Goal: Task Accomplishment & Management: Complete application form

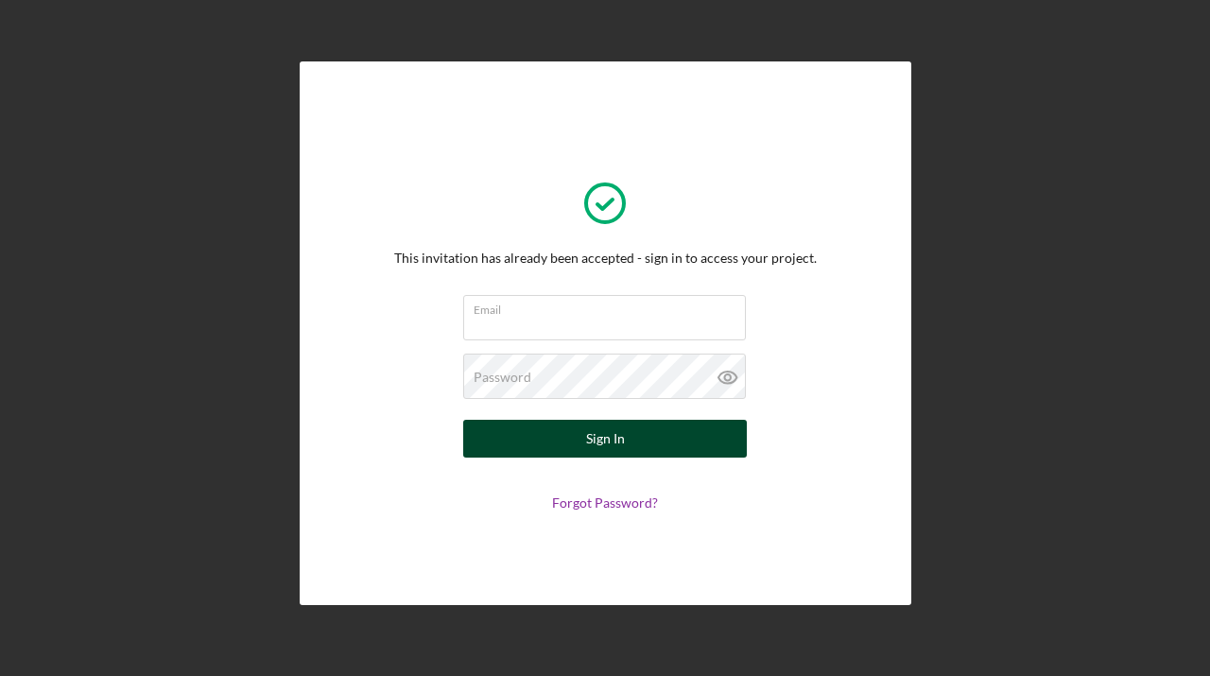
type input "[EMAIL_ADDRESS][DOMAIN_NAME]"
click at [587, 442] on div "Sign In" at bounding box center [605, 439] width 39 height 38
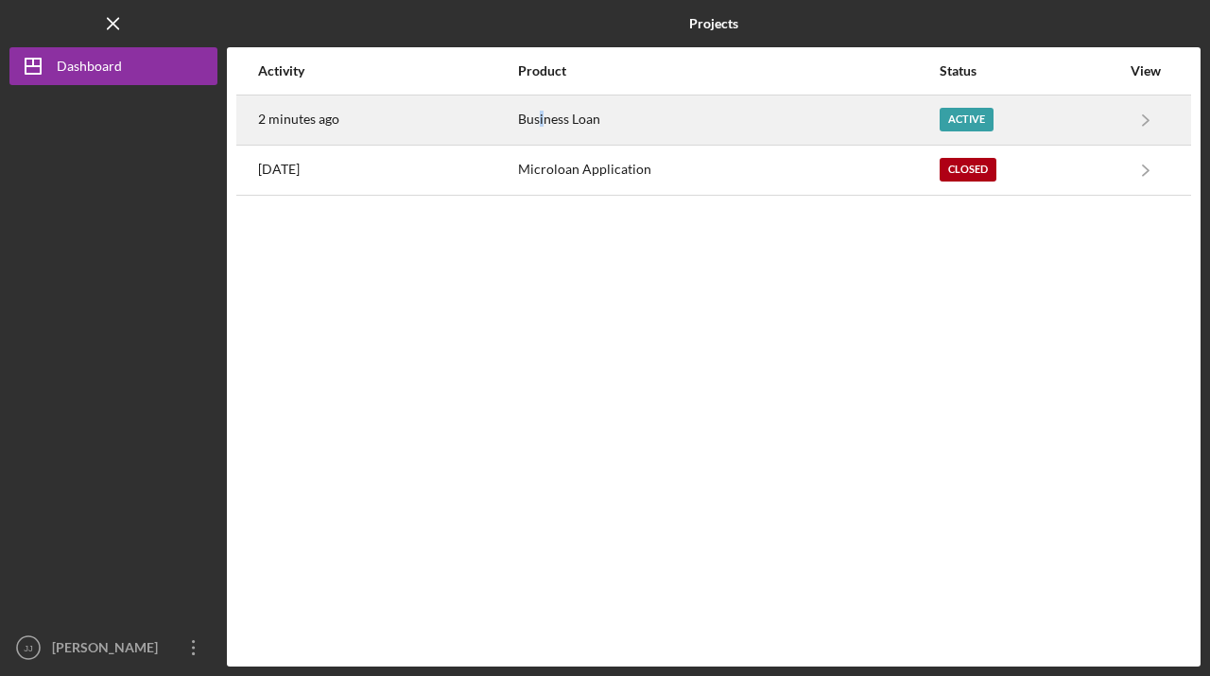
click at [554, 126] on div "Business Loan" at bounding box center [728, 119] width 420 height 47
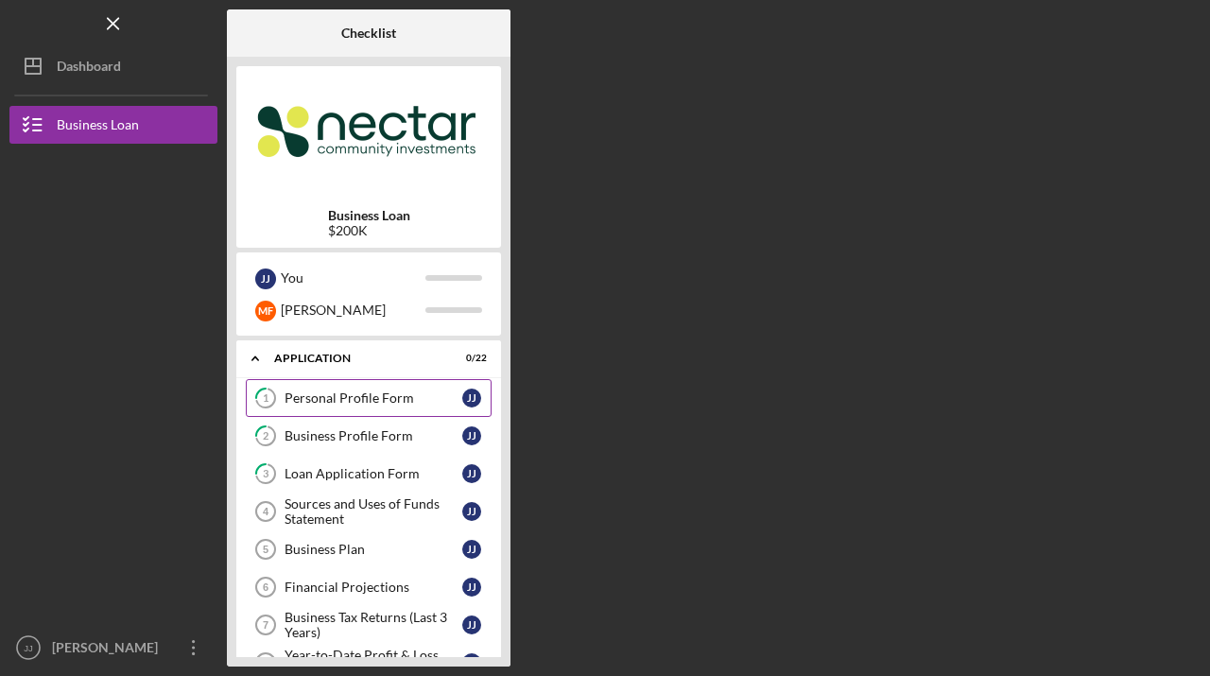
click at [344, 393] on div "Personal Profile Form" at bounding box center [373, 397] width 178 height 15
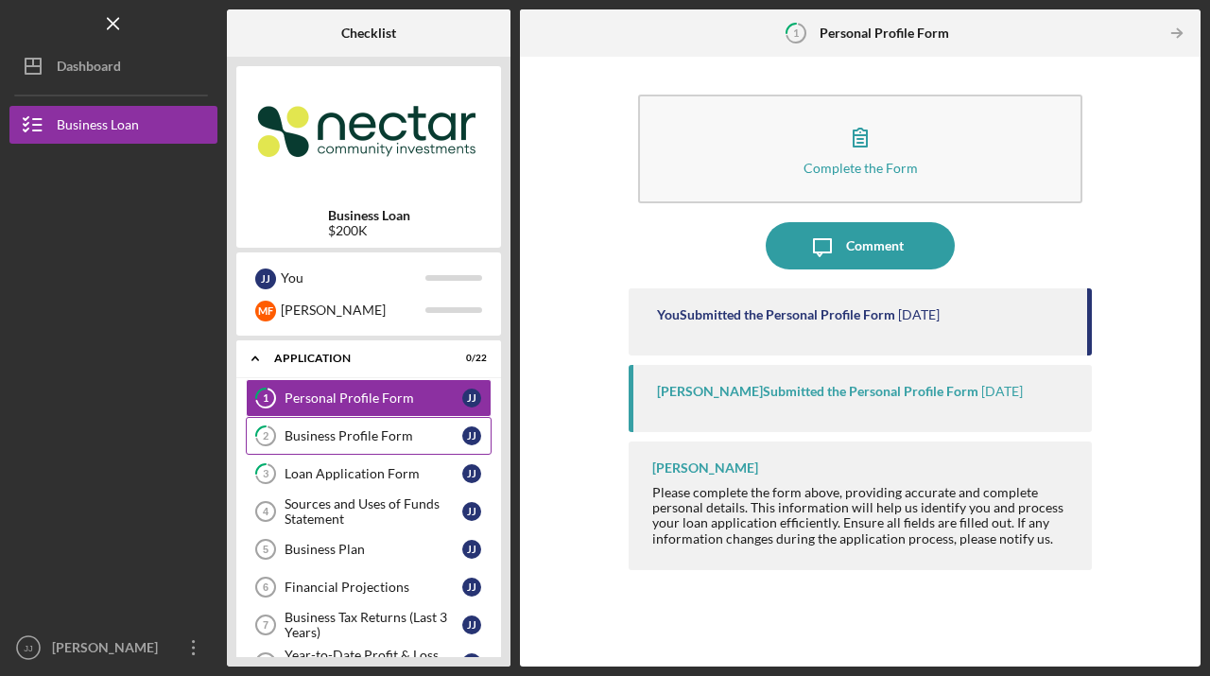
click at [353, 429] on div "Business Profile Form" at bounding box center [373, 435] width 178 height 15
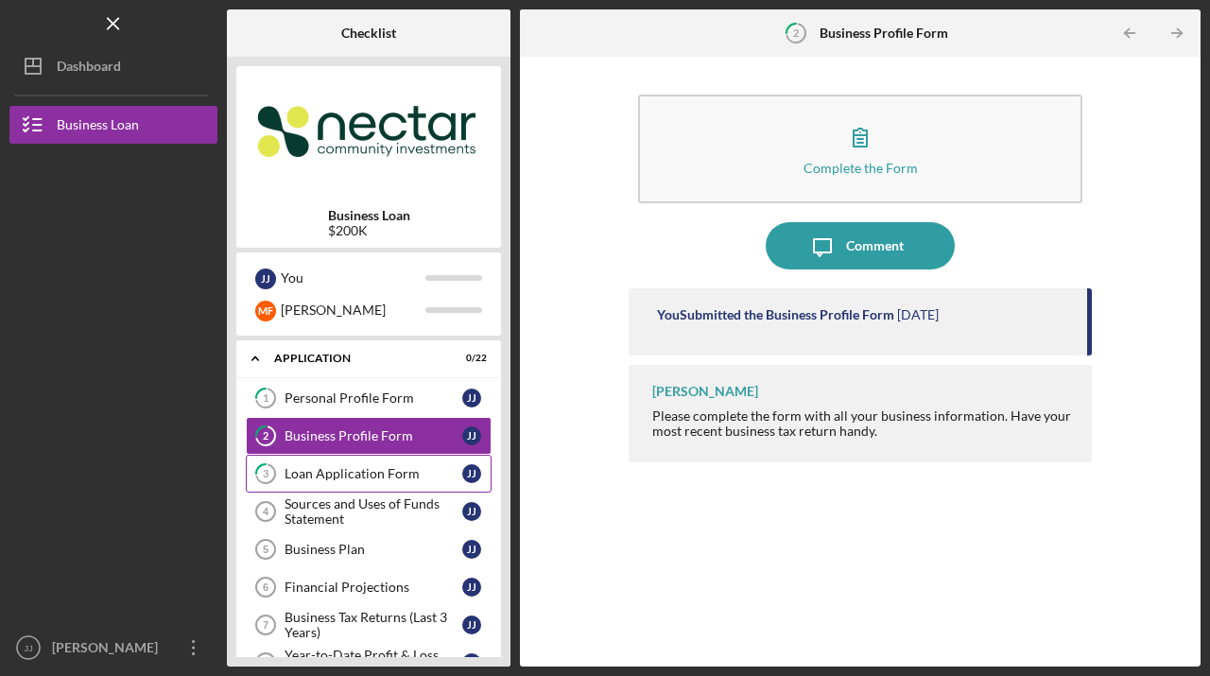
click at [398, 467] on div "Loan Application Form" at bounding box center [373, 473] width 178 height 15
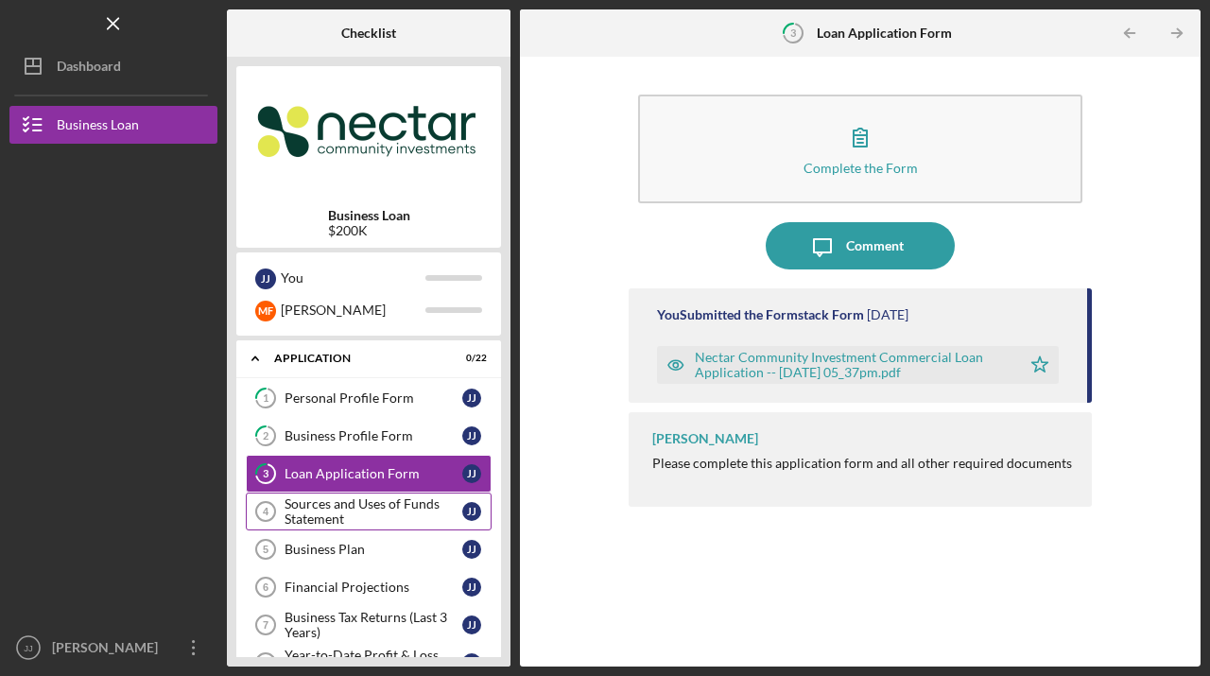
click at [343, 507] on div "Sources and Uses of Funds Statement" at bounding box center [373, 511] width 178 height 30
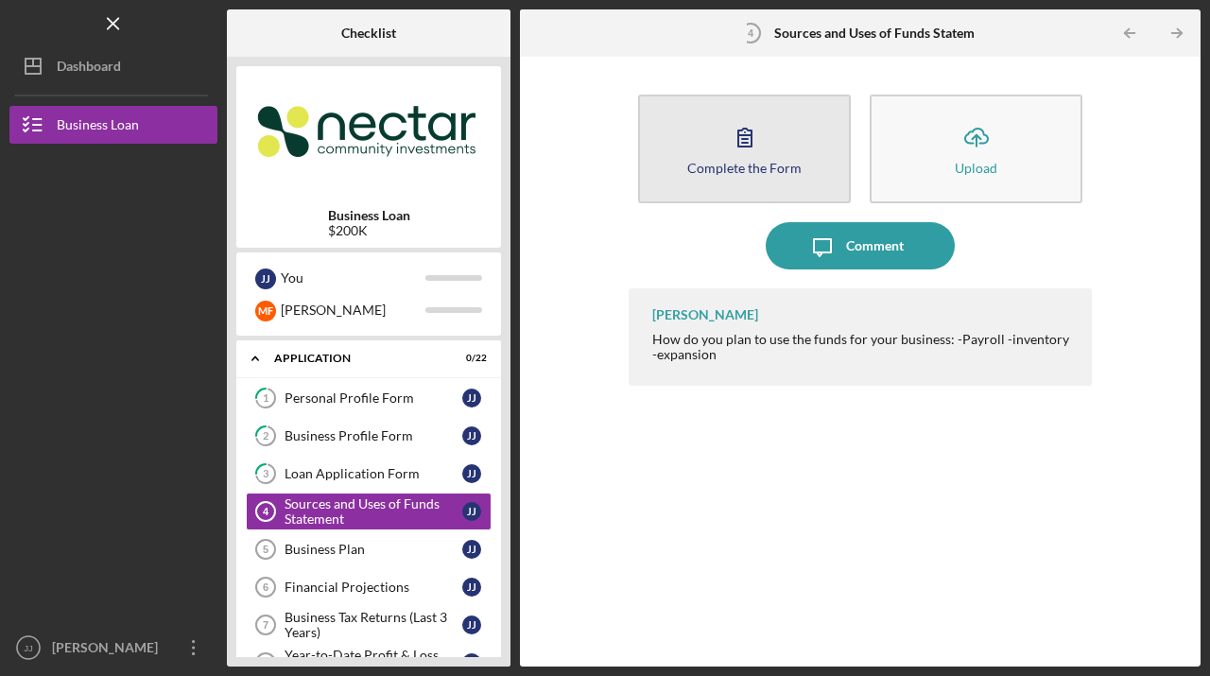
click at [738, 155] on icon "button" at bounding box center [744, 136] width 47 height 47
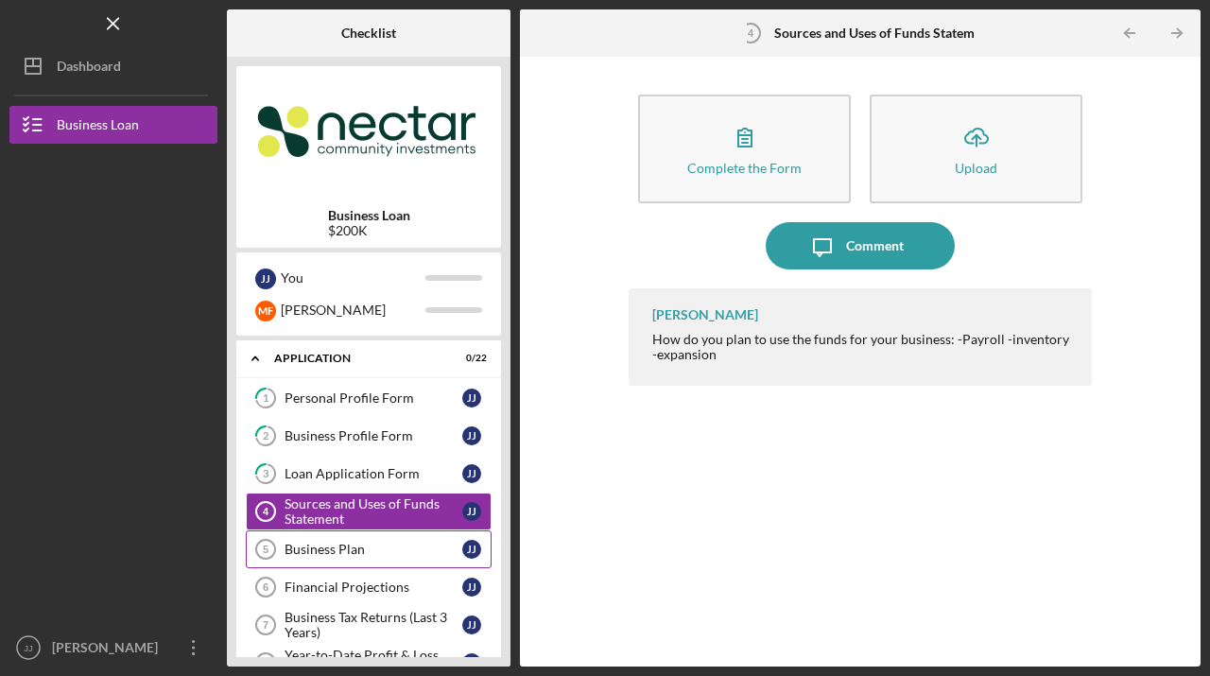
click at [334, 545] on div "Business Plan" at bounding box center [373, 548] width 178 height 15
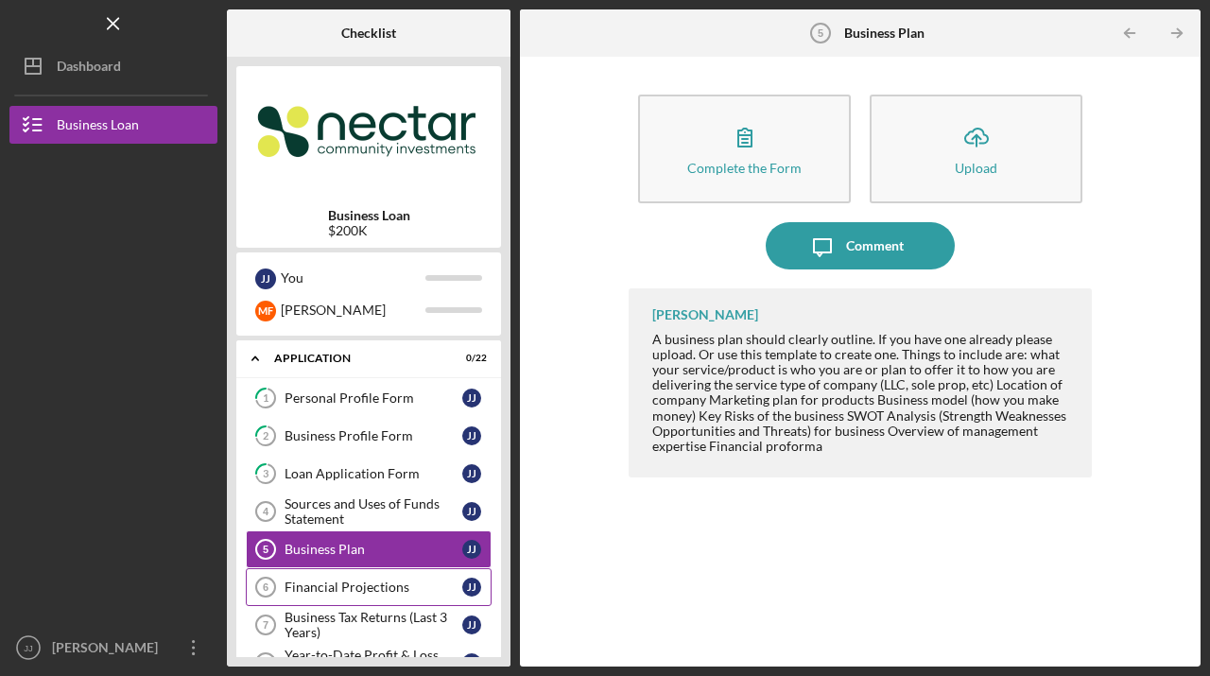
click at [318, 582] on div "Financial Projections" at bounding box center [373, 586] width 178 height 15
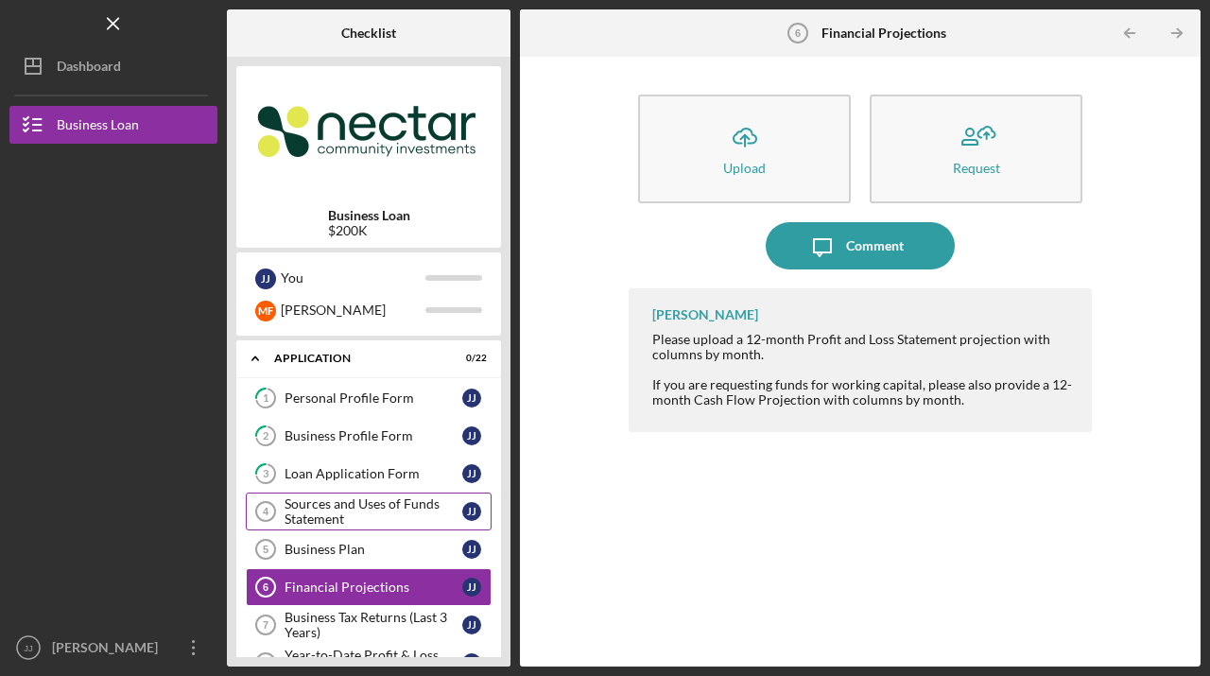
click at [339, 500] on div "Sources and Uses of Funds Statement" at bounding box center [373, 511] width 178 height 30
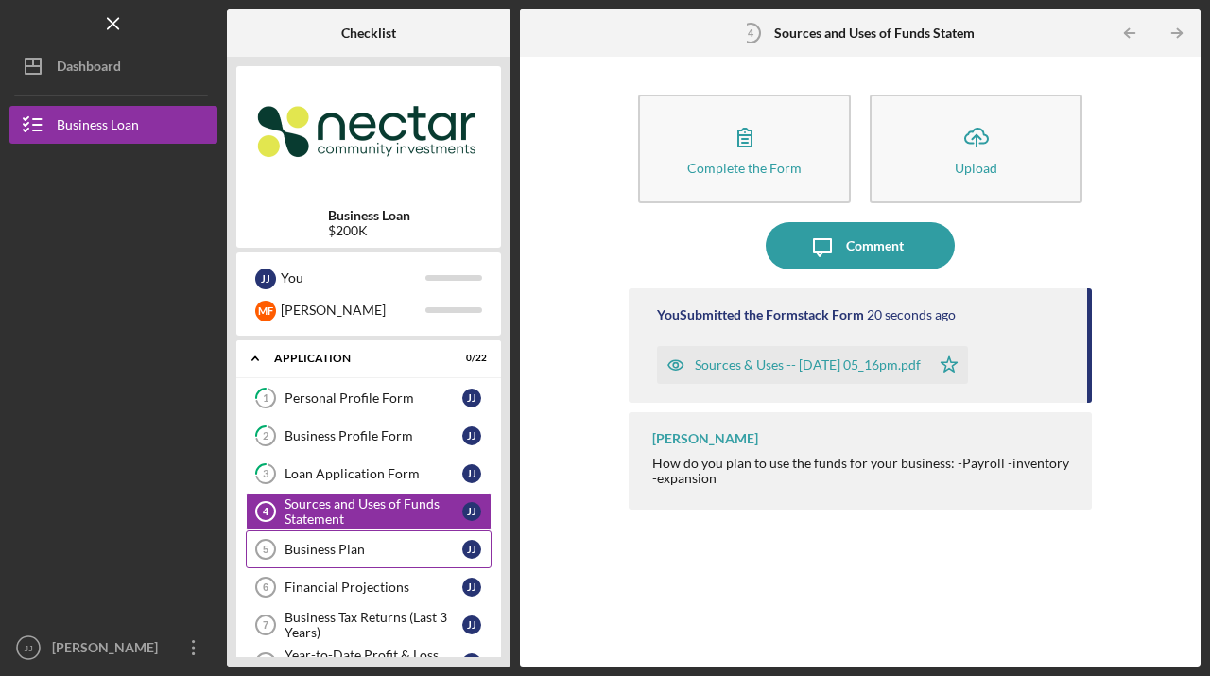
click at [333, 556] on div "Business Plan" at bounding box center [373, 548] width 178 height 15
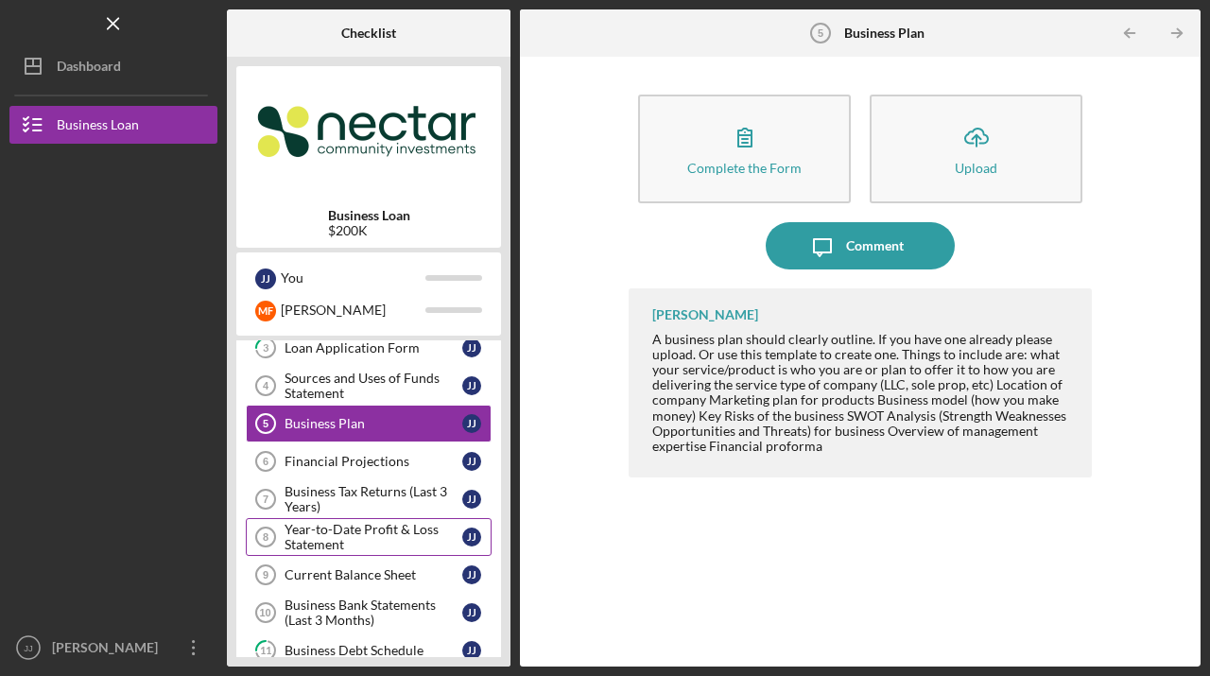
scroll to position [129, 0]
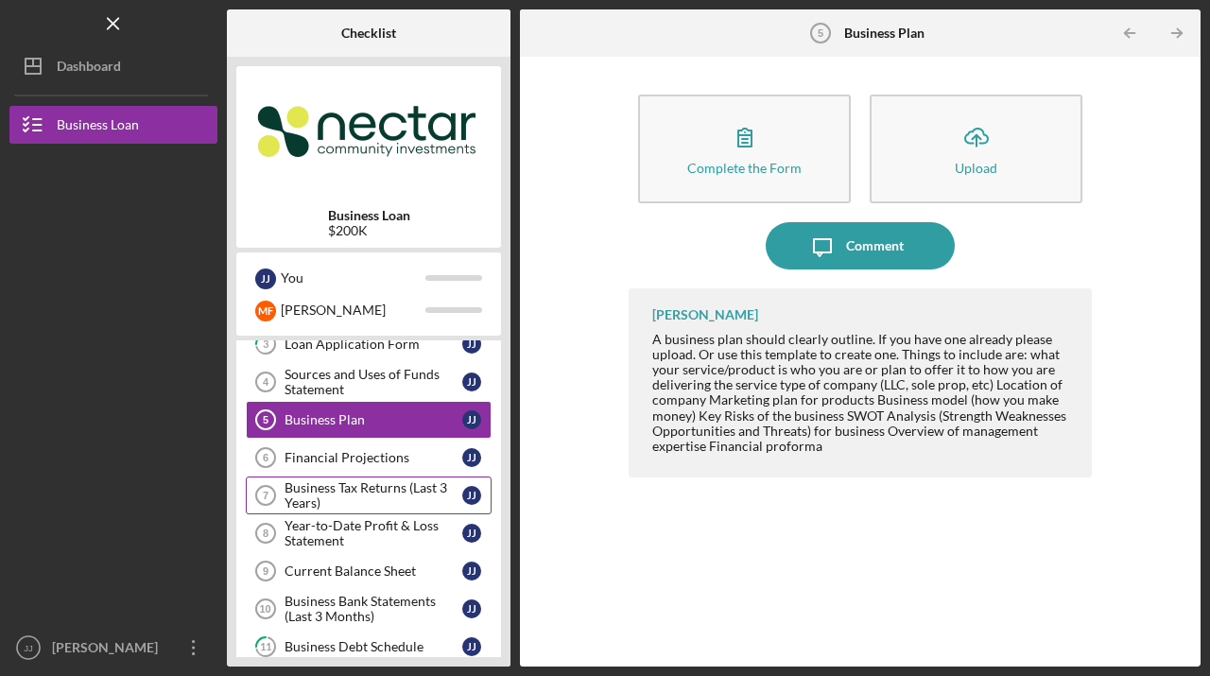
click at [366, 490] on div "Business Tax Returns (Last 3 Years)" at bounding box center [373, 495] width 178 height 30
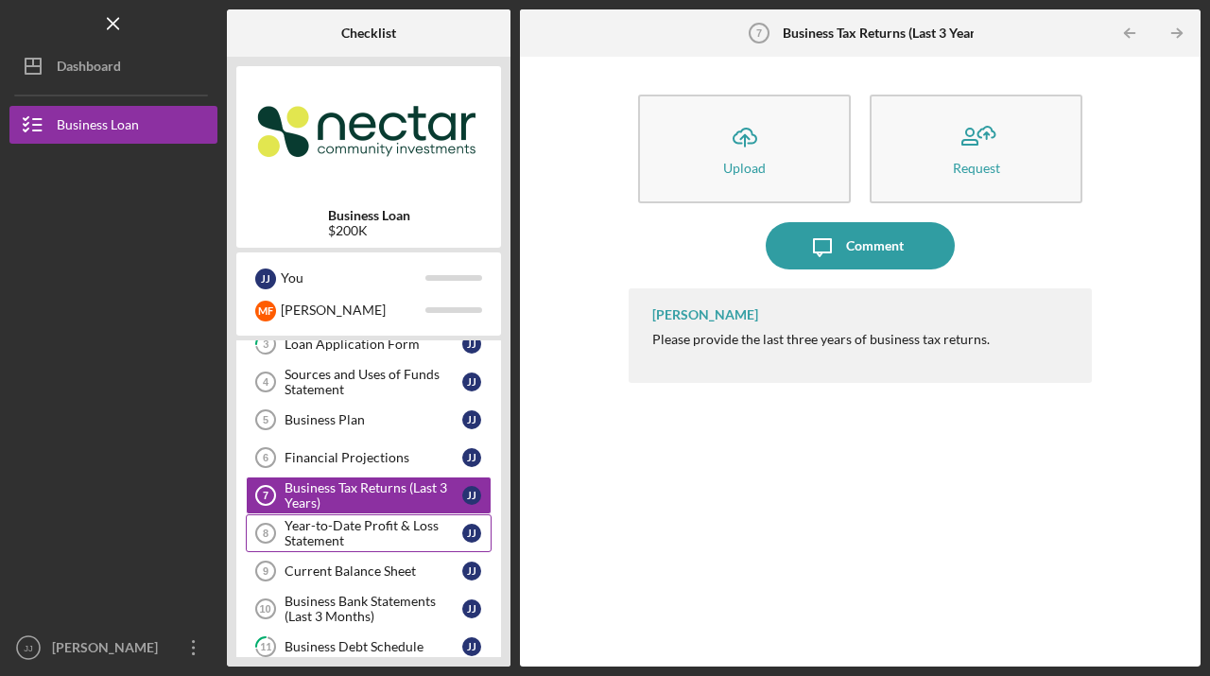
click at [353, 528] on div "Year-to-Date Profit & Loss Statement" at bounding box center [373, 533] width 178 height 30
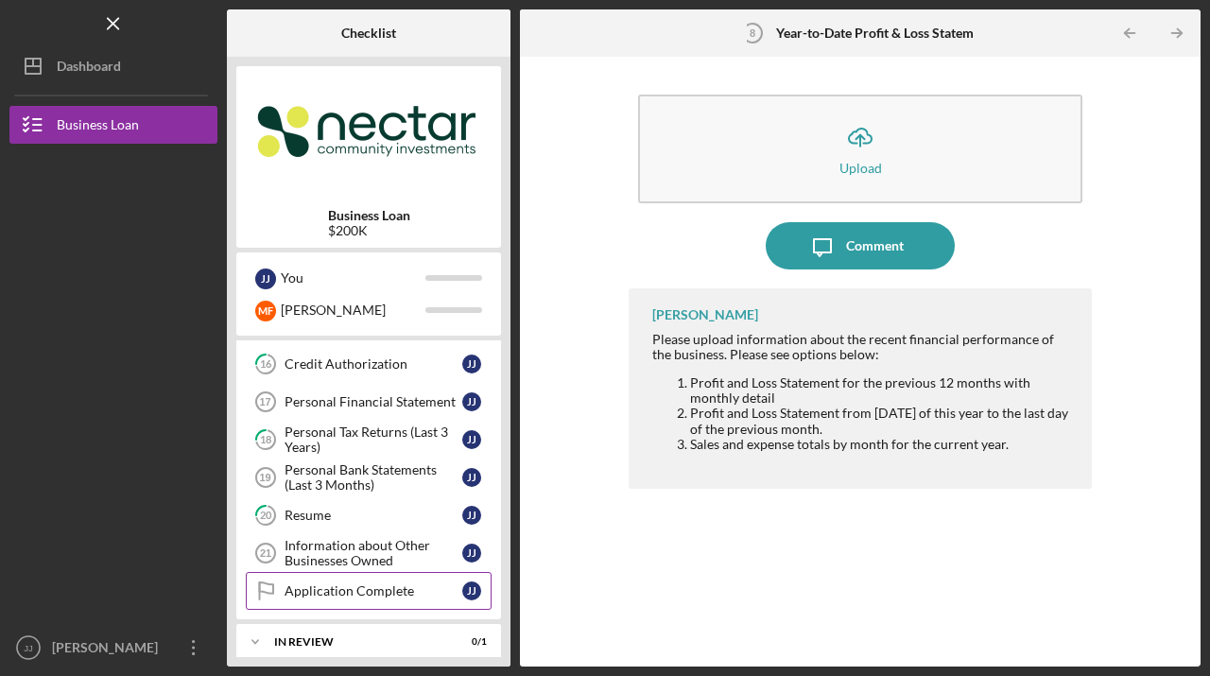
scroll to position [615, 0]
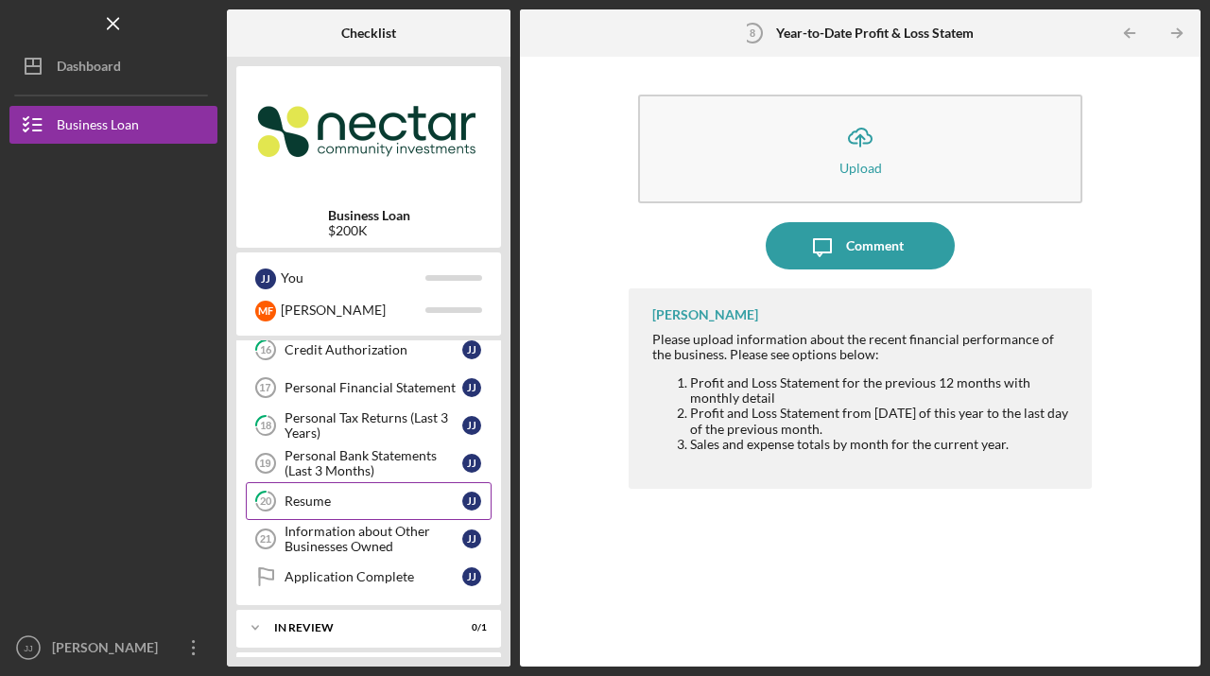
click at [337, 506] on div "Resume" at bounding box center [373, 500] width 178 height 15
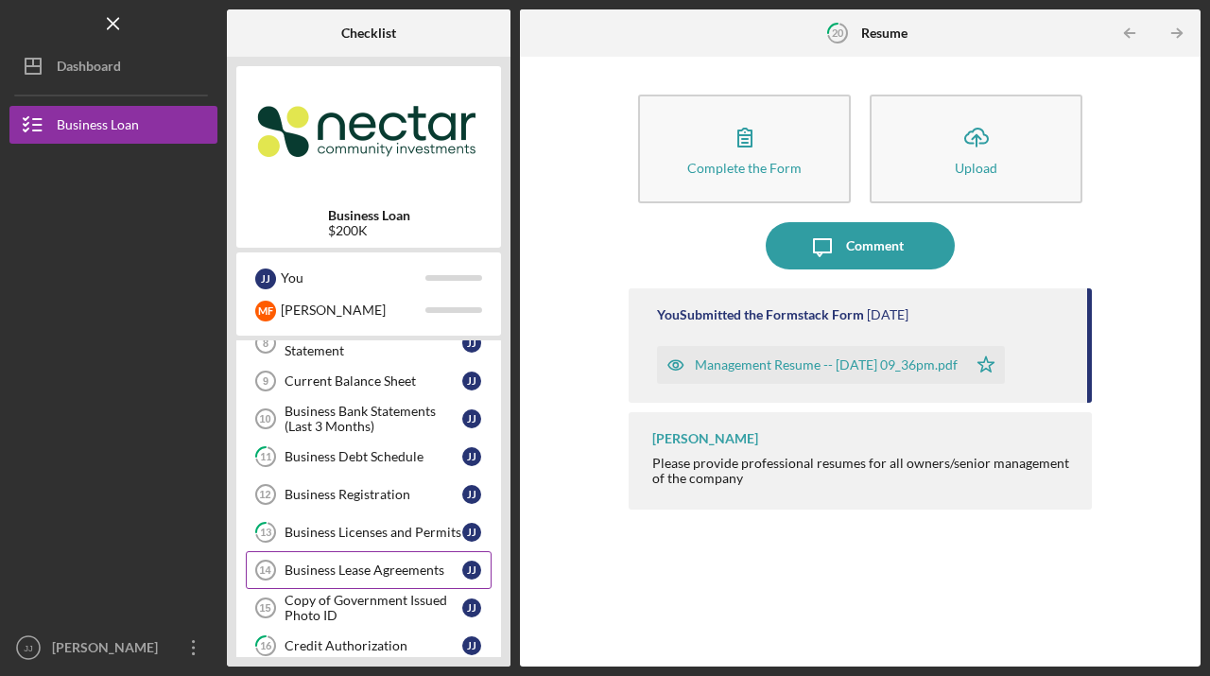
scroll to position [376, 0]
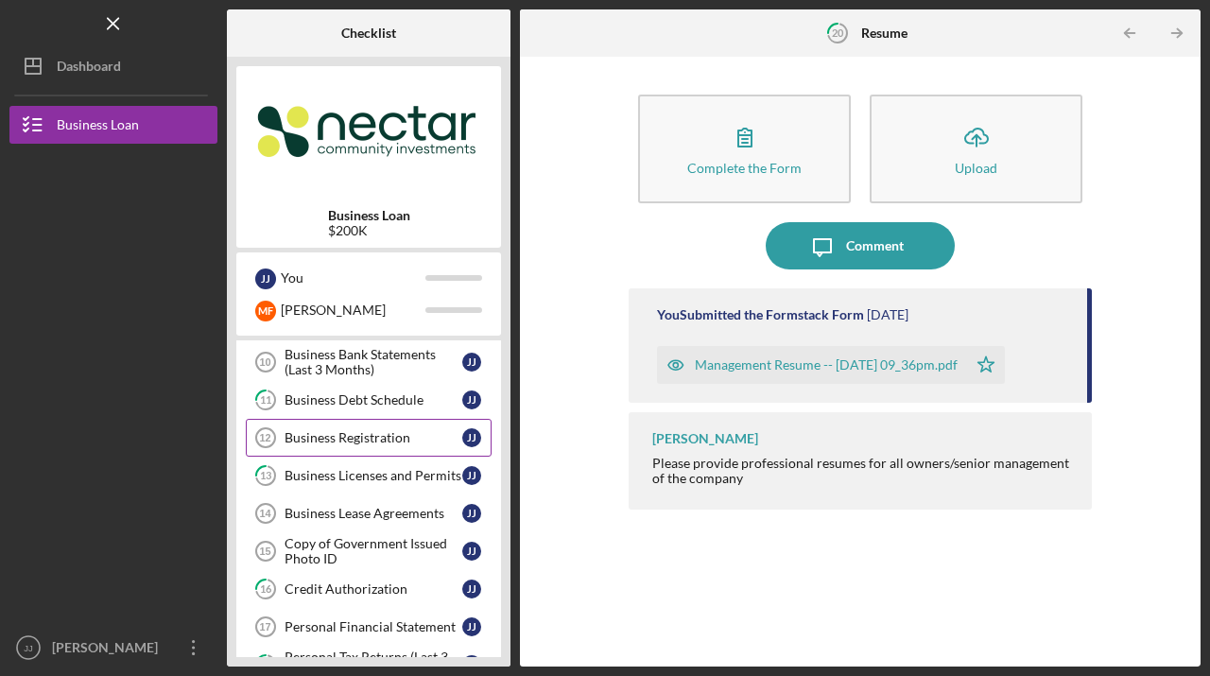
click at [335, 437] on div "Business Registration" at bounding box center [373, 437] width 178 height 15
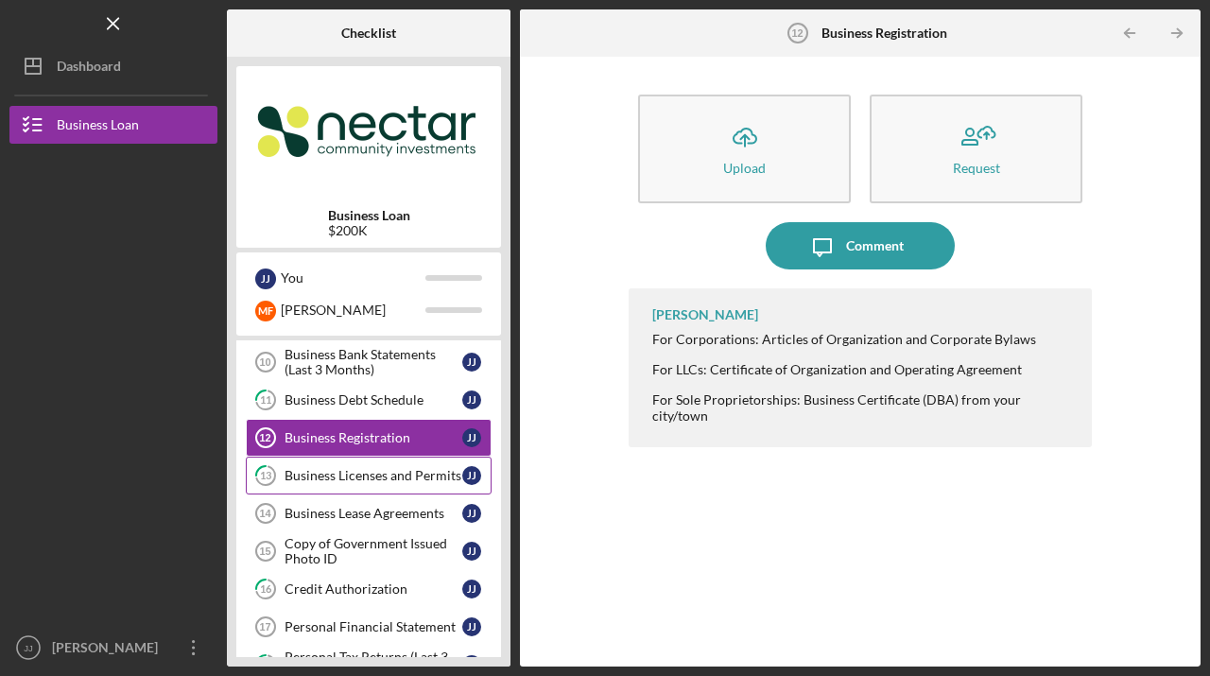
click at [366, 475] on div "Business Licenses and Permits" at bounding box center [373, 475] width 178 height 15
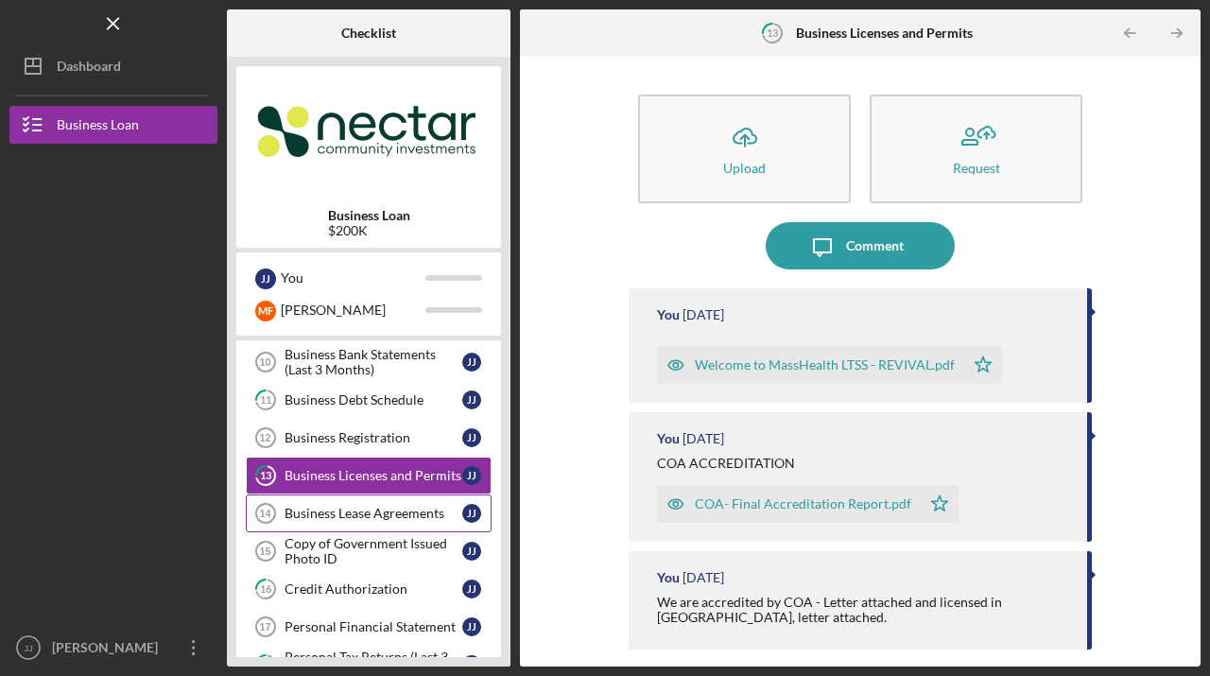
click at [358, 520] on div "Business Lease Agreements" at bounding box center [373, 513] width 178 height 15
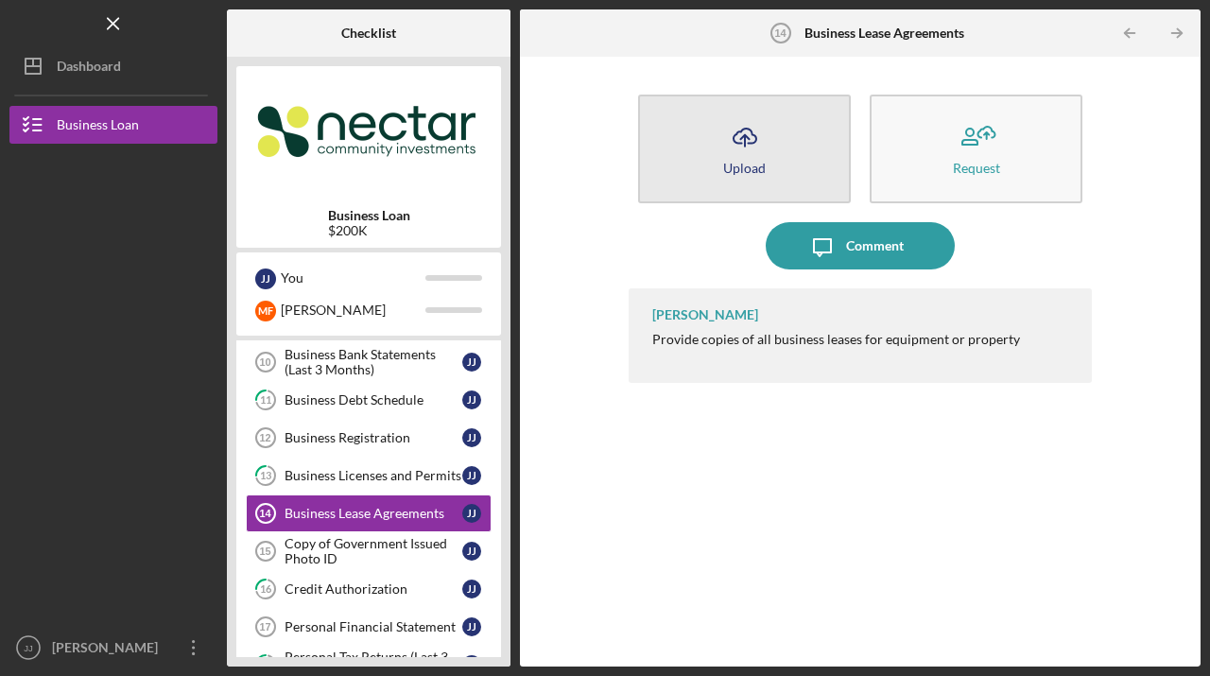
click at [737, 148] on icon "Icon/Upload" at bounding box center [744, 136] width 47 height 47
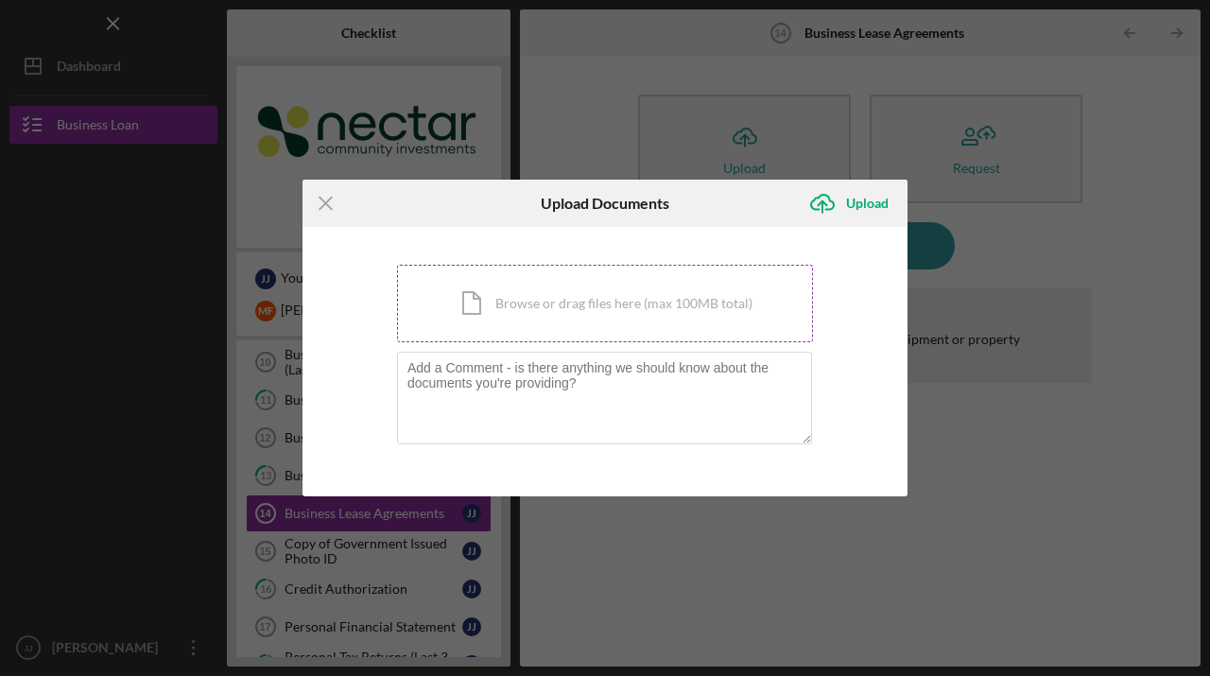
click at [536, 306] on div "Icon/Document Browse or drag files here (max 100MB total) Tap to choose files o…" at bounding box center [605, 303] width 416 height 77
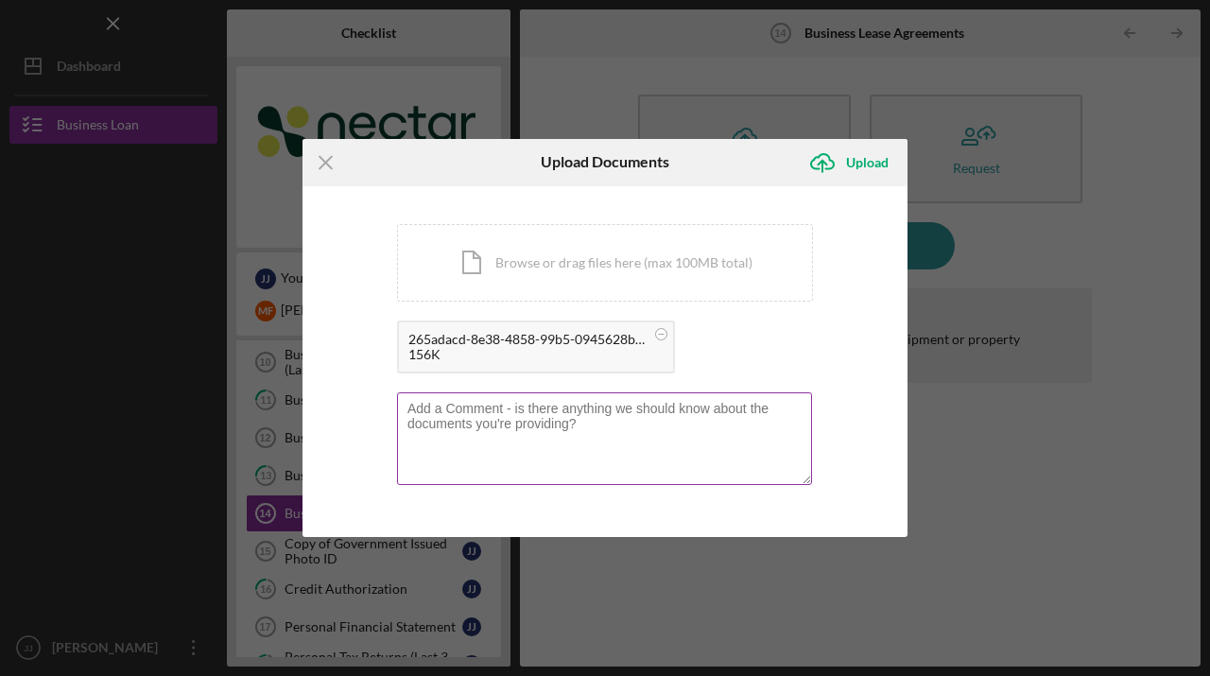
click at [503, 434] on textarea at bounding box center [604, 438] width 415 height 93
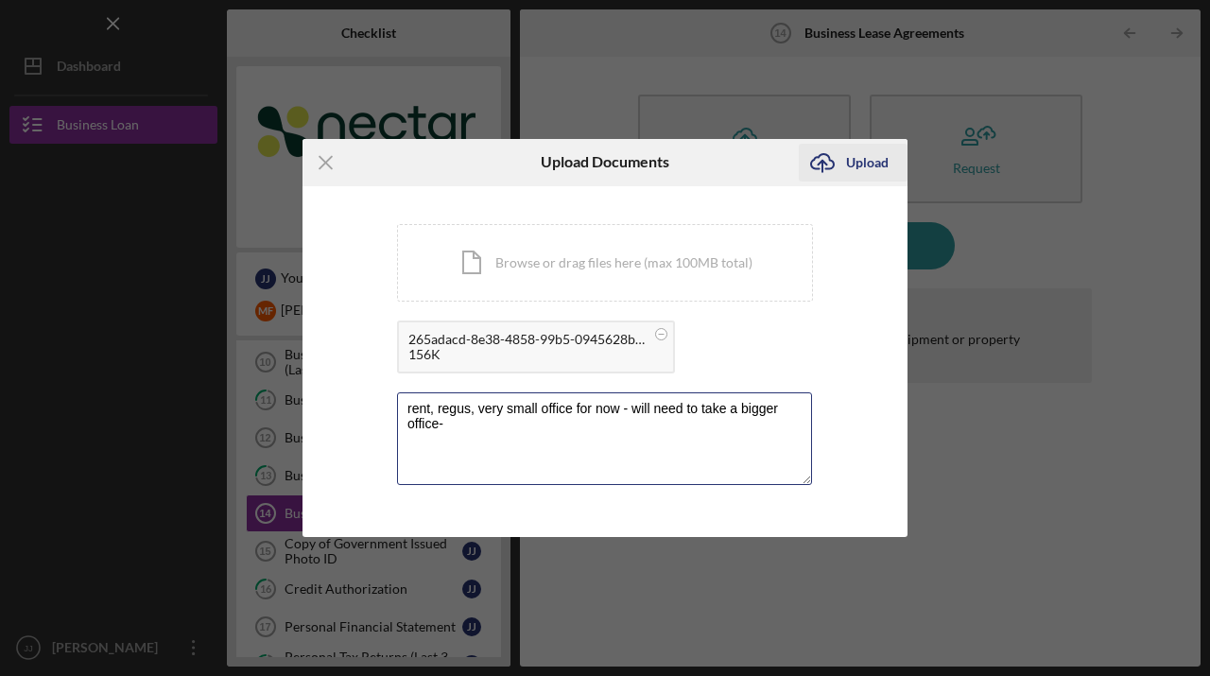
type textarea "rent, regus, very small office for now - will need to take a bigger office-"
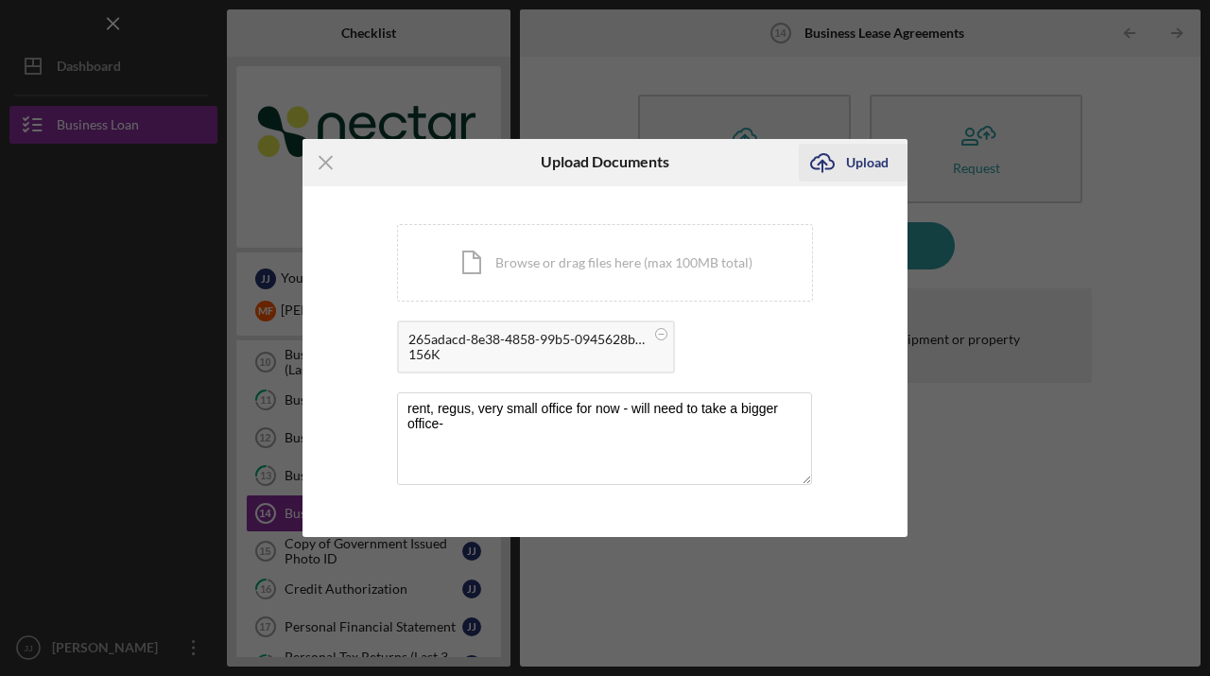
click at [870, 161] on div "Upload" at bounding box center [867, 163] width 43 height 38
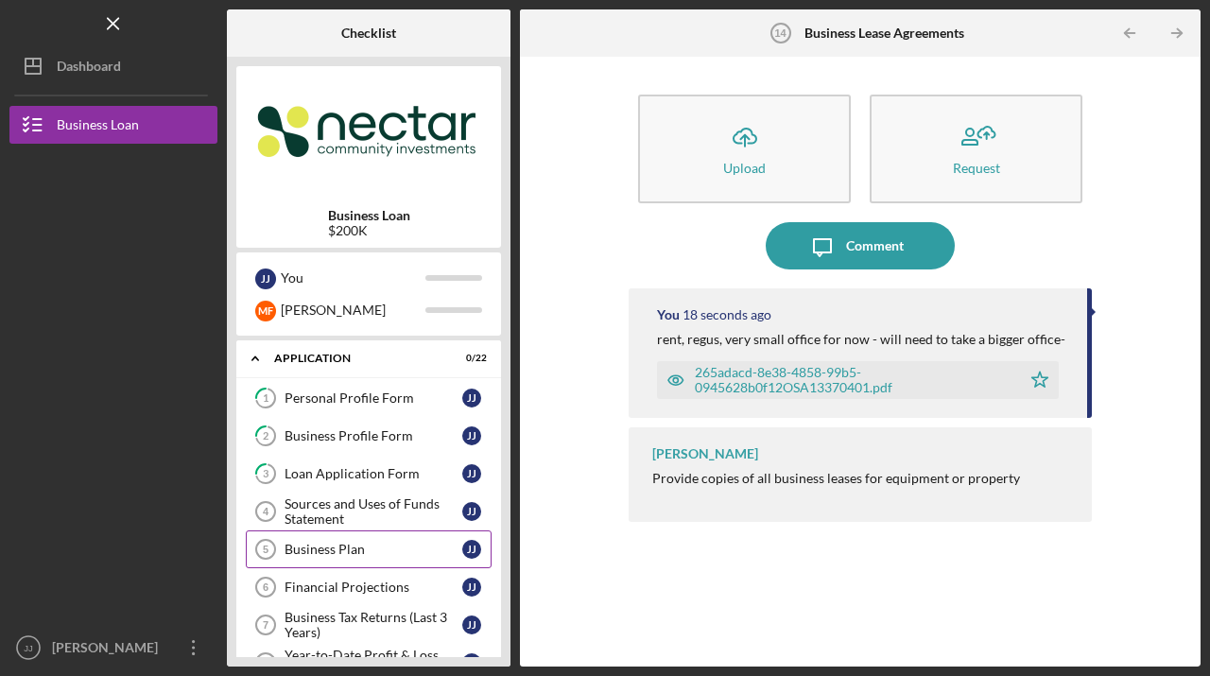
click at [328, 543] on div "Business Plan" at bounding box center [373, 548] width 178 height 15
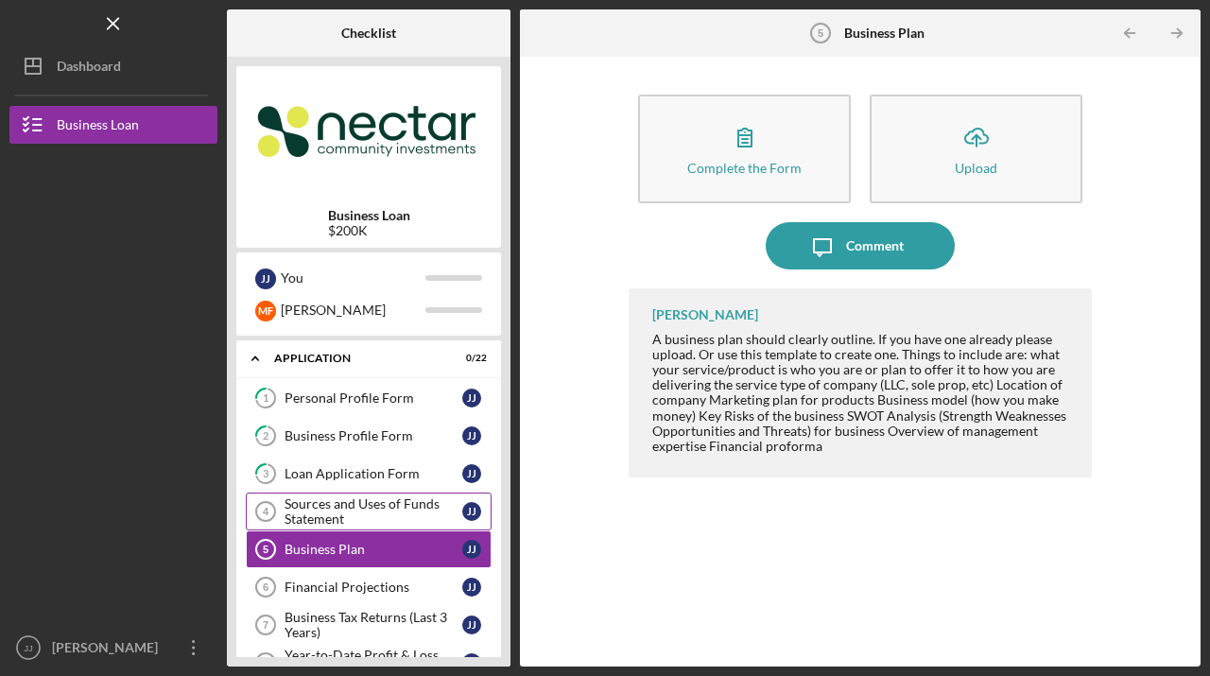
click at [325, 506] on div "Sources and Uses of Funds Statement" at bounding box center [373, 511] width 178 height 30
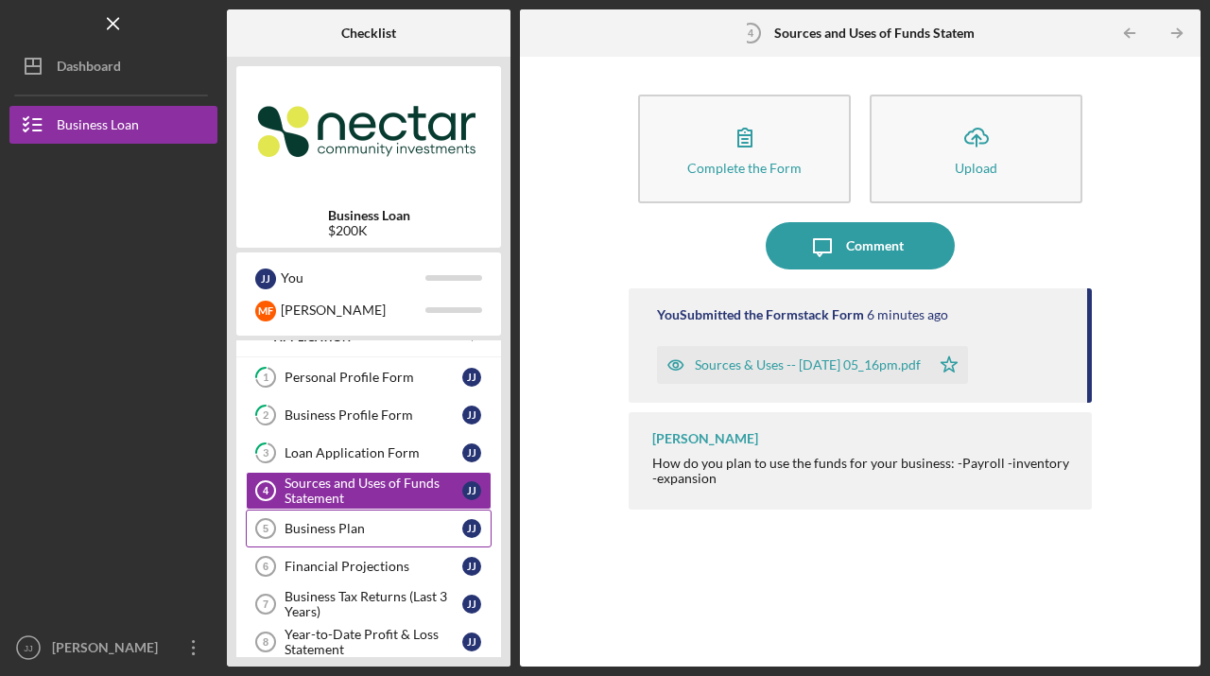
scroll to position [37, 0]
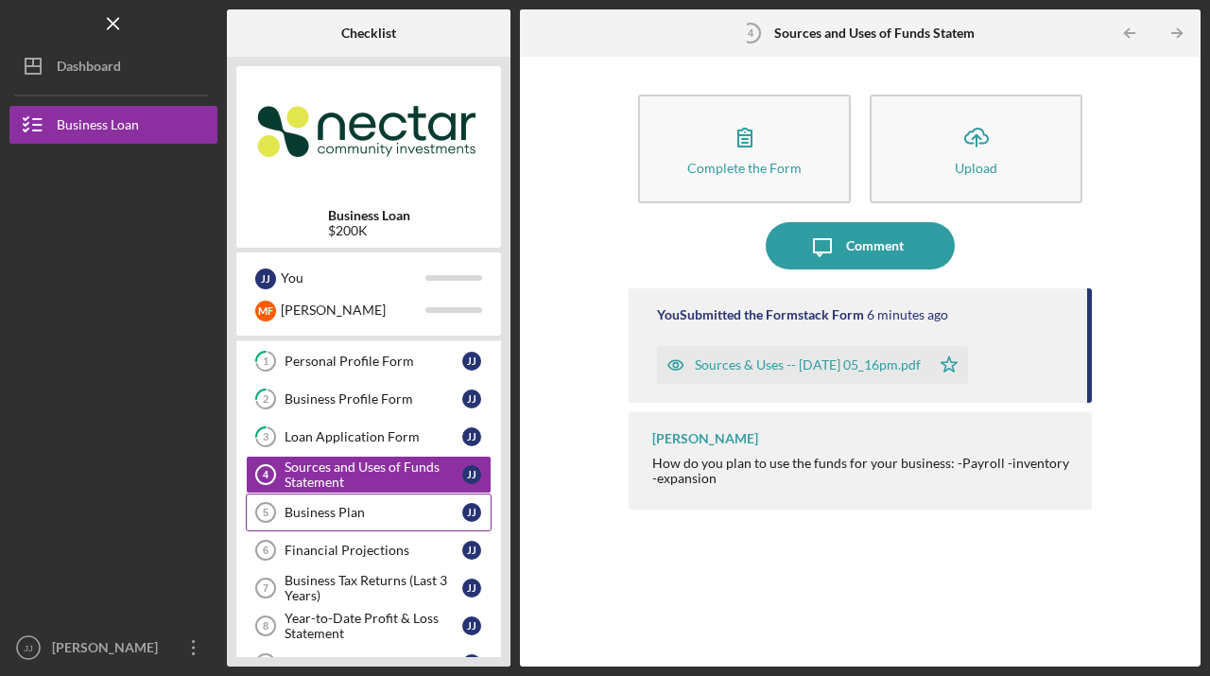
click at [326, 513] on div "Business Plan" at bounding box center [373, 512] width 178 height 15
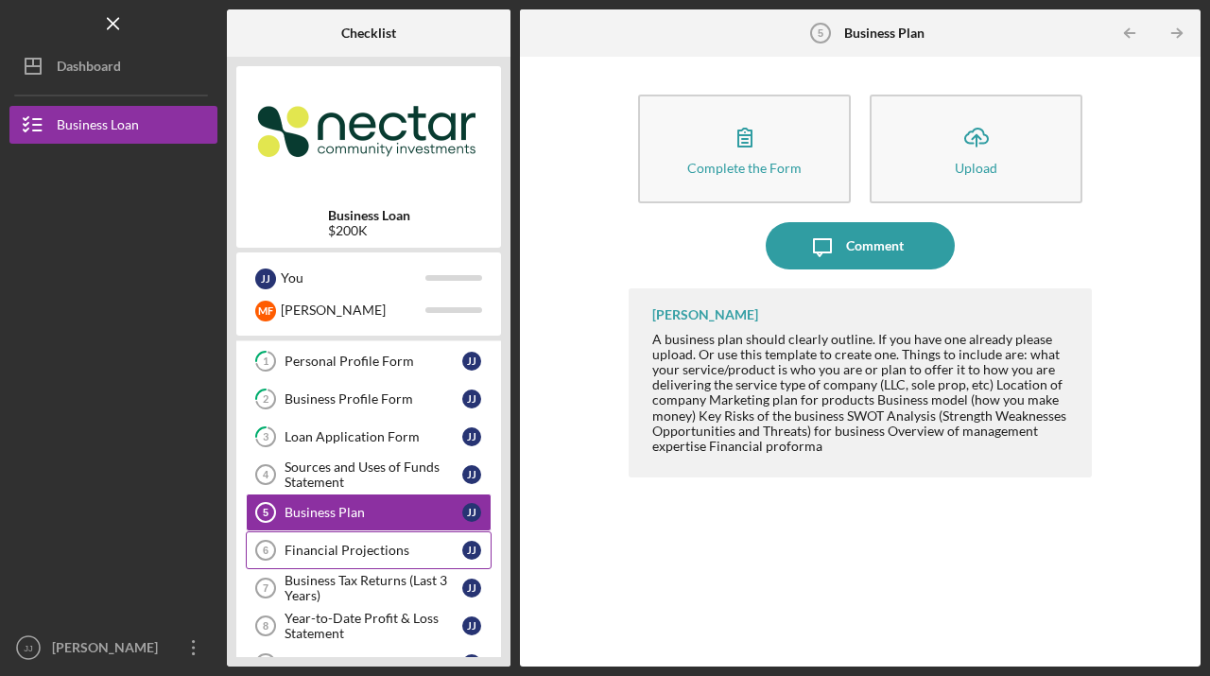
click at [327, 552] on div "Financial Projections" at bounding box center [373, 549] width 178 height 15
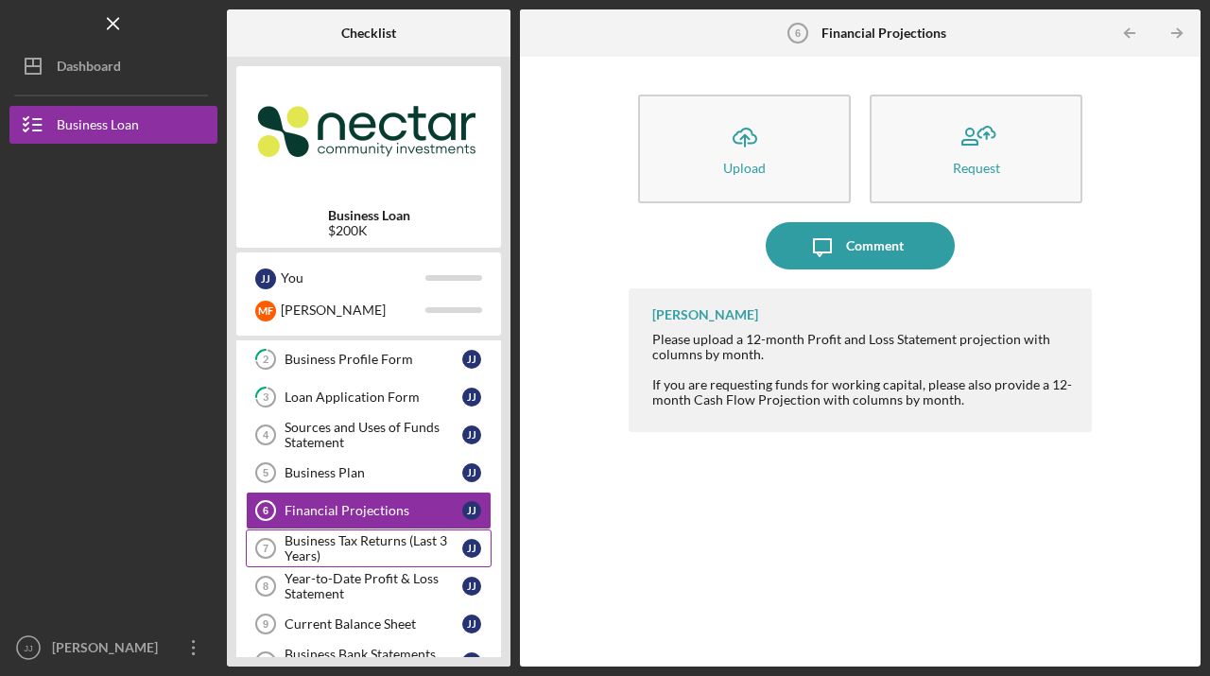
scroll to position [78, 0]
click at [321, 541] on div "Business Tax Returns (Last 3 Years)" at bounding box center [373, 546] width 178 height 30
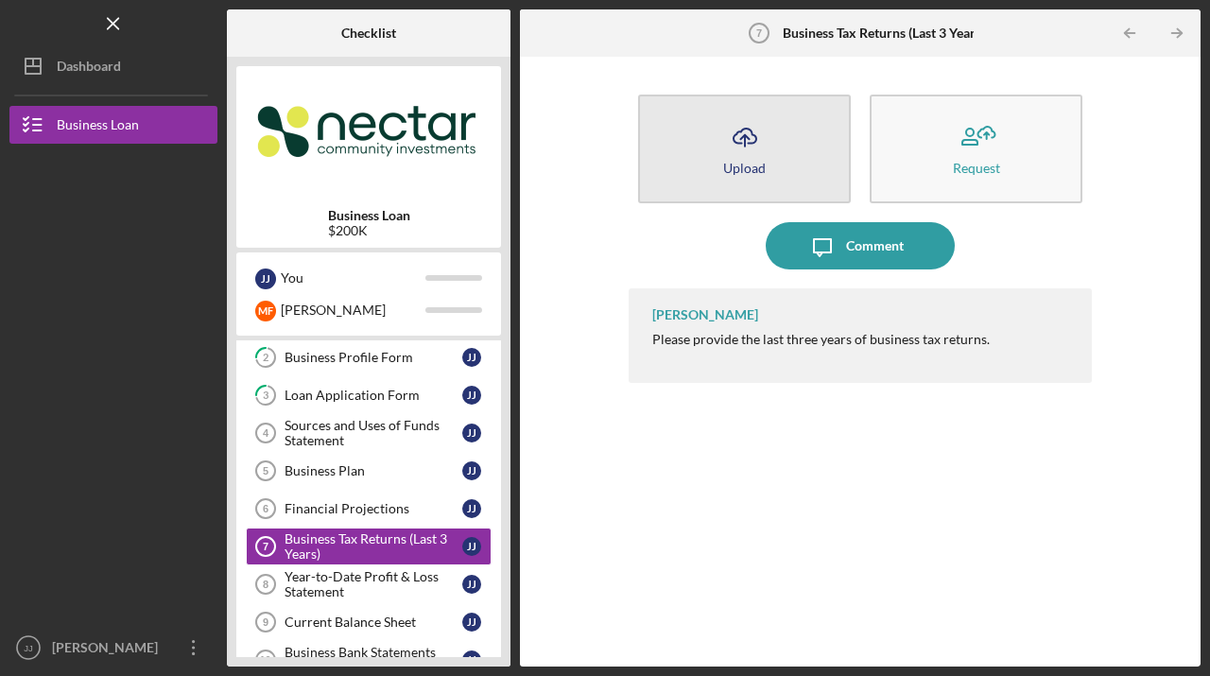
click at [729, 157] on icon "Icon/Upload" at bounding box center [744, 136] width 47 height 47
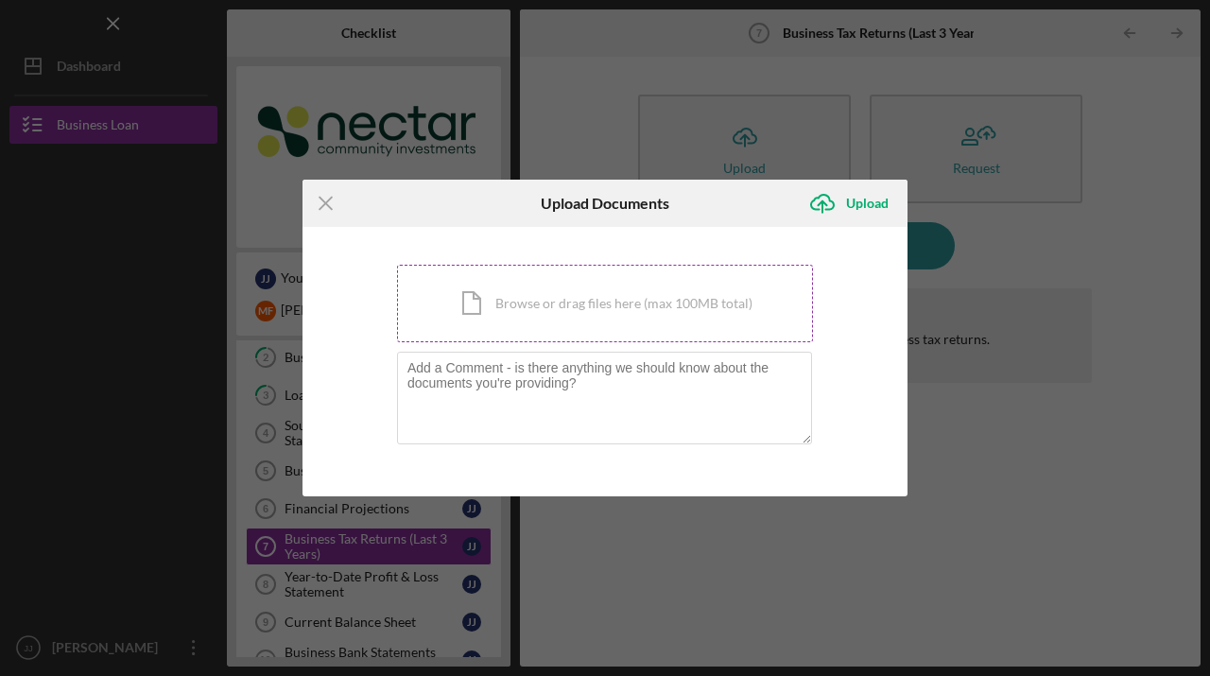
click at [505, 303] on div "Icon/Document Browse or drag files here (max 100MB total) Tap to choose files o…" at bounding box center [605, 303] width 416 height 77
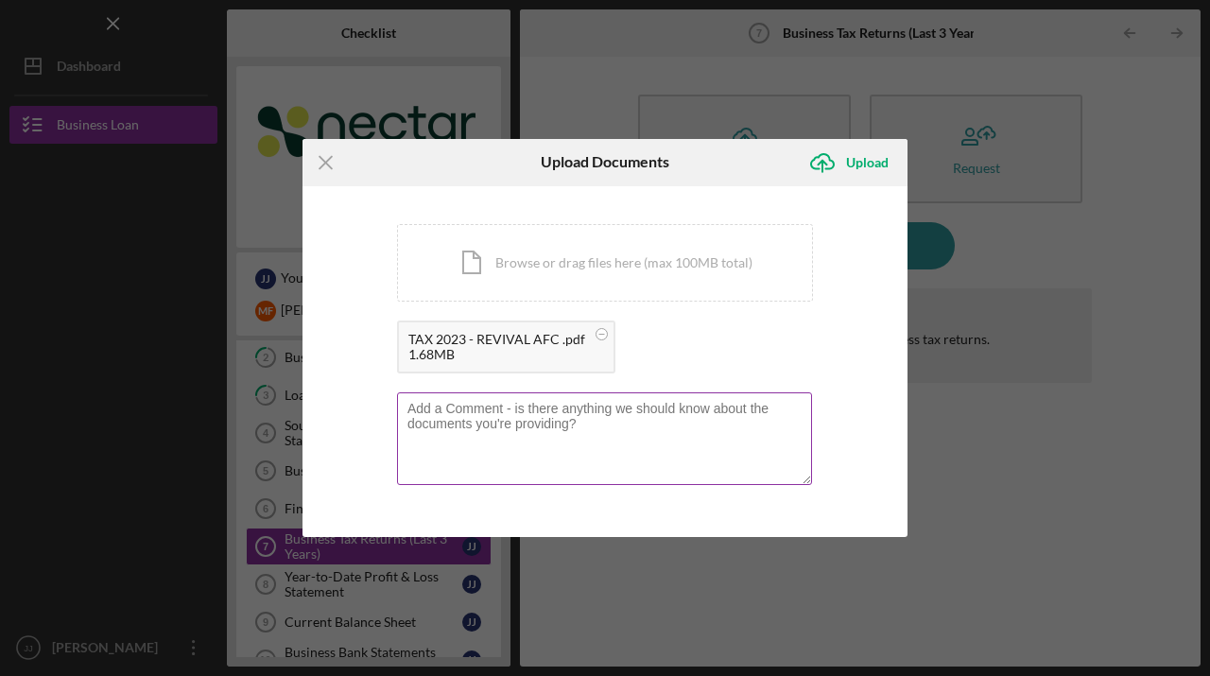
click at [514, 414] on textarea at bounding box center [604, 438] width 415 height 93
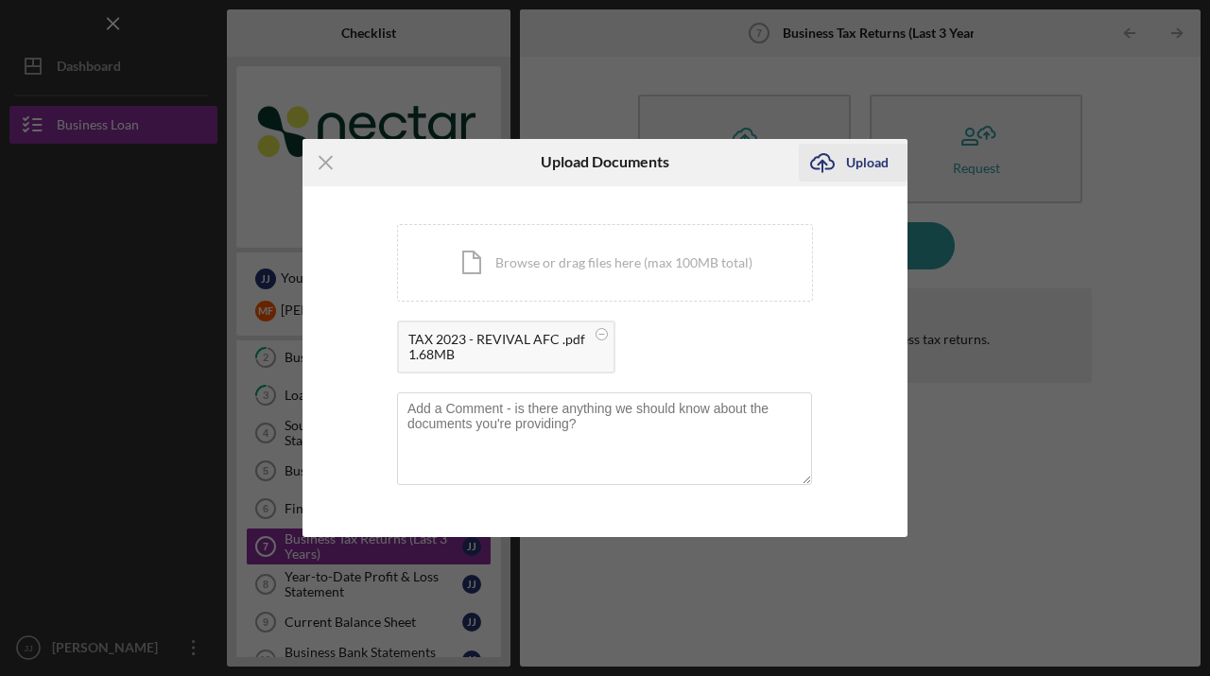
click at [859, 161] on div "Upload" at bounding box center [867, 163] width 43 height 38
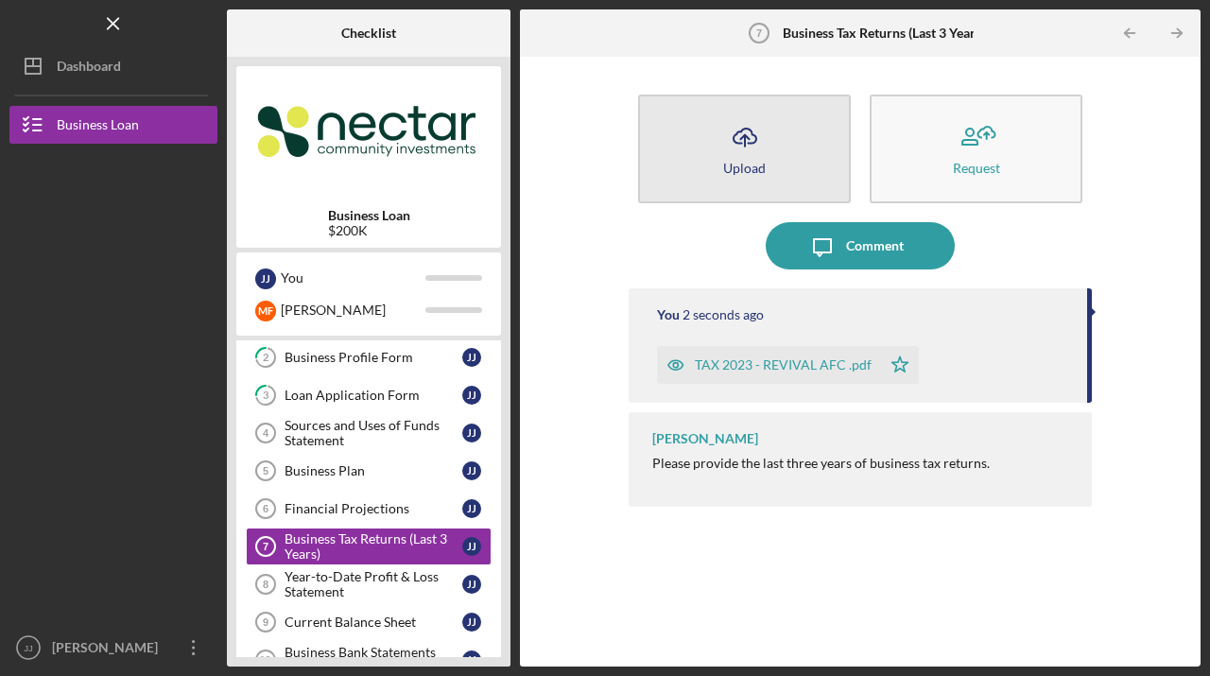
click at [705, 149] on button "Icon/Upload Upload" at bounding box center [744, 149] width 213 height 109
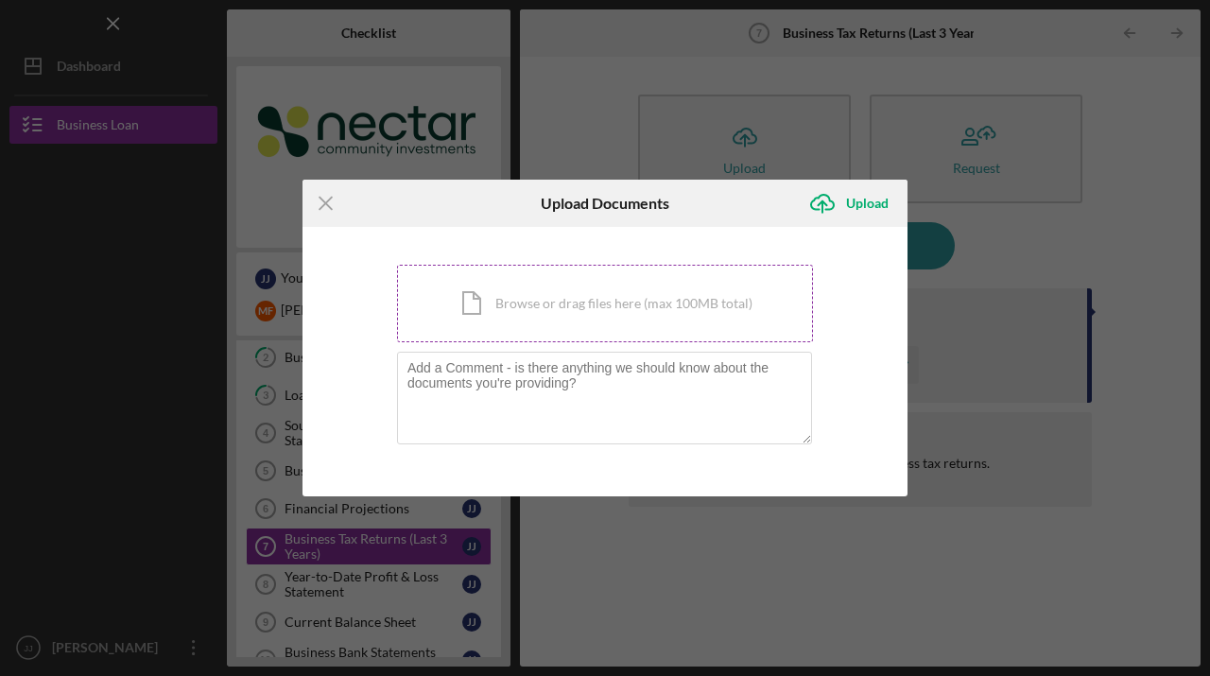
click at [526, 301] on div "Icon/Document Browse or drag files here (max 100MB total) Tap to choose files o…" at bounding box center [605, 303] width 416 height 77
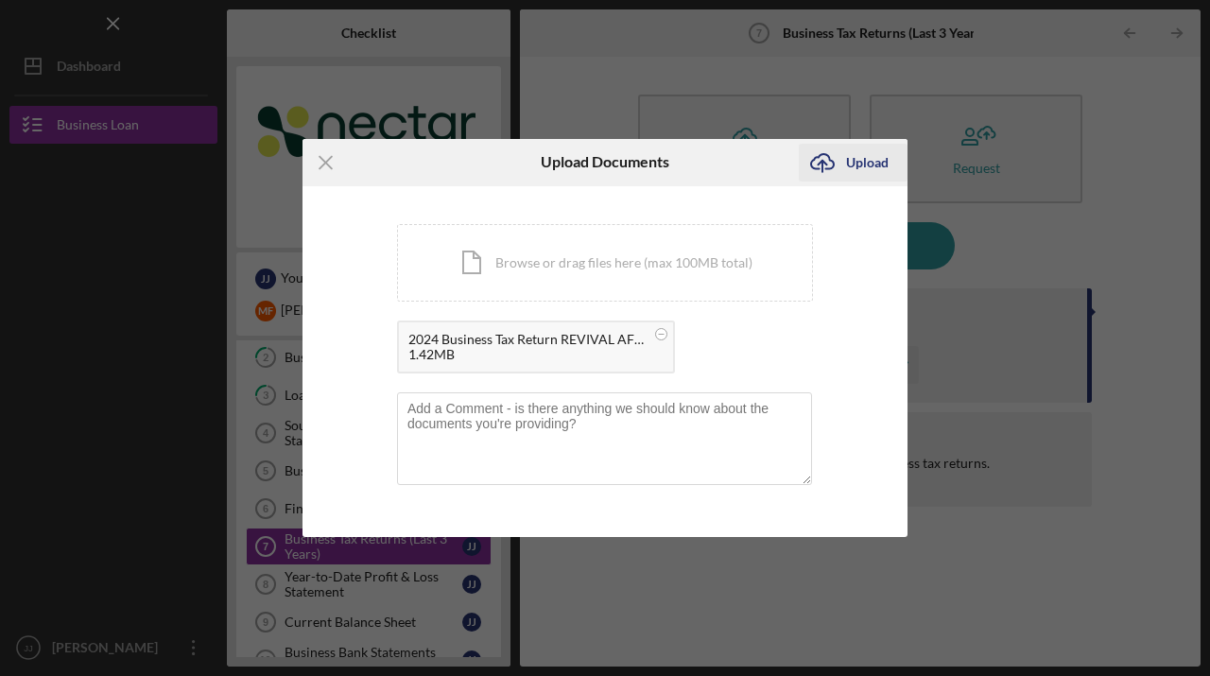
click at [863, 163] on div "Upload" at bounding box center [867, 163] width 43 height 38
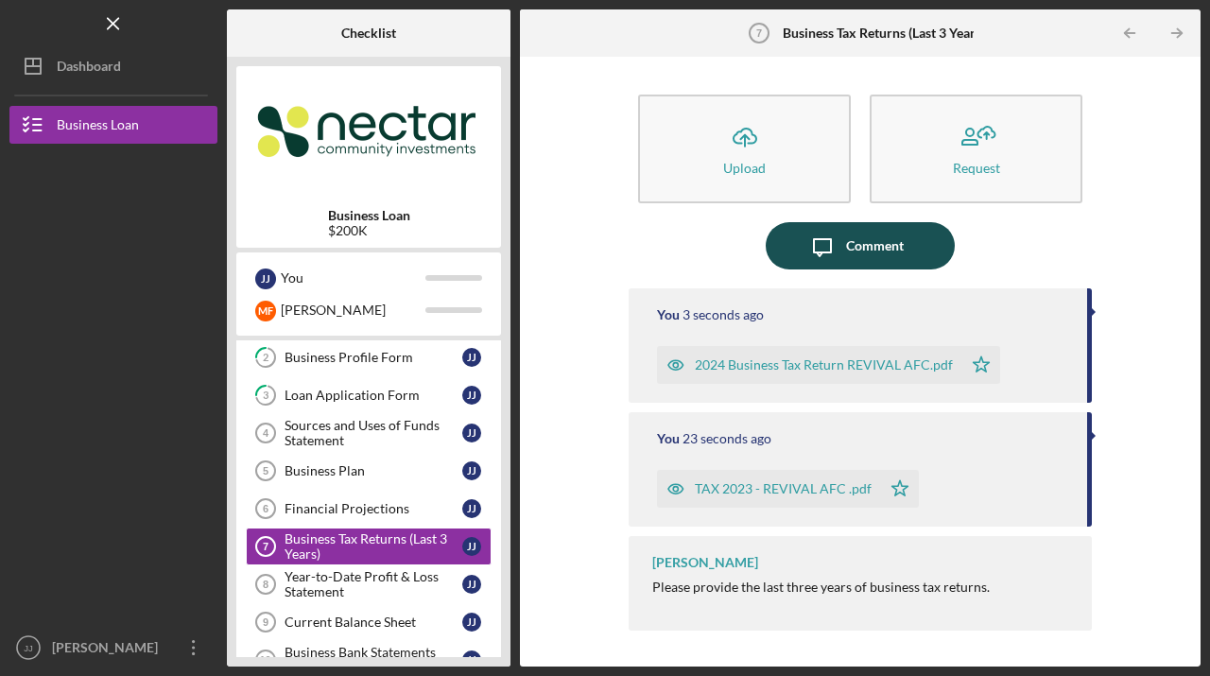
click at [851, 242] on div "Comment" at bounding box center [875, 245] width 58 height 47
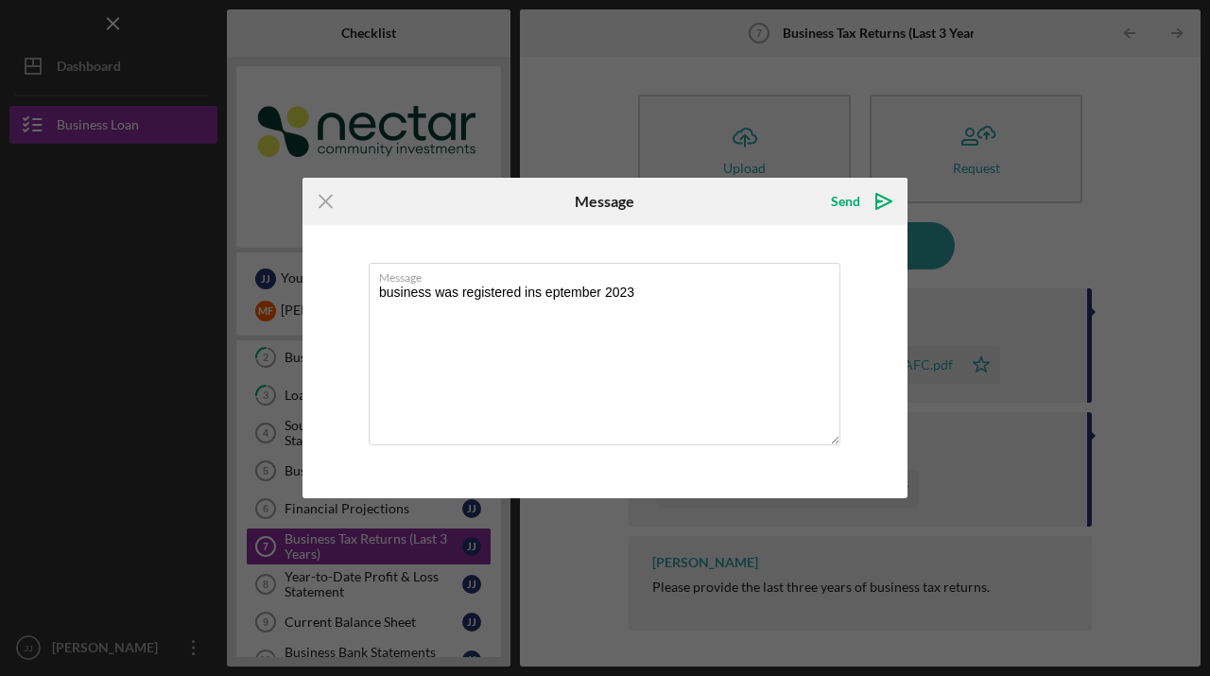
drag, startPoint x: 622, startPoint y: 290, endPoint x: 366, endPoint y: 293, distance: 256.1
click at [366, 293] on div "Message business was registered ins eptember 2023" at bounding box center [604, 361] width 605 height 272
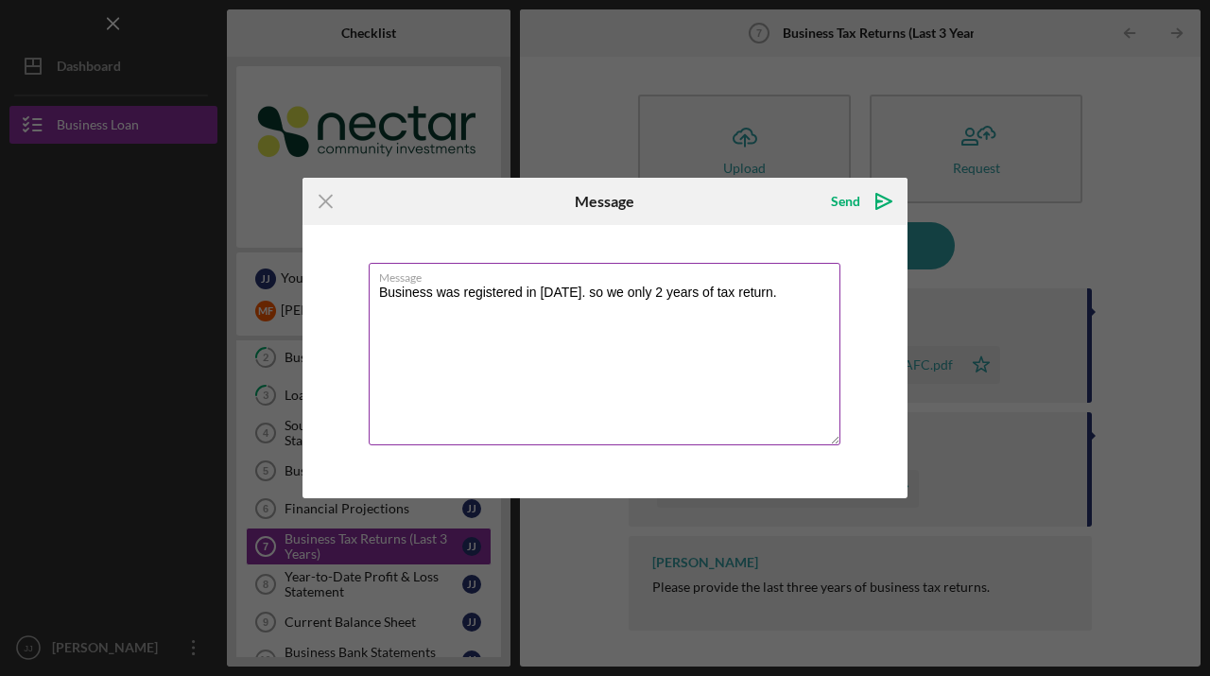
drag, startPoint x: 707, startPoint y: 293, endPoint x: 716, endPoint y: 301, distance: 12.7
click at [707, 293] on textarea "Business was registered in [DATE]. so we only 2 years of tax return." at bounding box center [605, 354] width 472 height 182
click at [459, 304] on textarea "Business was registered in [DATE]. so we only have 2 years of tax return." at bounding box center [605, 354] width 472 height 182
drag, startPoint x: 846, startPoint y: 199, endPoint x: 623, endPoint y: 363, distance: 276.5
click at [623, 363] on form "Icon/Menu Close Message Send Icon/icon-invite-send Message Business was registe…" at bounding box center [604, 337] width 605 height 319
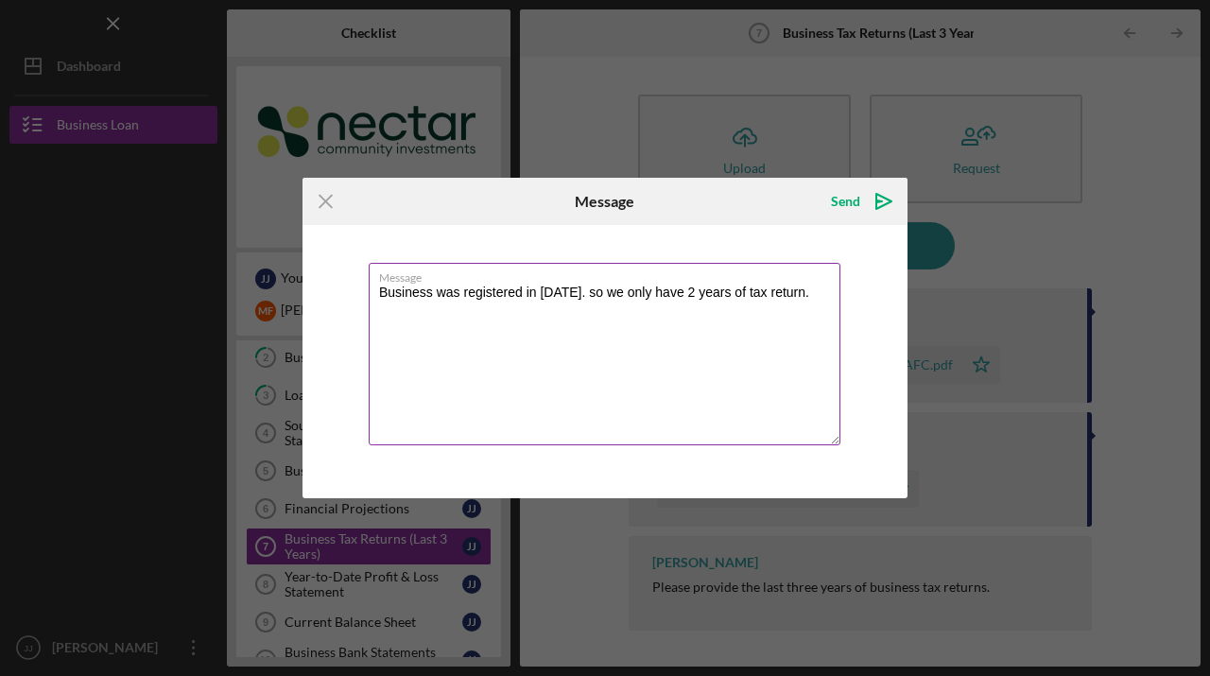
click at [653, 296] on textarea "Business was registered in [DATE]. so we only have 2 years of tax return." at bounding box center [605, 354] width 472 height 182
click at [464, 308] on textarea "Business was registered in [DATE]. So we only have 2 years of tax return." at bounding box center [605, 354] width 472 height 182
type textarea "Business was registered in [DATE]. So we only have 2 years of tax return."
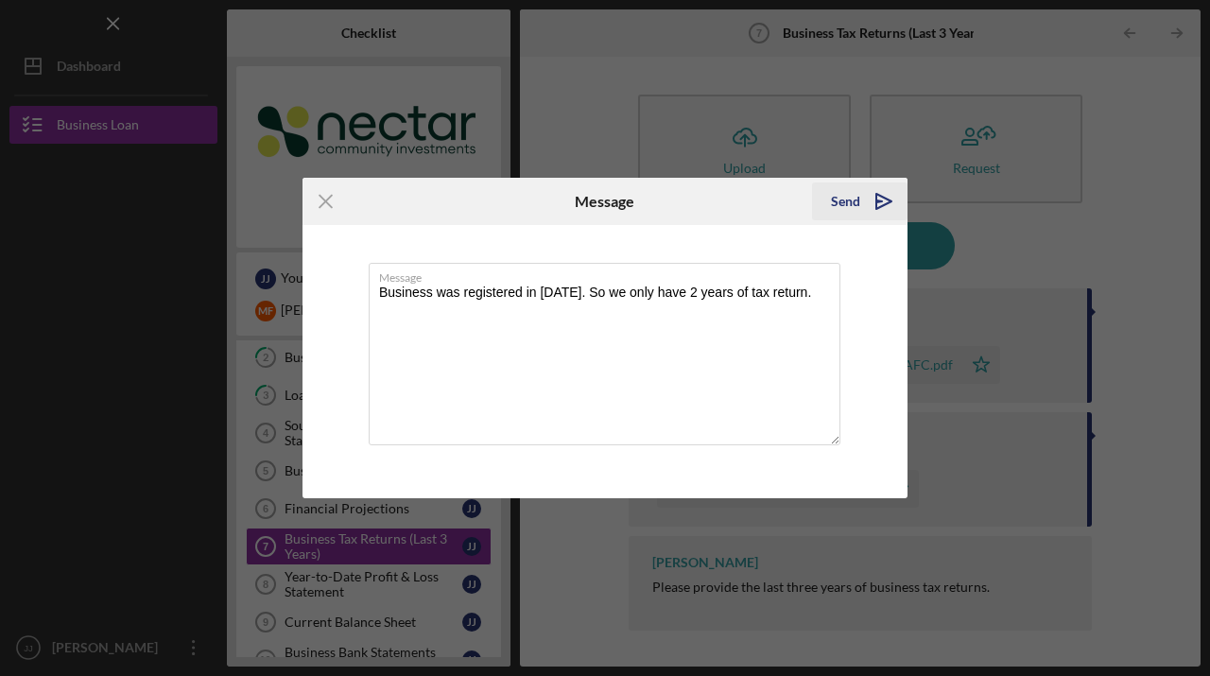
click at [848, 199] on div "Send" at bounding box center [845, 201] width 29 height 38
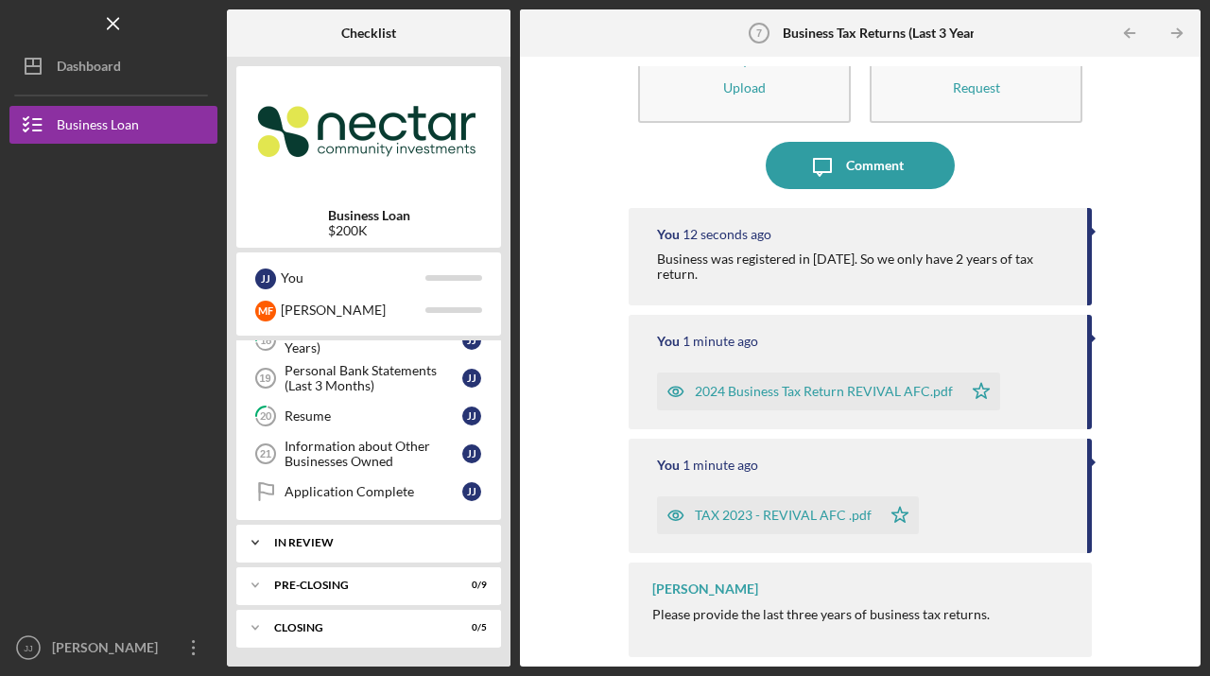
scroll to position [696, 0]
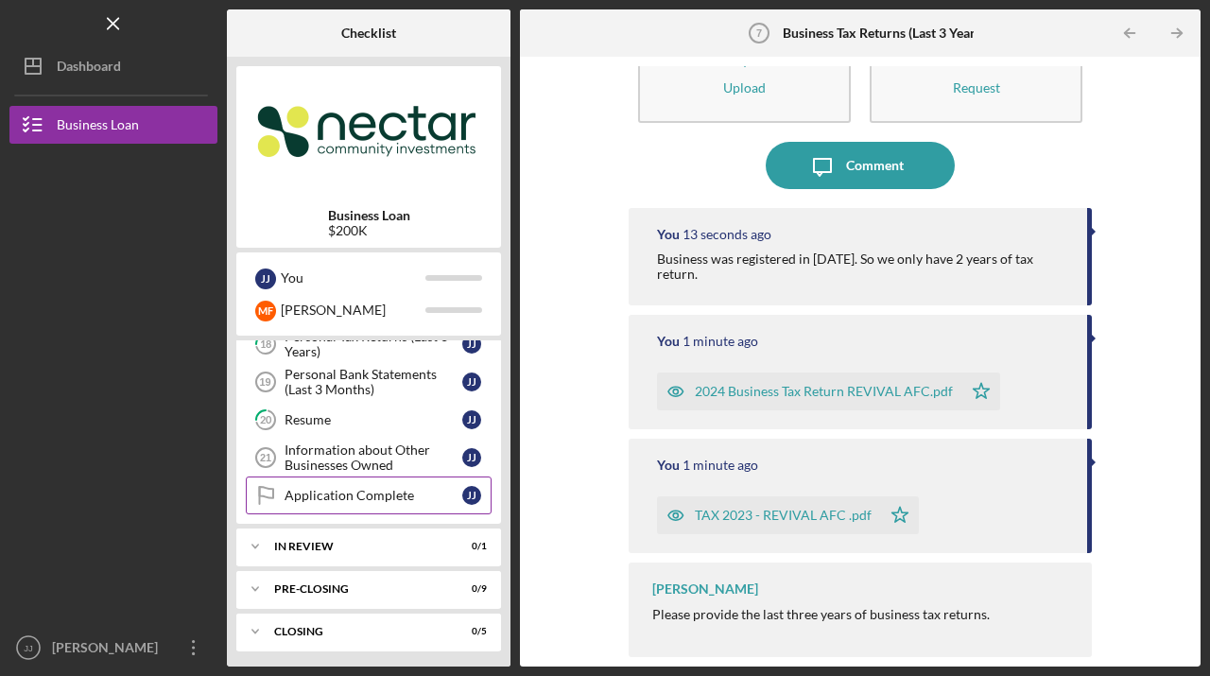
click at [367, 495] on div "Application Complete" at bounding box center [373, 495] width 178 height 15
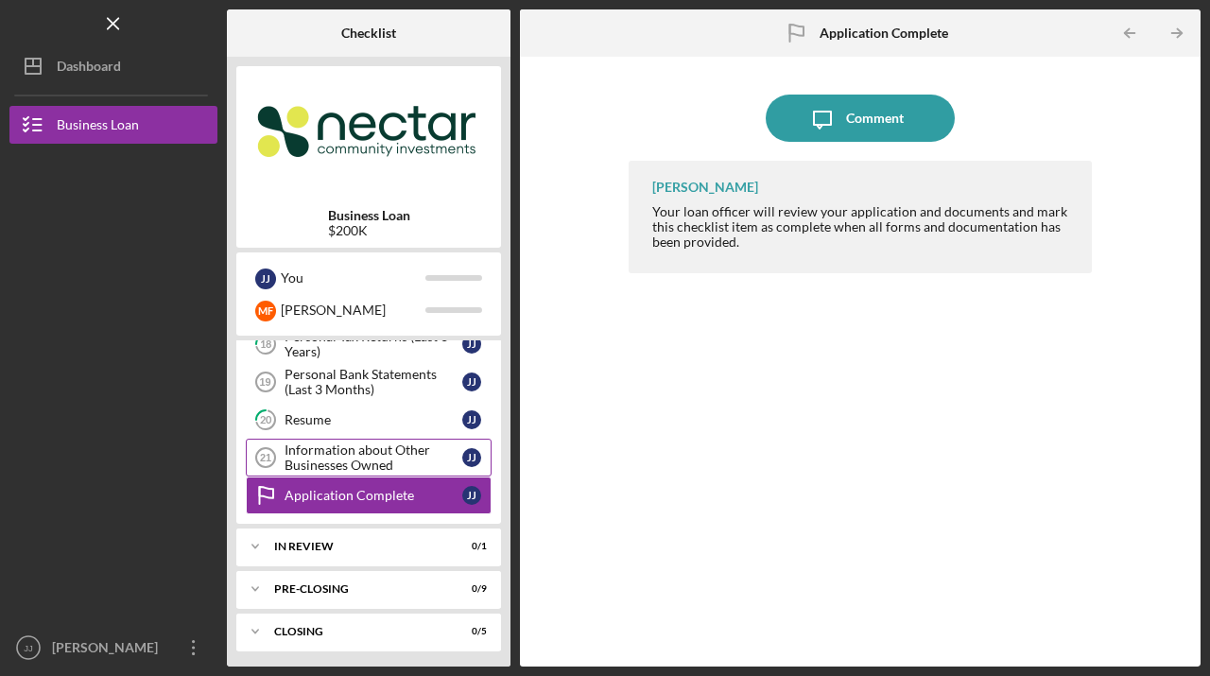
click at [351, 451] on div "Information about Other Businesses Owned" at bounding box center [373, 457] width 178 height 30
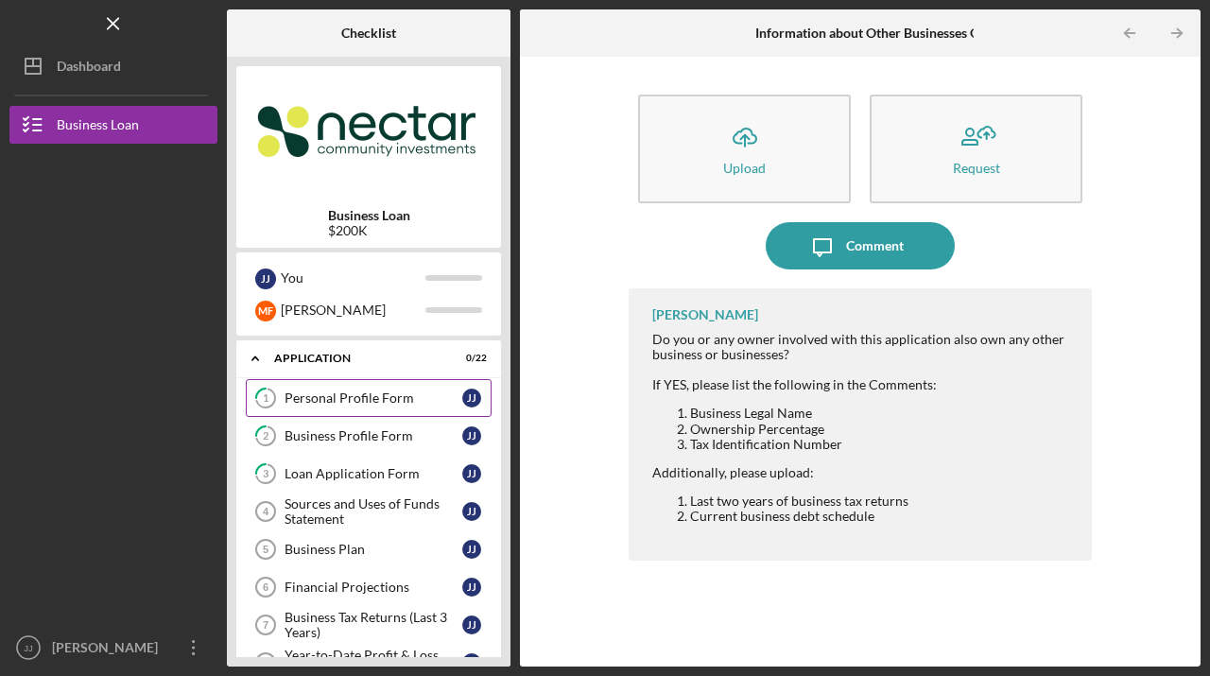
click at [348, 400] on div "Personal Profile Form" at bounding box center [373, 397] width 178 height 15
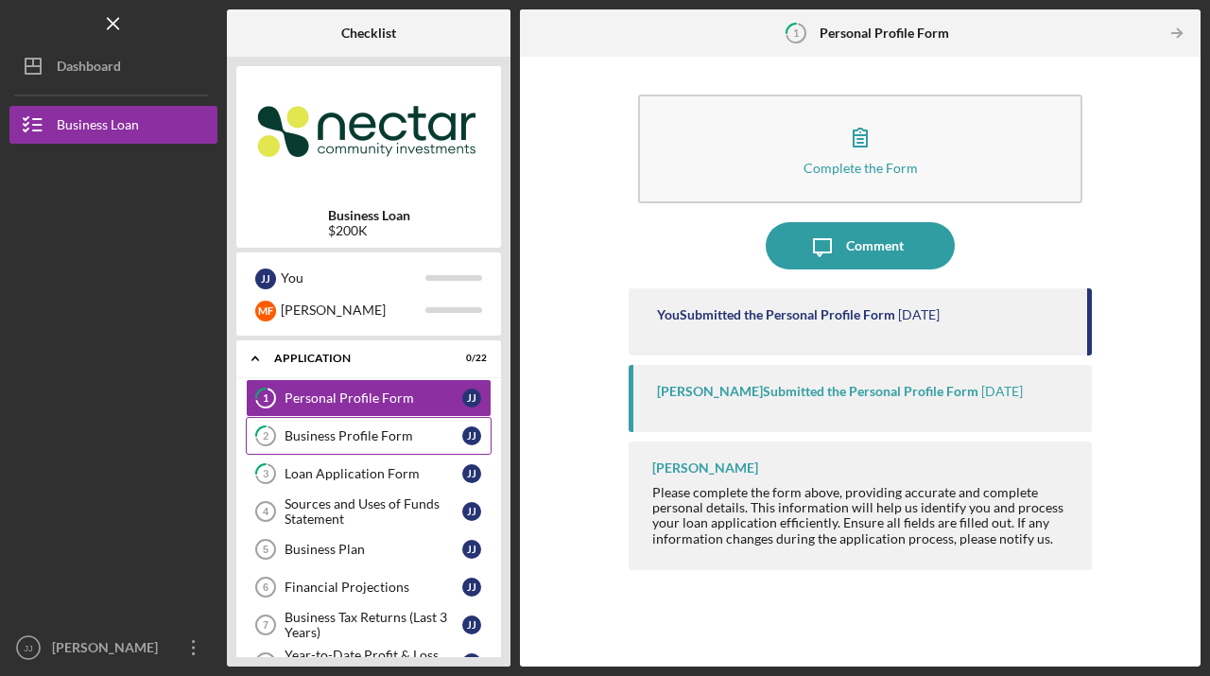
click at [343, 428] on div "Business Profile Form" at bounding box center [373, 435] width 178 height 15
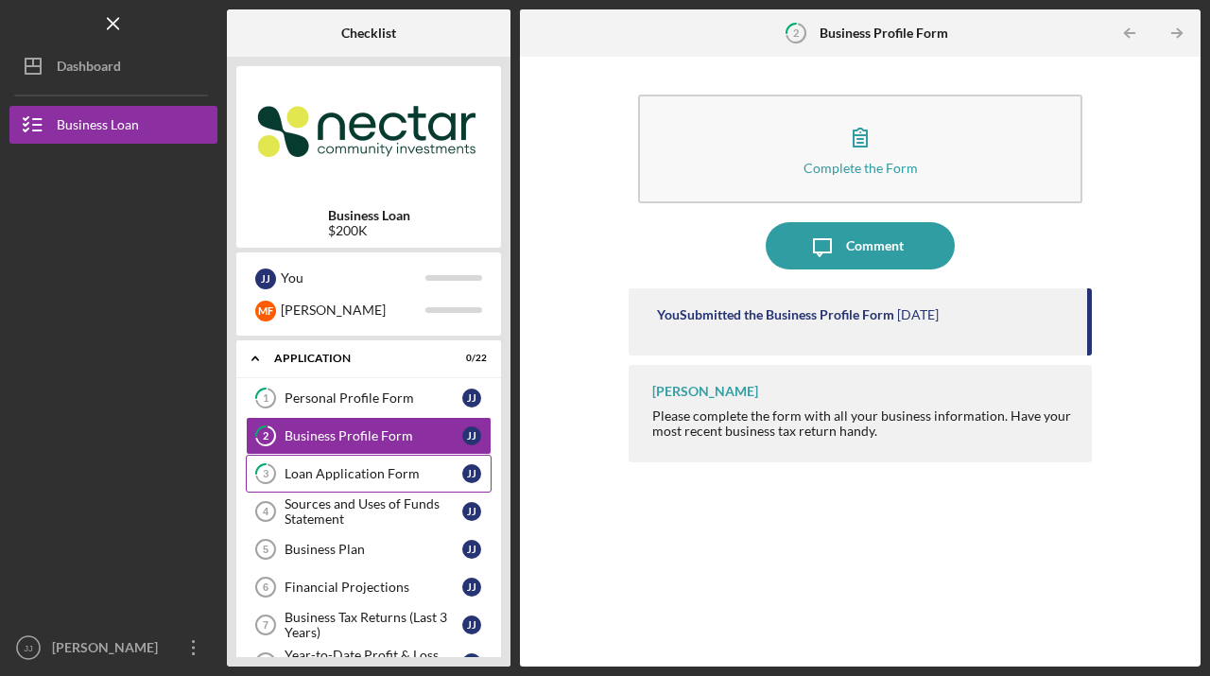
click at [332, 468] on div "Loan Application Form" at bounding box center [373, 473] width 178 height 15
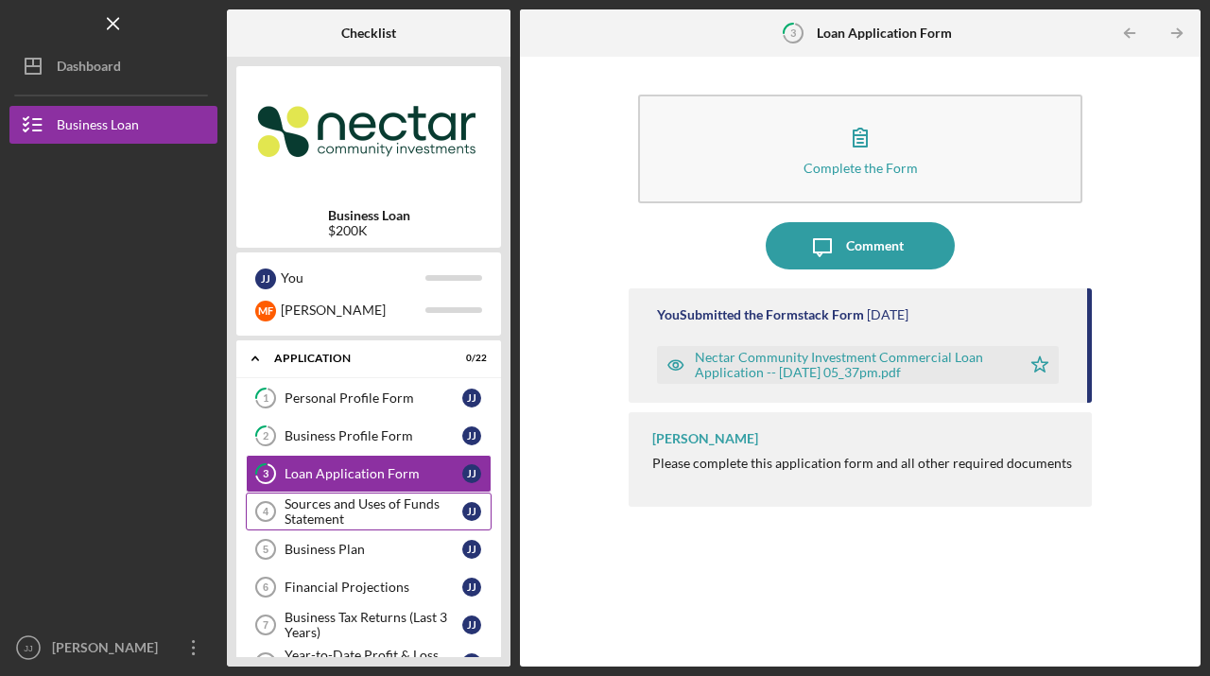
click at [345, 507] on div "Sources and Uses of Funds Statement" at bounding box center [373, 511] width 178 height 30
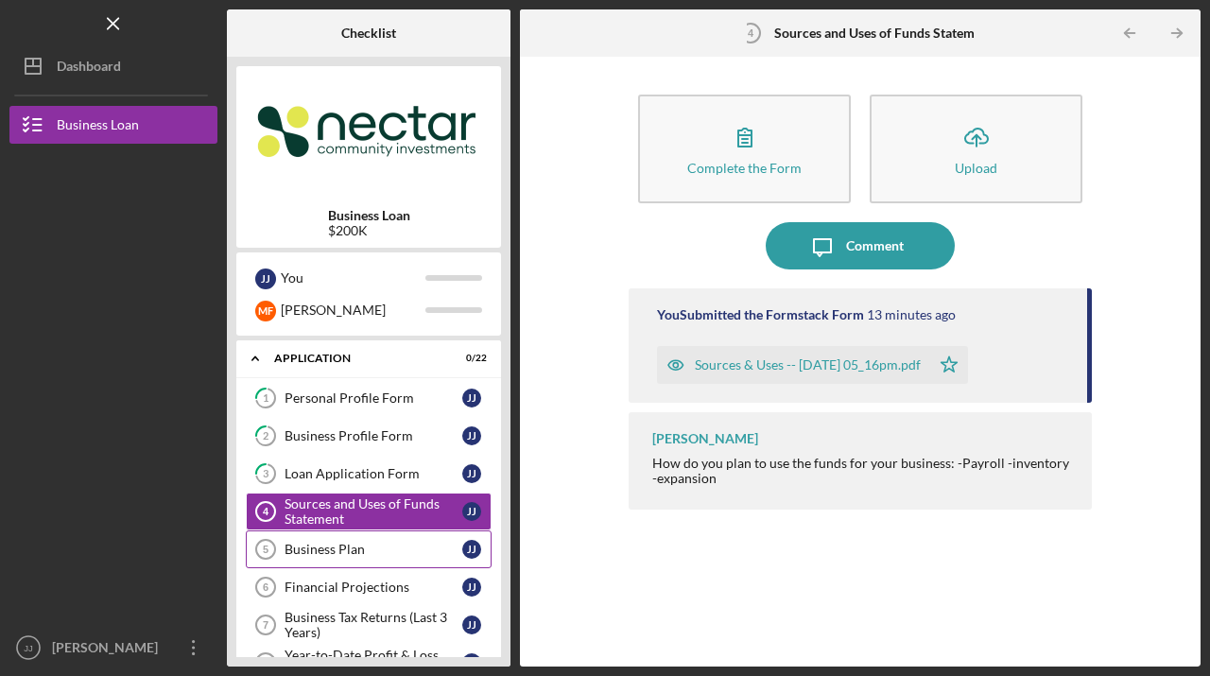
click at [342, 537] on link "Business Plan 5 Business Plan J J" at bounding box center [369, 549] width 246 height 38
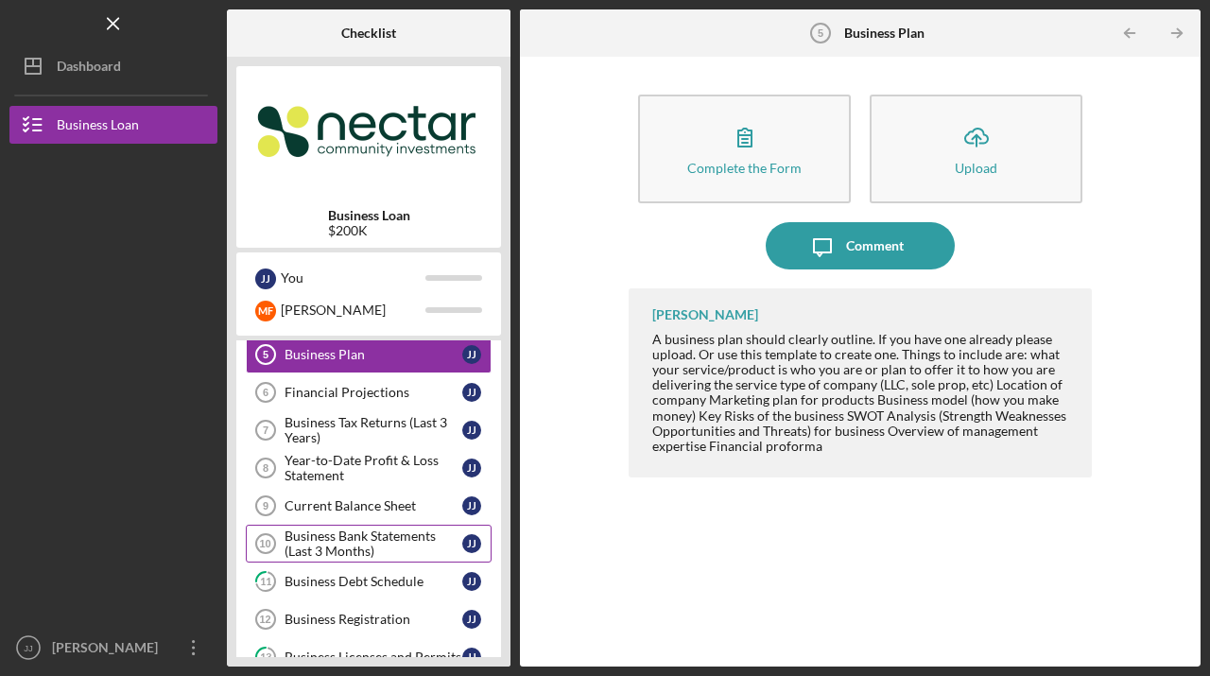
scroll to position [204, 0]
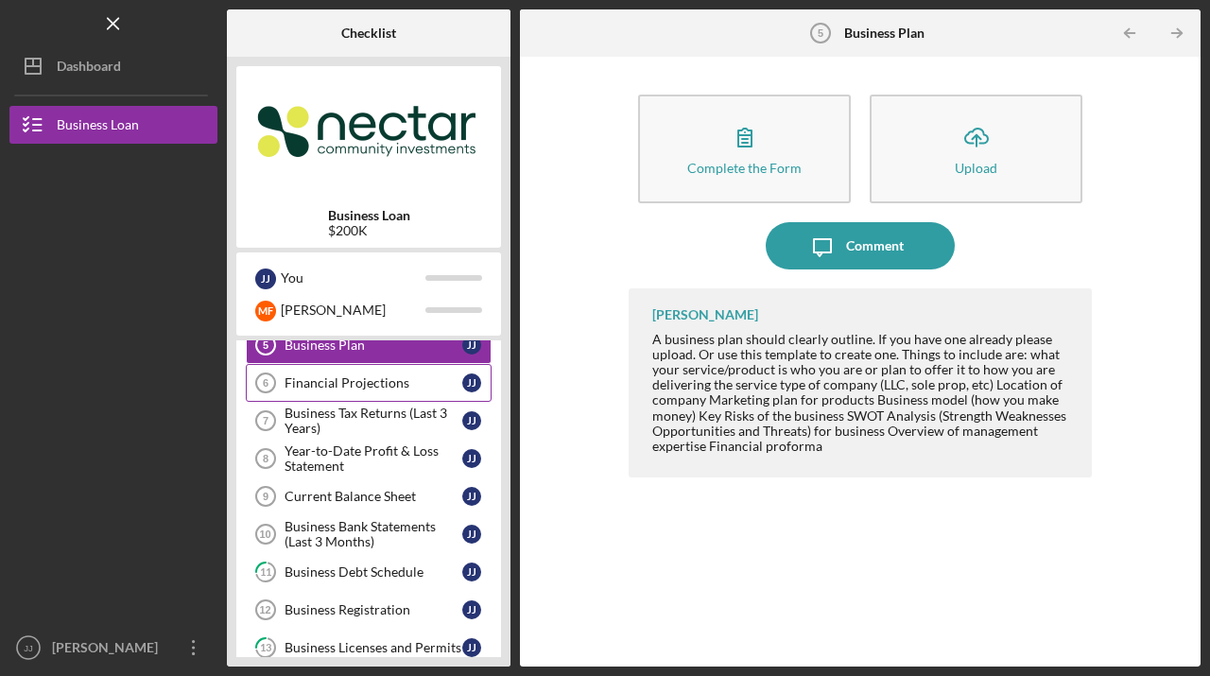
click at [331, 383] on div "Financial Projections" at bounding box center [373, 382] width 178 height 15
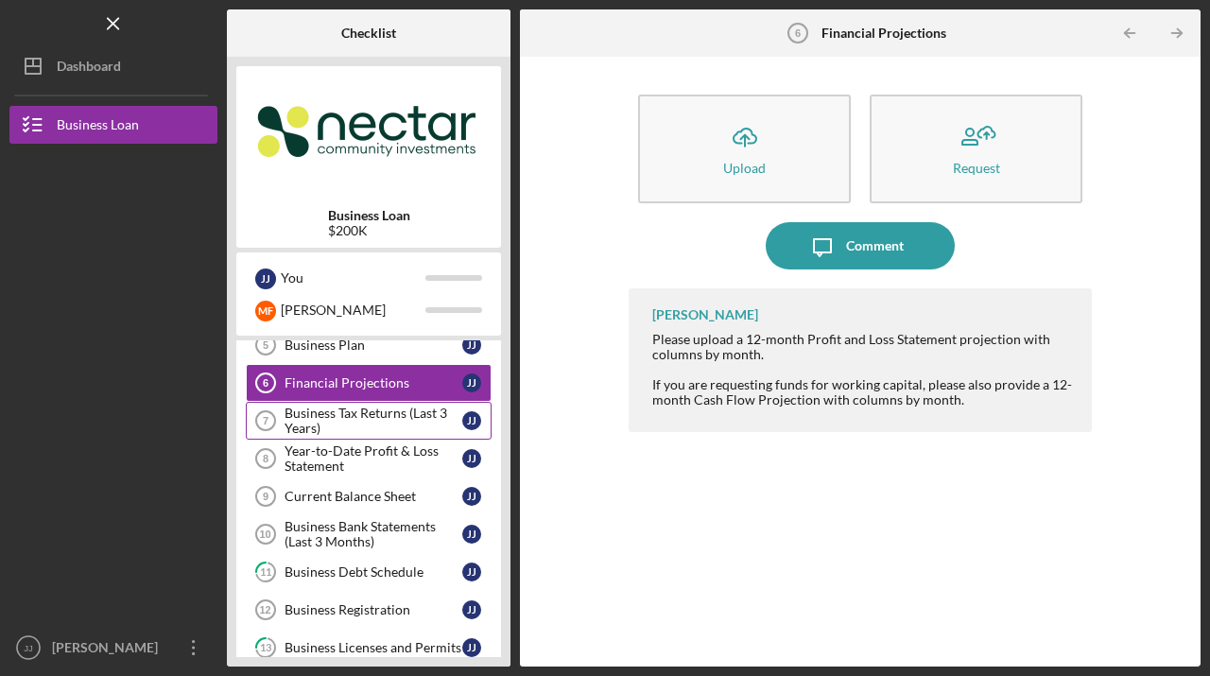
click at [363, 407] on div "Business Tax Returns (Last 3 Years)" at bounding box center [373, 420] width 178 height 30
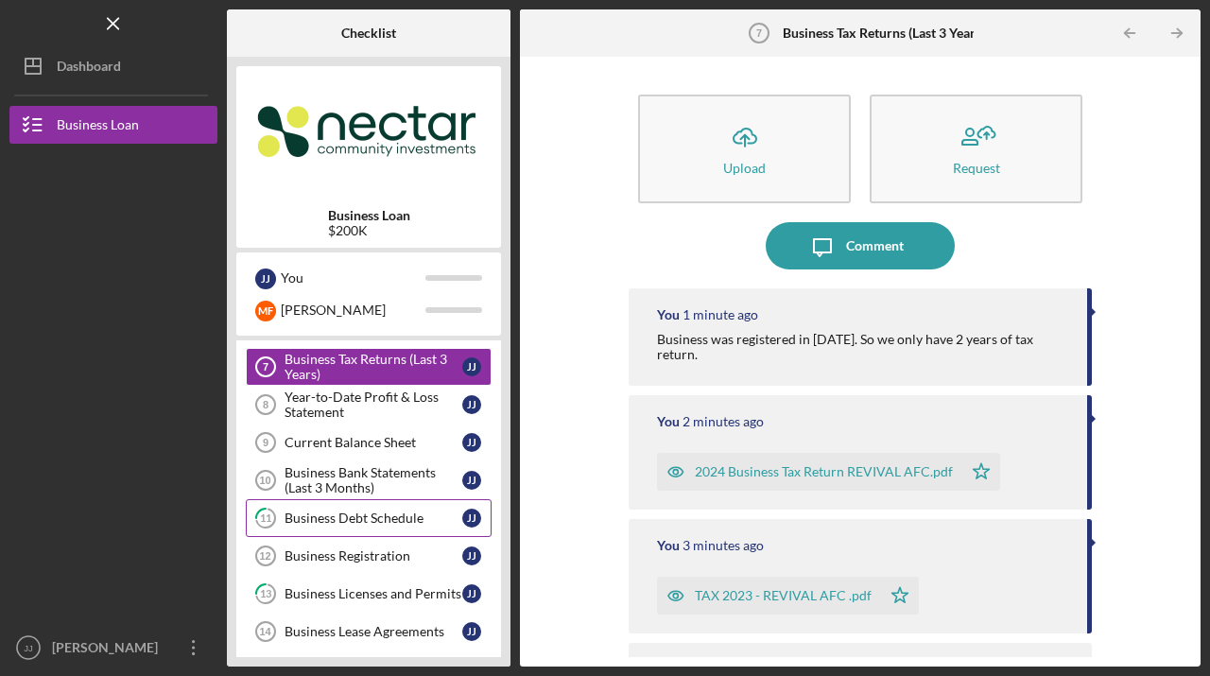
scroll to position [305, 0]
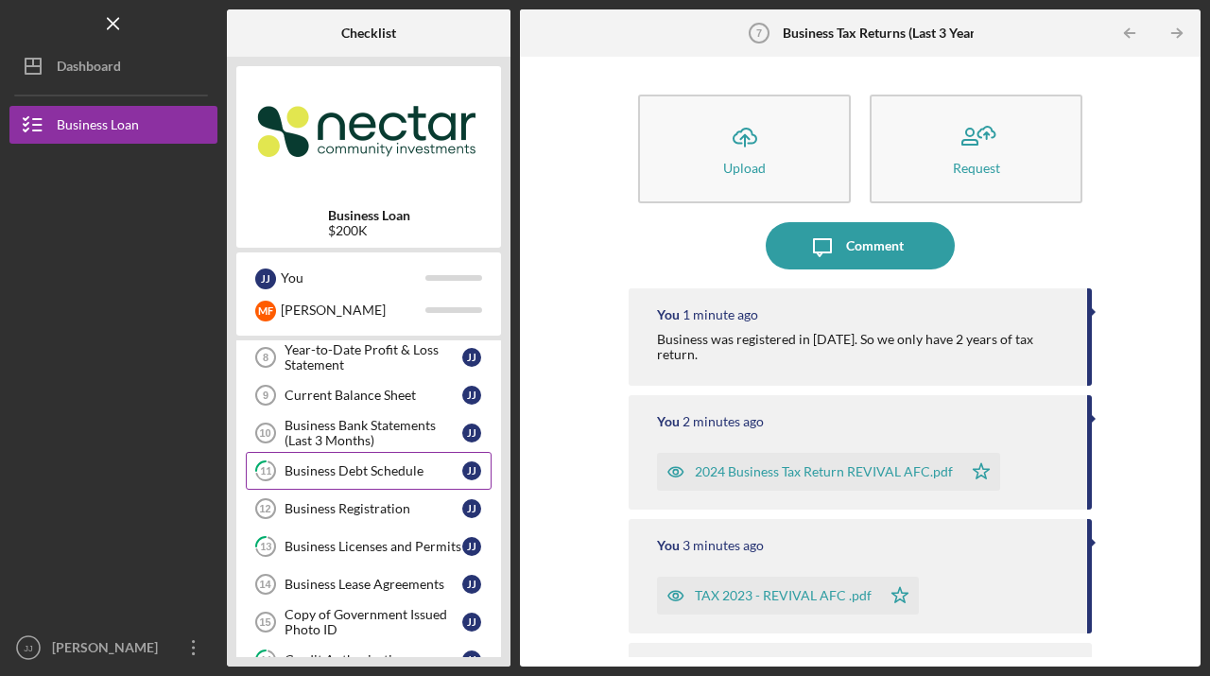
click at [364, 475] on div "Business Debt Schedule" at bounding box center [373, 470] width 178 height 15
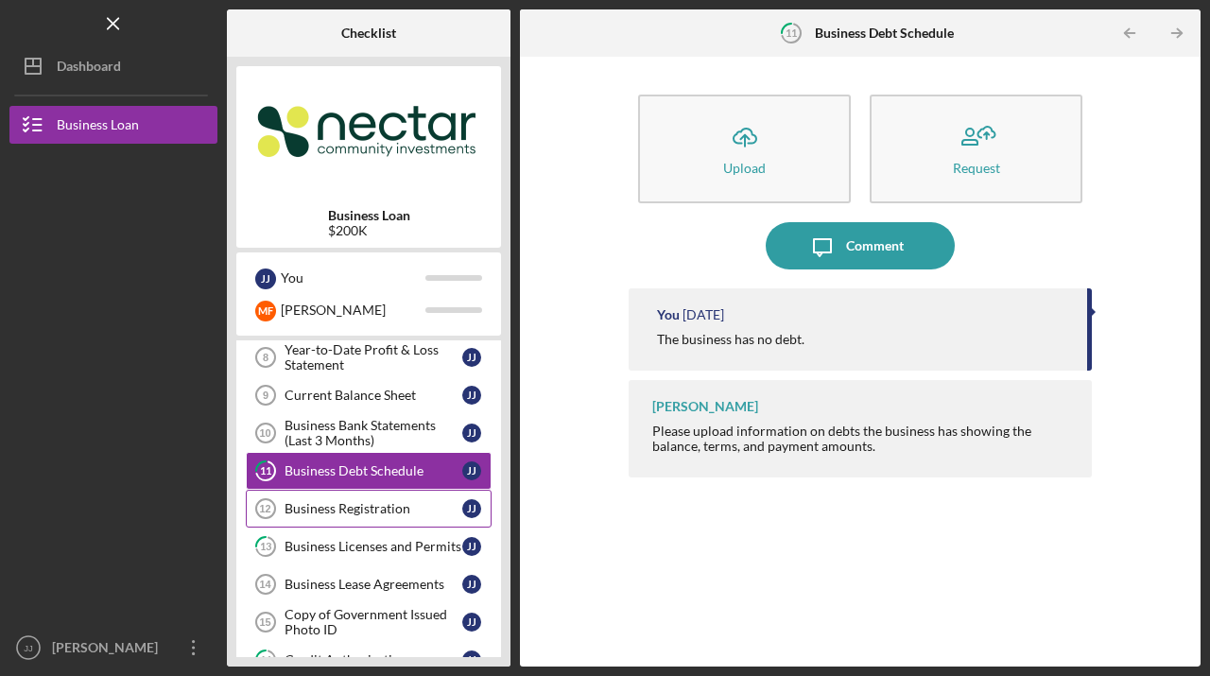
click at [354, 499] on link "Business Registration 12 Business Registration J J" at bounding box center [369, 509] width 246 height 38
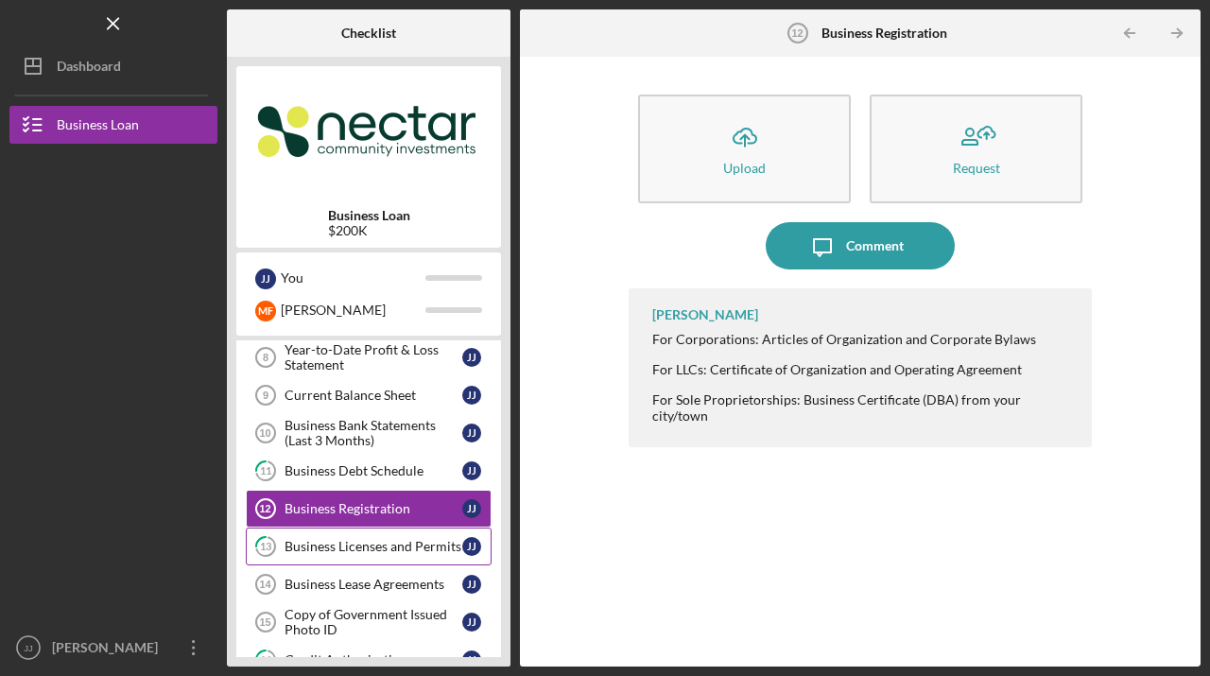
click at [381, 547] on div "Business Licenses and Permits" at bounding box center [373, 546] width 178 height 15
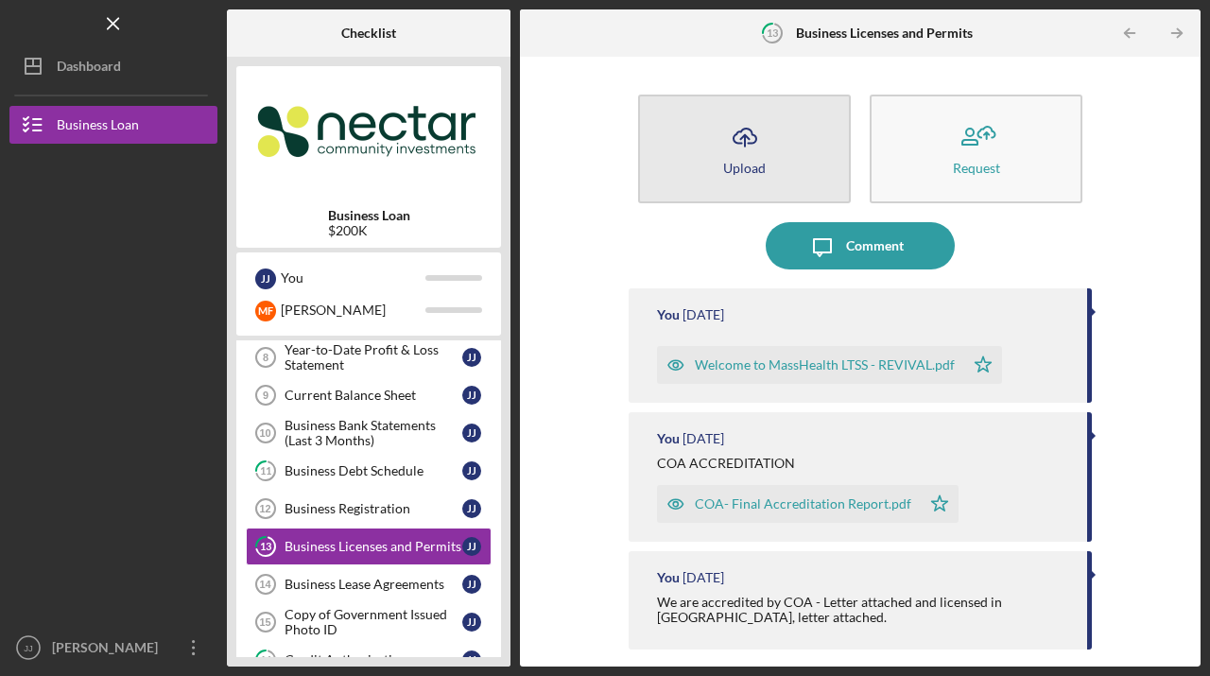
click at [748, 147] on icon "Icon/Upload" at bounding box center [744, 136] width 47 height 47
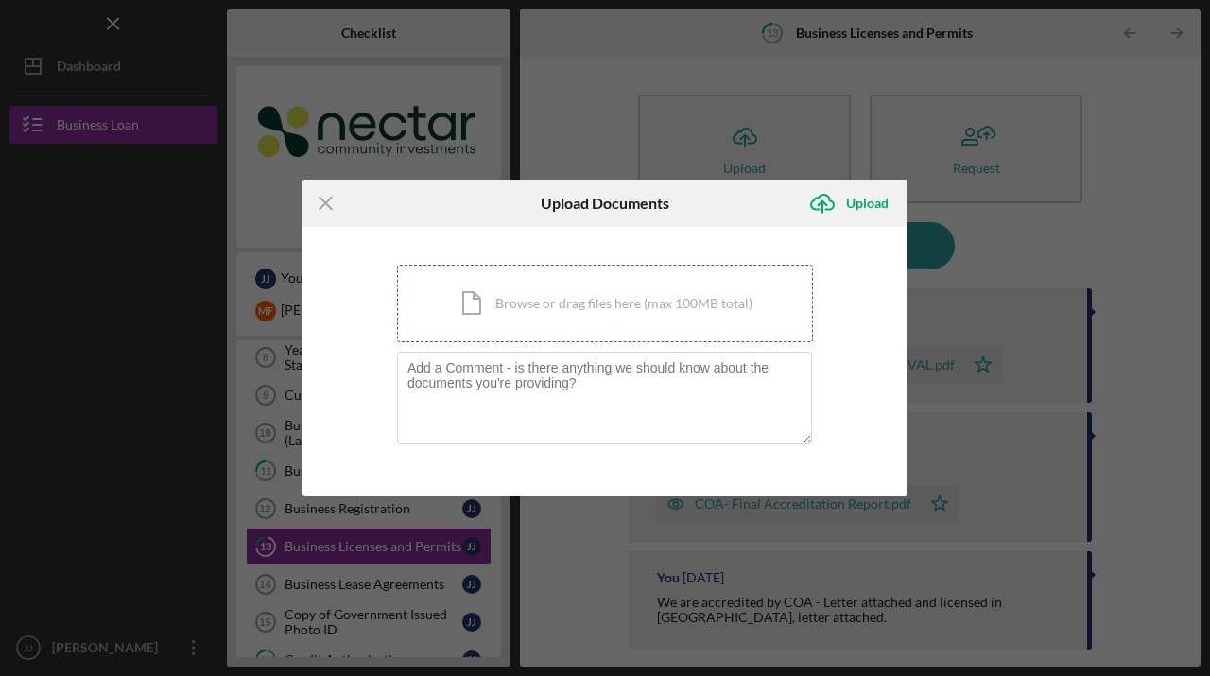
click at [512, 307] on div "Icon/Document Browse or drag files here (max 100MB total) Tap to choose files o…" at bounding box center [605, 303] width 416 height 77
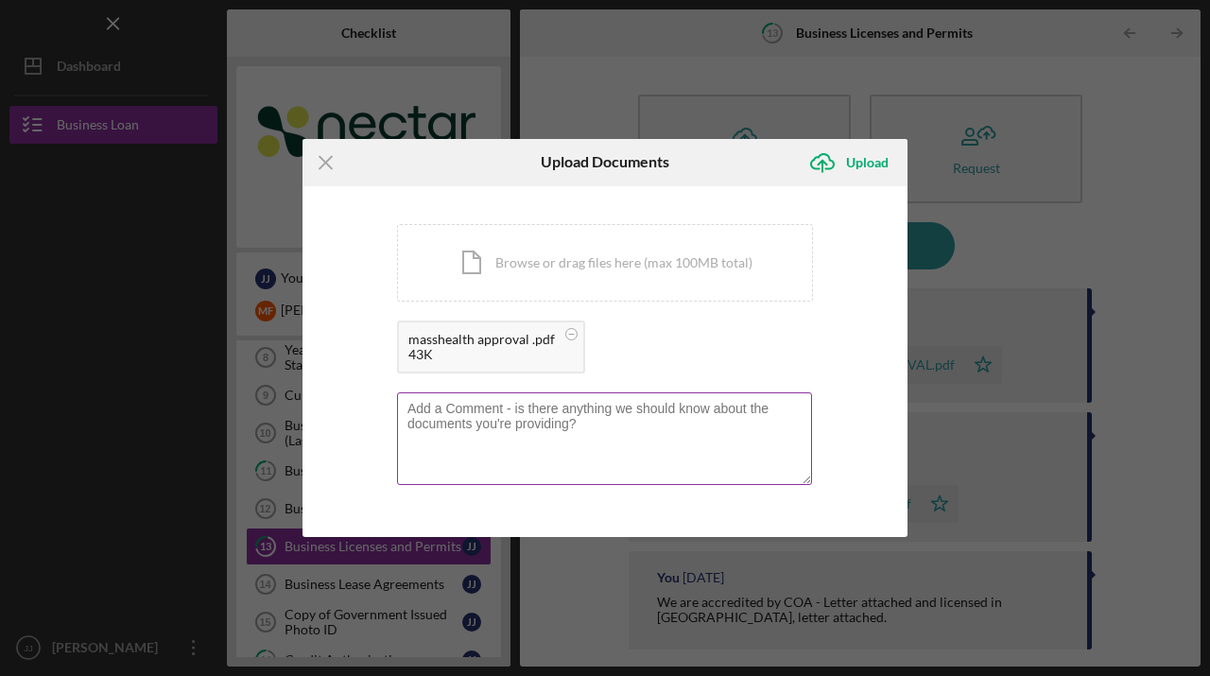
click at [534, 438] on textarea at bounding box center [604, 438] width 415 height 93
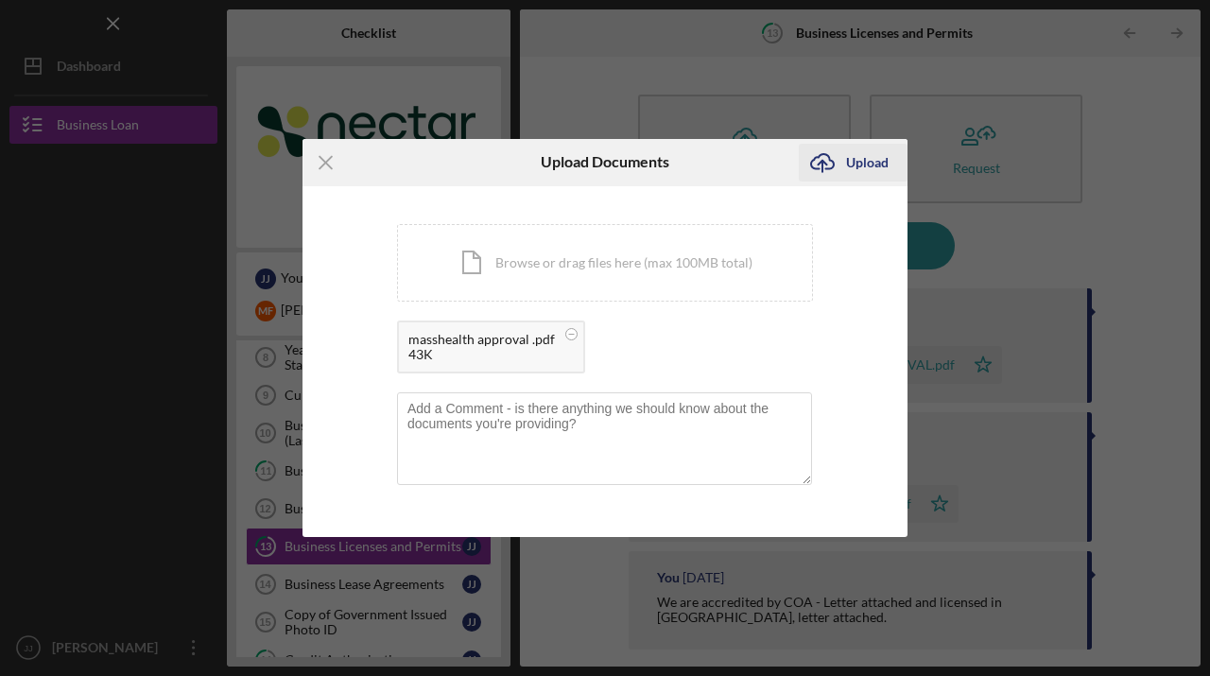
click at [860, 162] on div "Upload" at bounding box center [867, 163] width 43 height 38
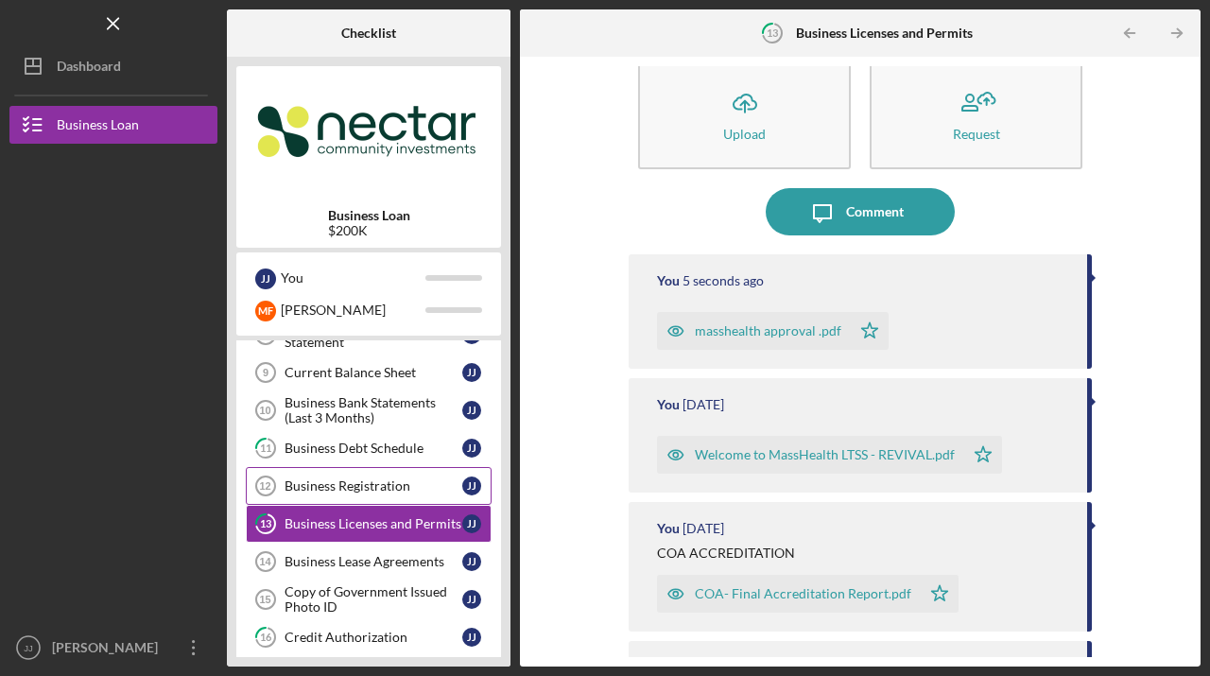
scroll to position [329, 0]
click at [381, 490] on div "Business Registration" at bounding box center [373, 484] width 178 height 15
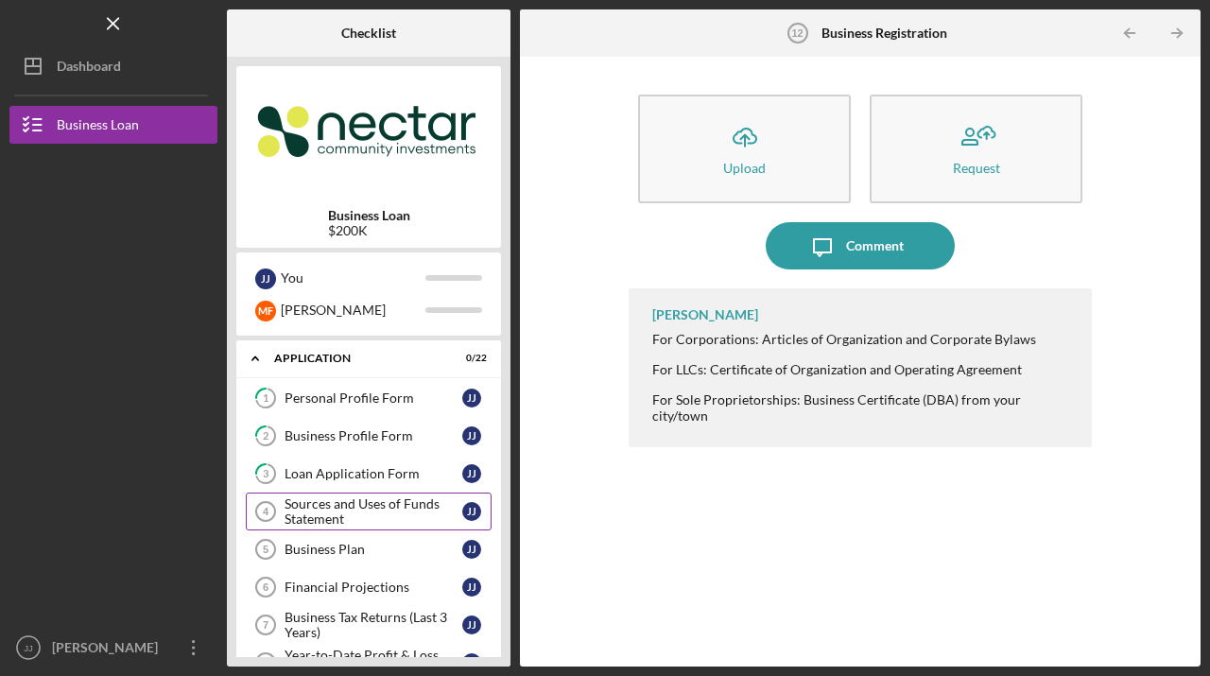
click at [334, 511] on div "Sources and Uses of Funds Statement" at bounding box center [373, 511] width 178 height 30
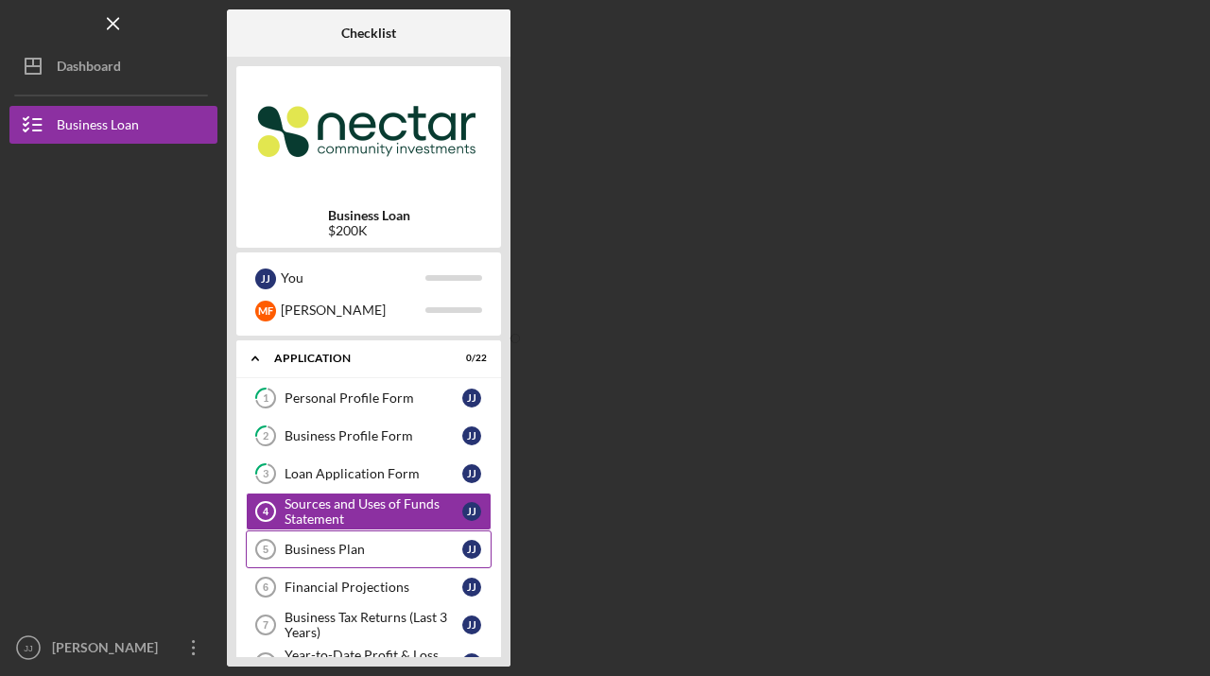
click at [322, 547] on div "Business Plan" at bounding box center [373, 548] width 178 height 15
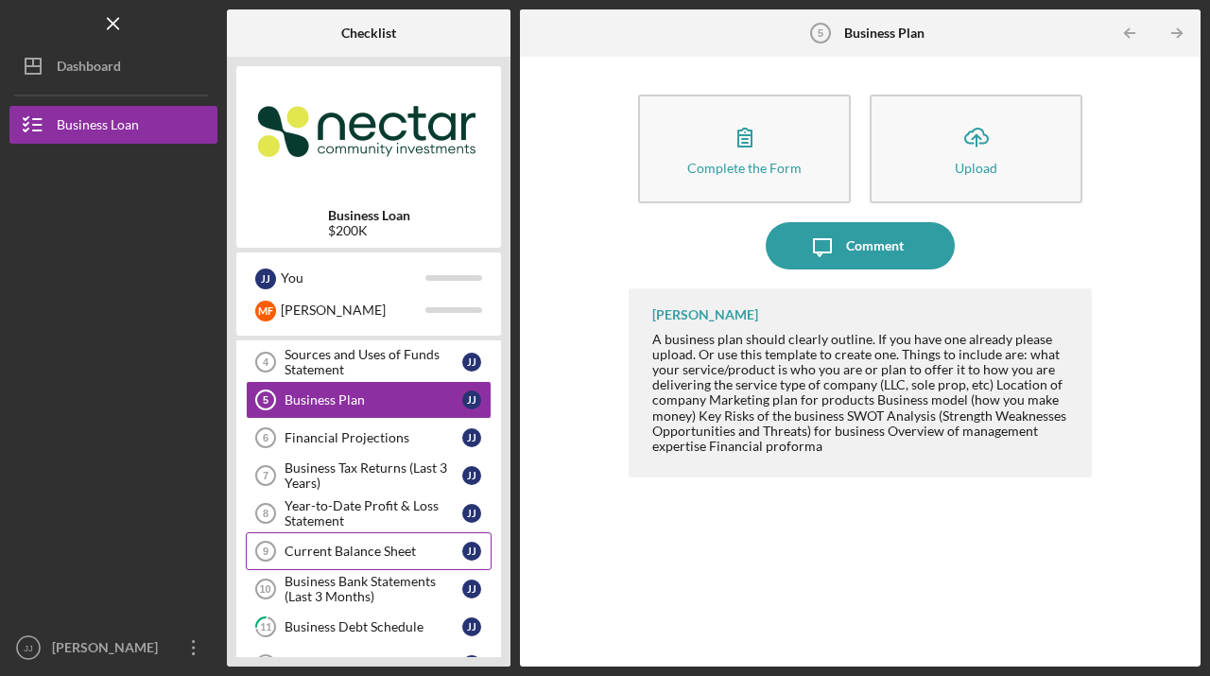
scroll to position [157, 0]
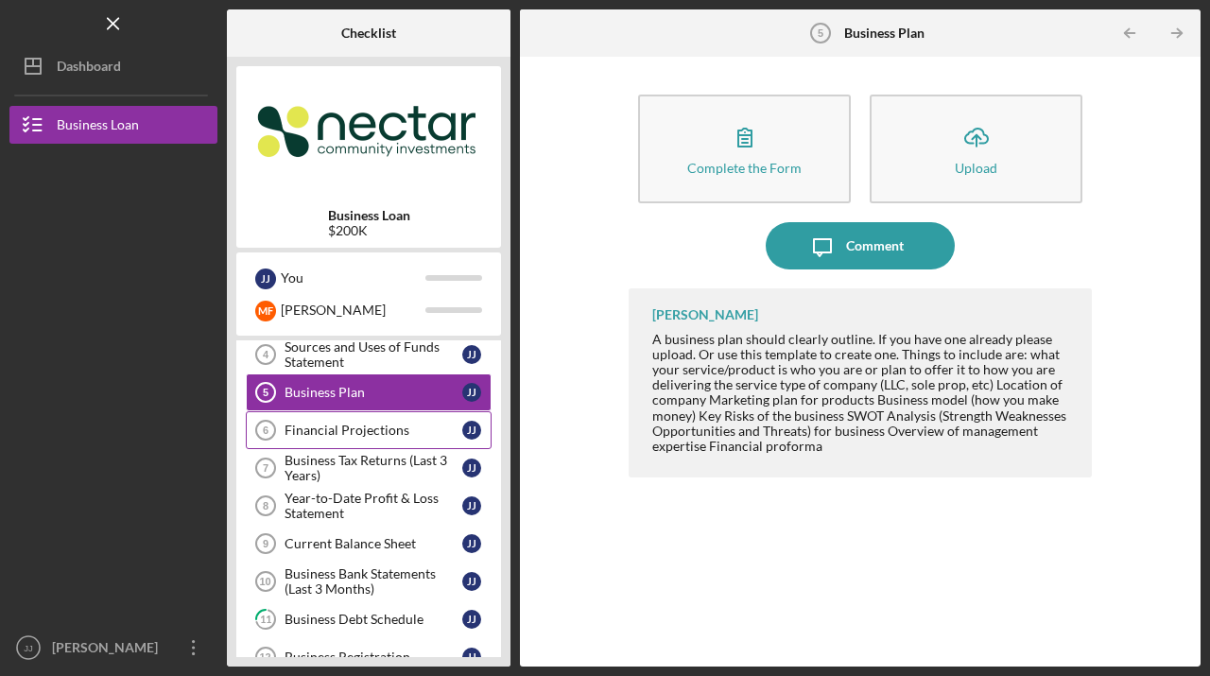
click at [322, 432] on div "Financial Projections" at bounding box center [373, 429] width 178 height 15
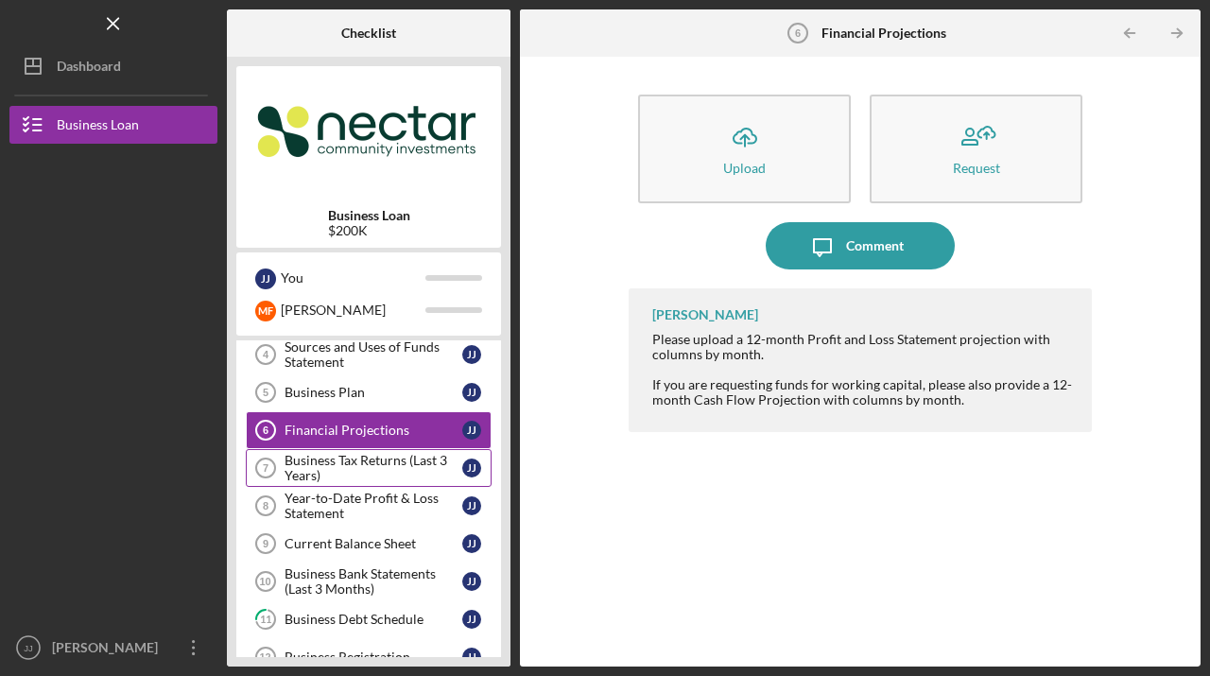
click at [320, 461] on div "Business Tax Returns (Last 3 Years)" at bounding box center [373, 468] width 178 height 30
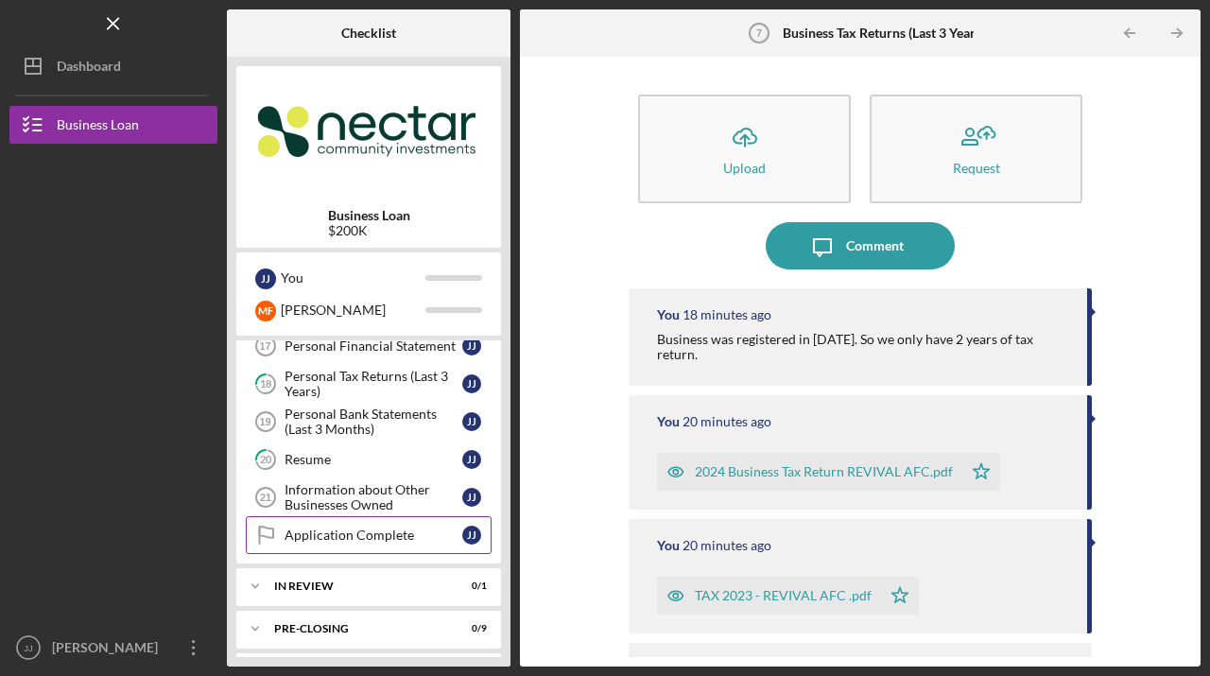
scroll to position [700, 0]
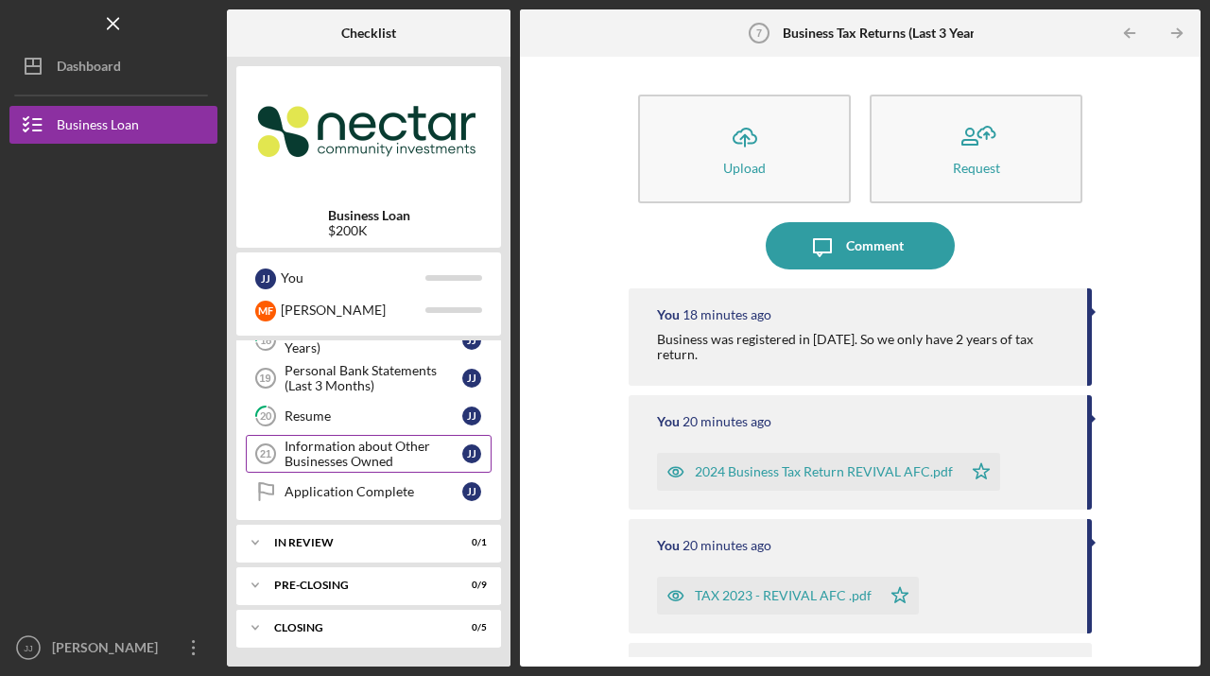
click at [323, 451] on div "Information about Other Businesses Owned" at bounding box center [373, 453] width 178 height 30
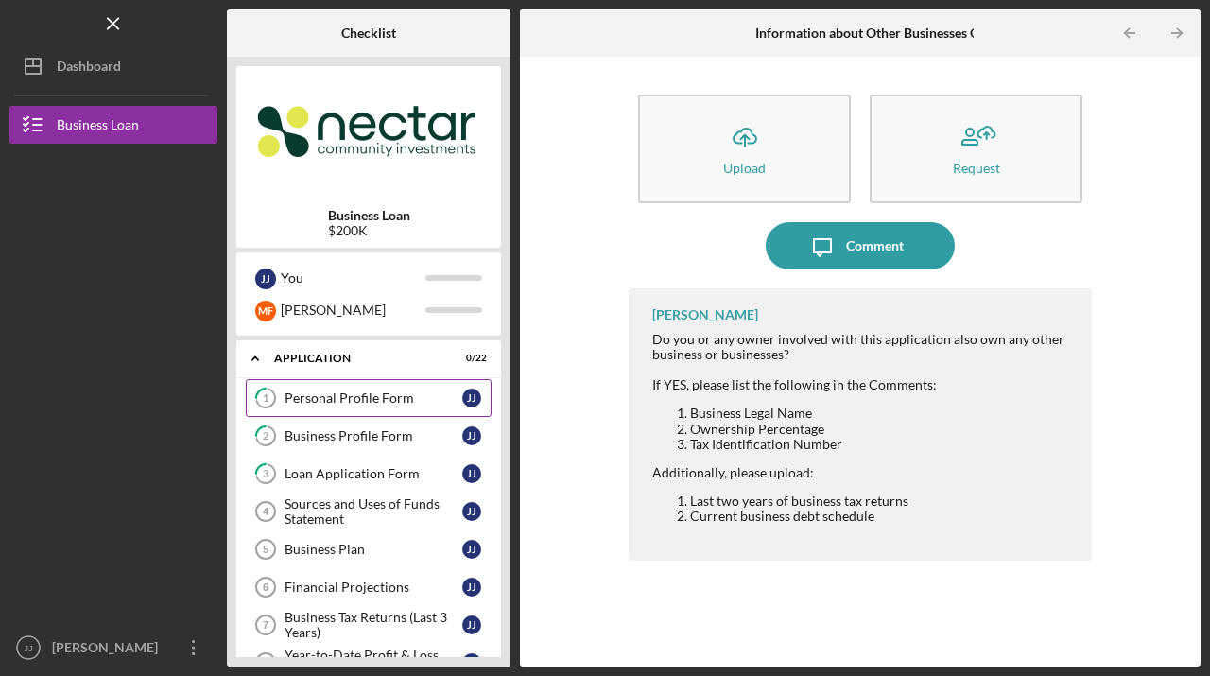
click at [299, 397] on div "Personal Profile Form" at bounding box center [373, 397] width 178 height 15
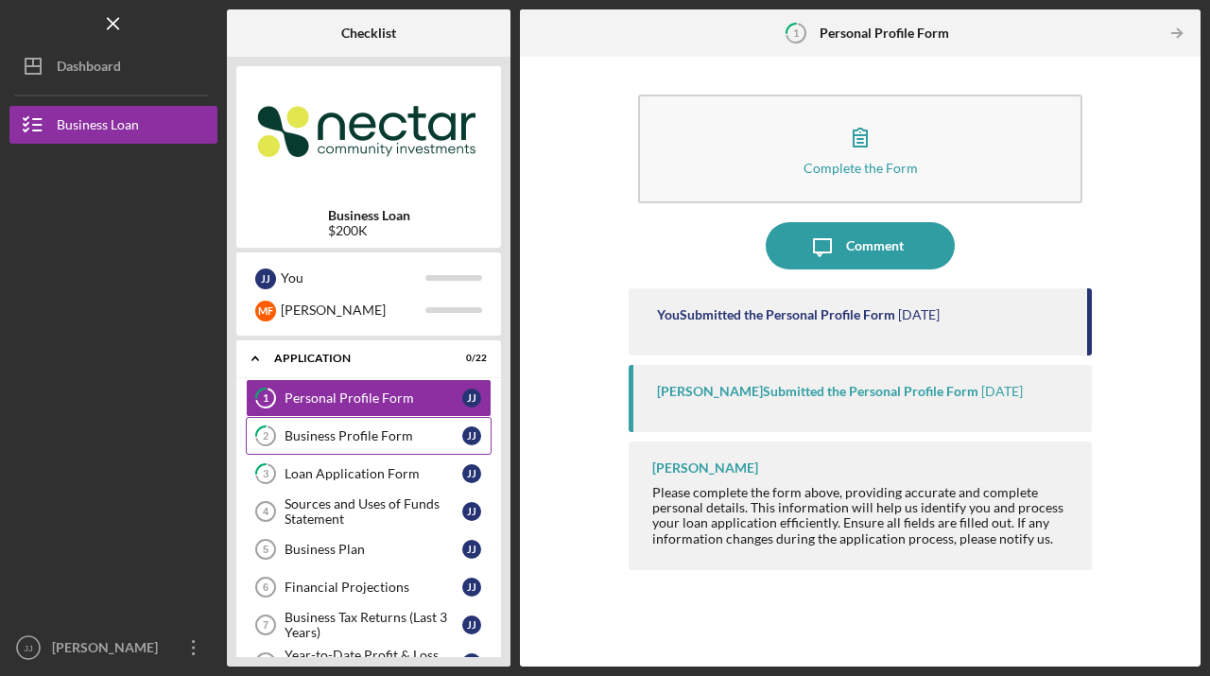
click at [299, 429] on div "Business Profile Form" at bounding box center [373, 435] width 178 height 15
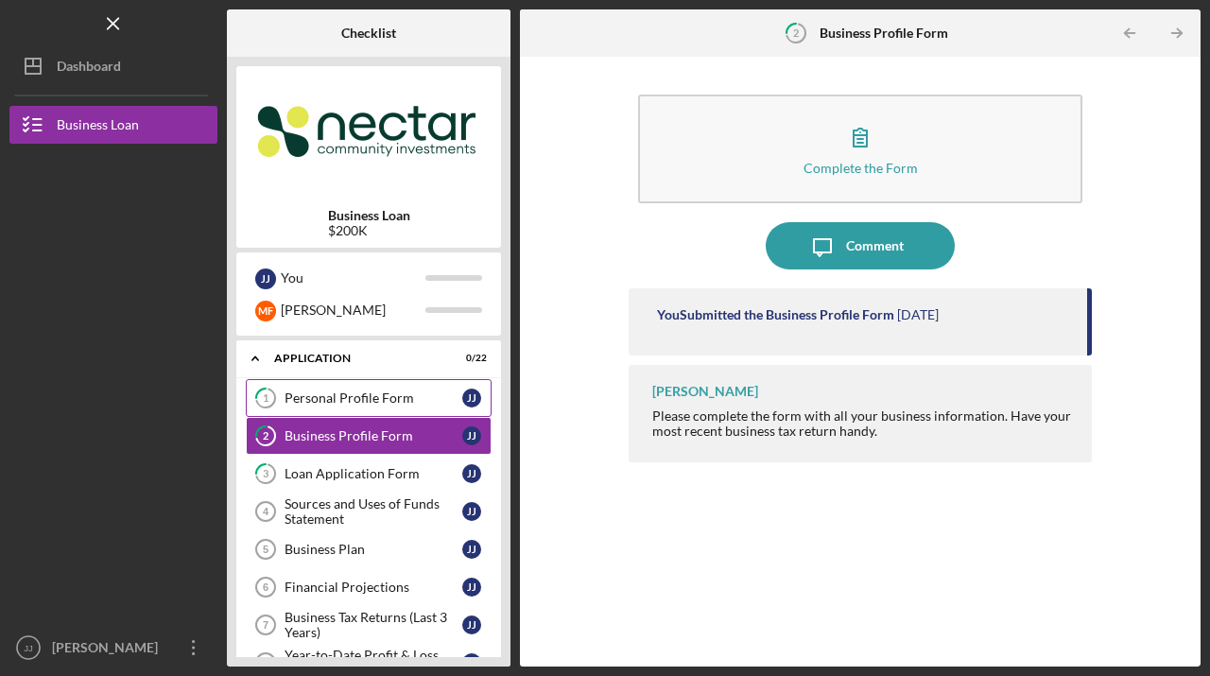
click at [318, 395] on div "Personal Profile Form" at bounding box center [373, 397] width 178 height 15
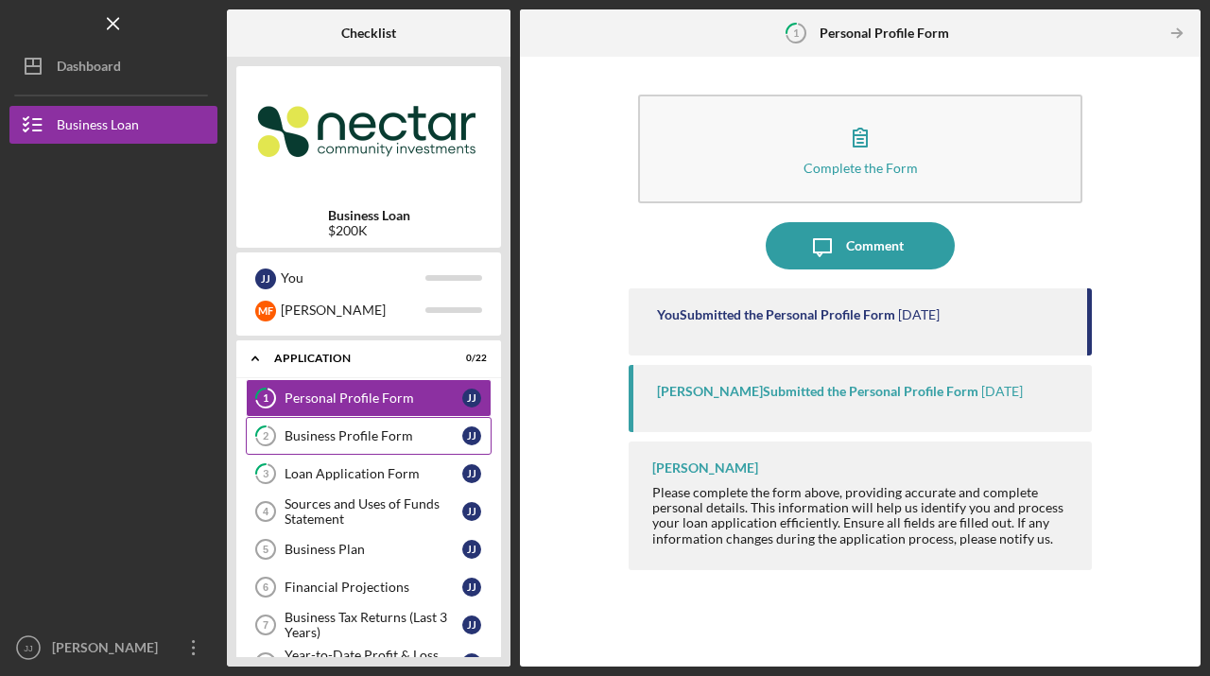
click at [305, 436] on div "Business Profile Form" at bounding box center [373, 435] width 178 height 15
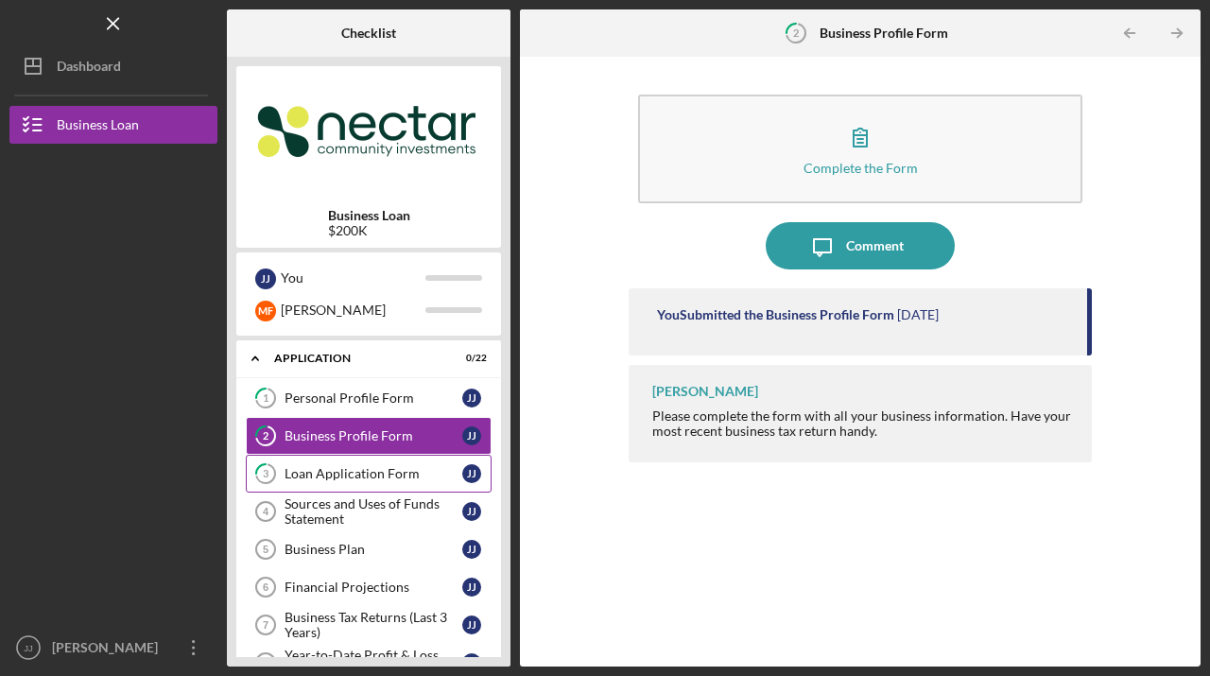
click at [306, 473] on div "Loan Application Form" at bounding box center [373, 473] width 178 height 15
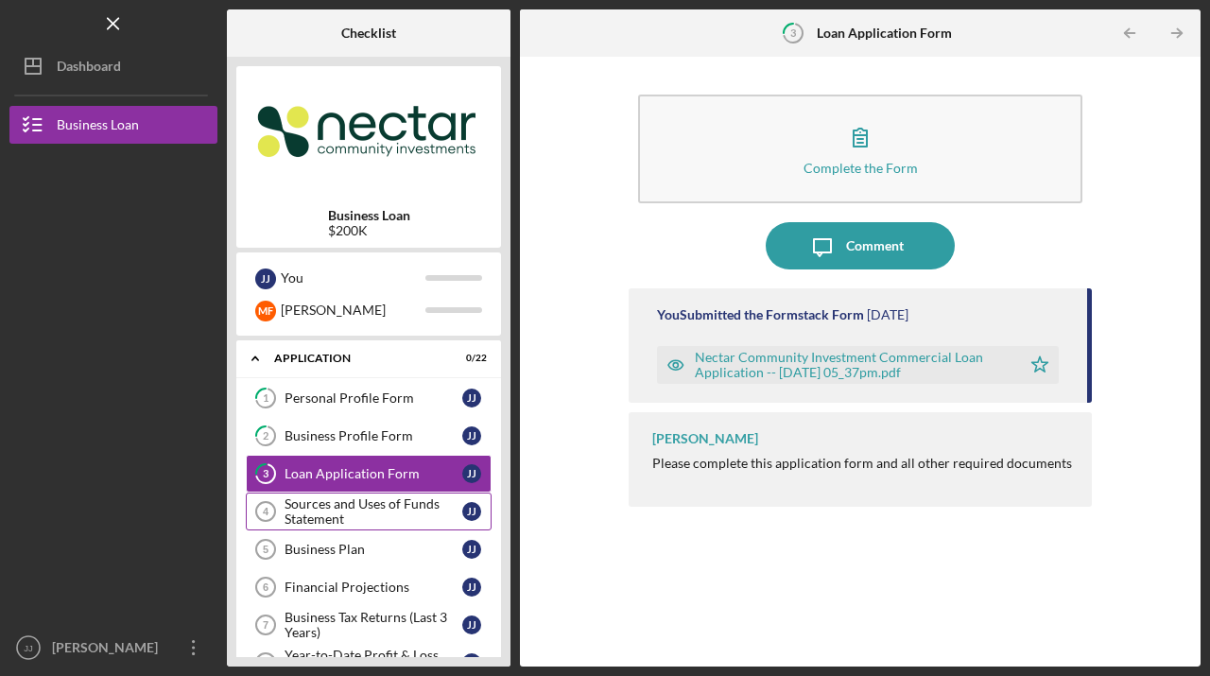
click at [313, 510] on div "Sources and Uses of Funds Statement" at bounding box center [373, 511] width 178 height 30
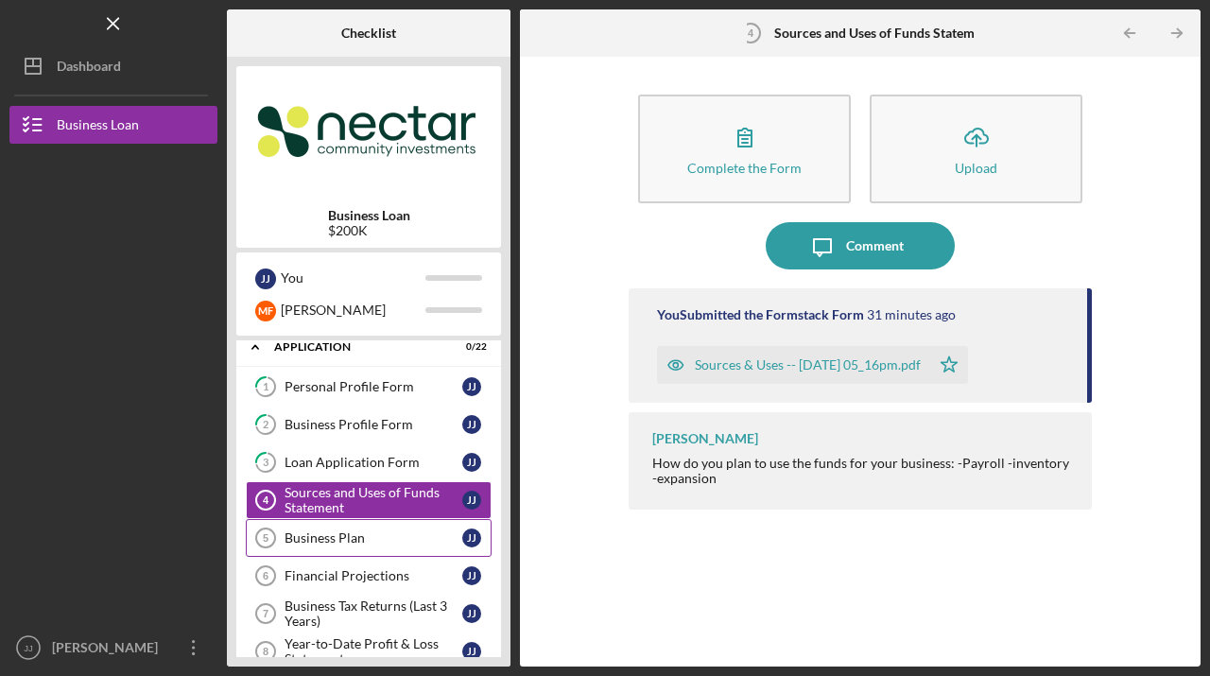
click at [325, 534] on div "Business Plan" at bounding box center [373, 537] width 178 height 15
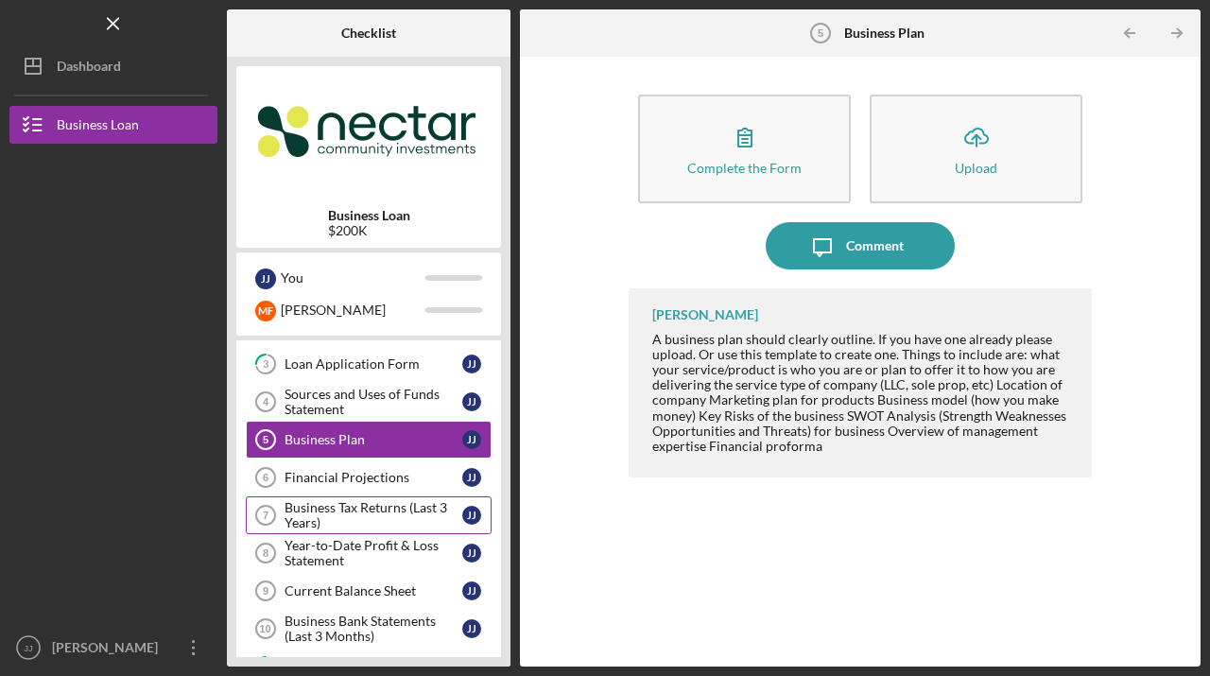
scroll to position [105, 0]
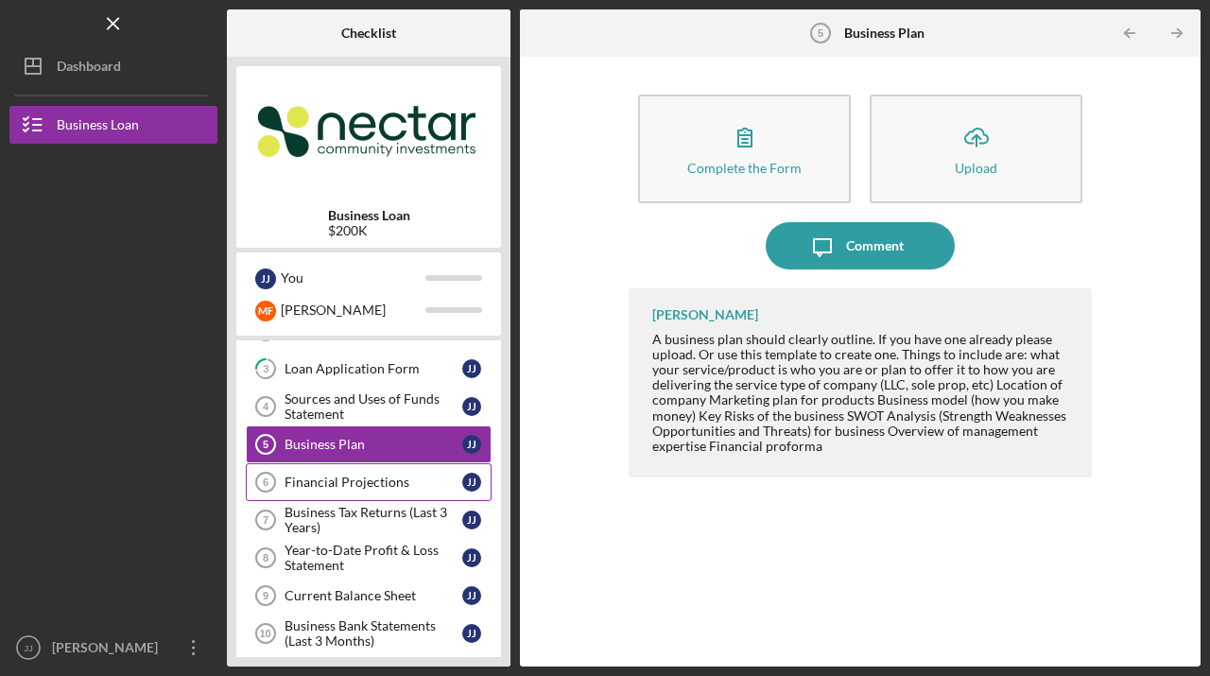
click at [307, 483] on div "Financial Projections" at bounding box center [373, 481] width 178 height 15
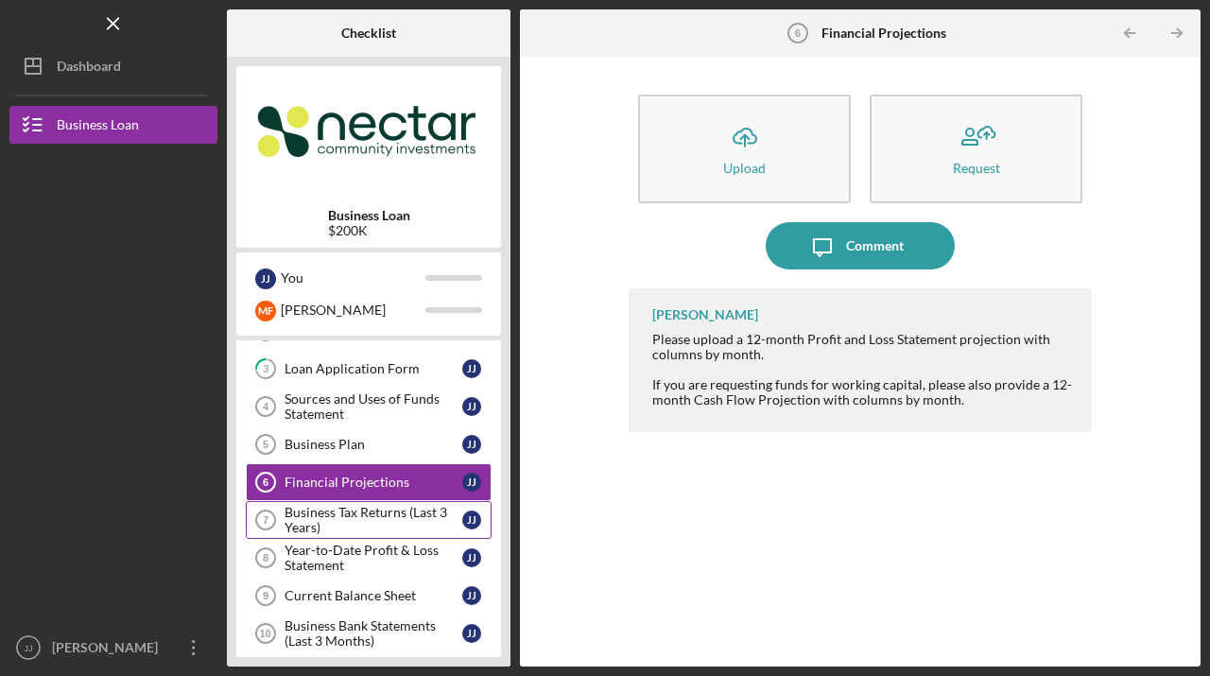
click at [312, 507] on div "Business Tax Returns (Last 3 Years)" at bounding box center [373, 520] width 178 height 30
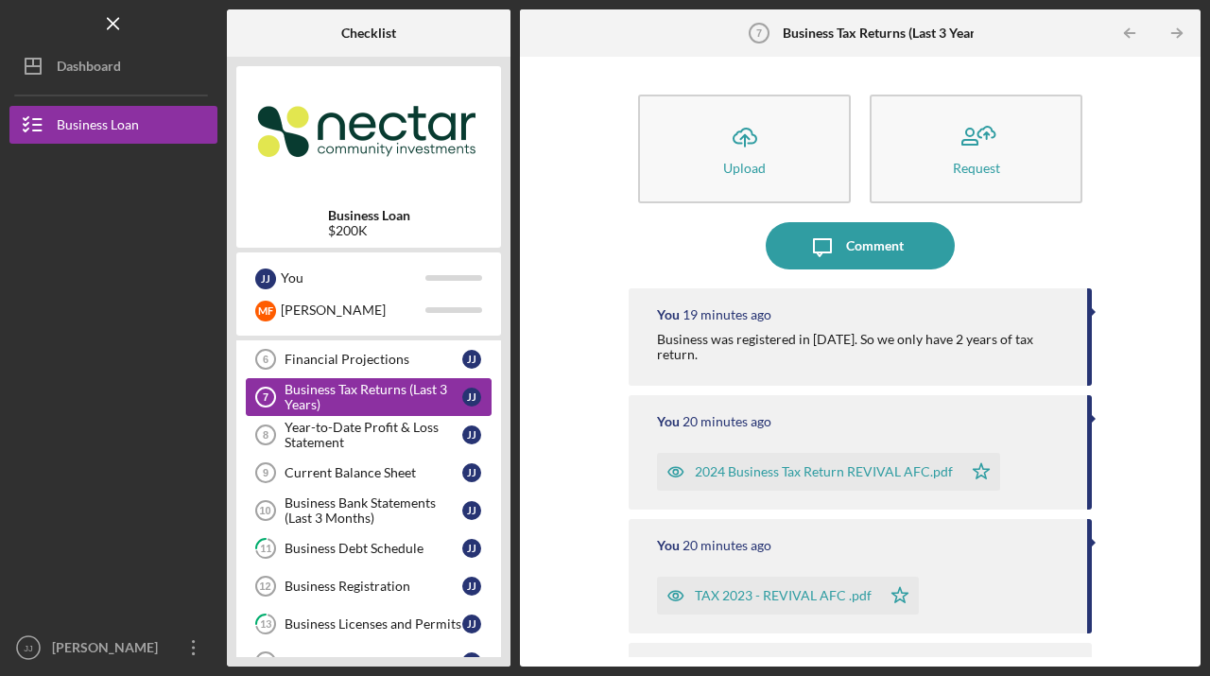
scroll to position [238, 0]
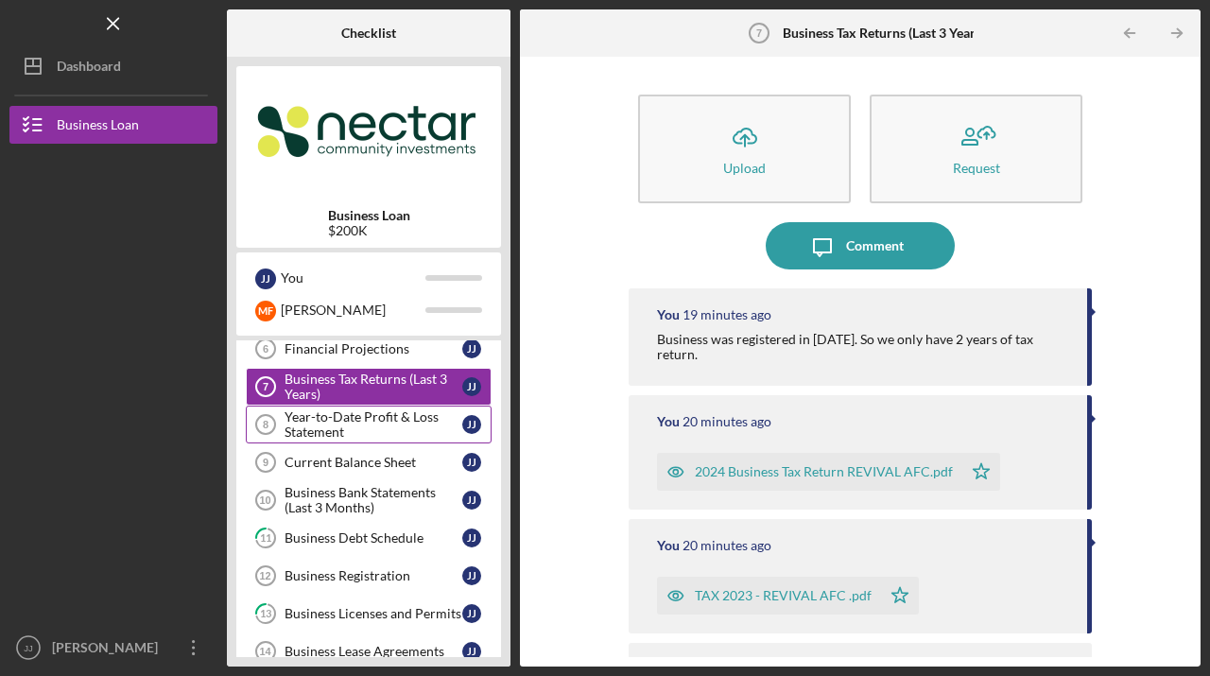
click at [301, 423] on div "Year-to-Date Profit & Loss Statement" at bounding box center [373, 424] width 178 height 30
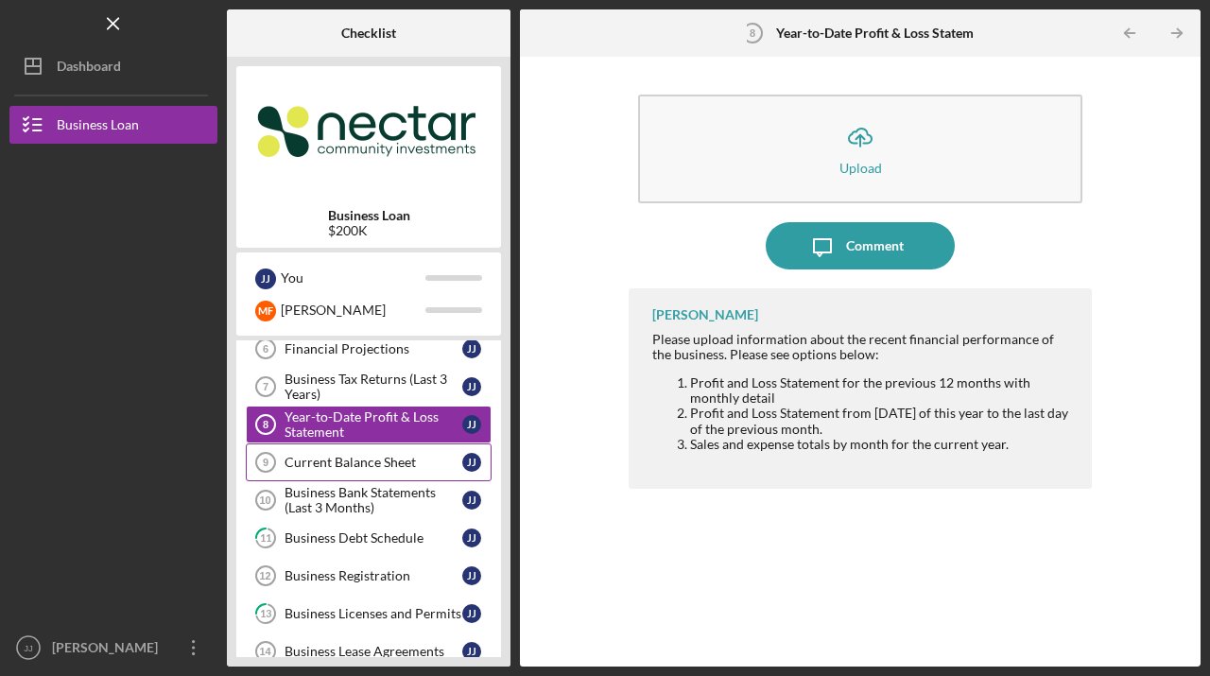
click at [318, 461] on div "Current Balance Sheet" at bounding box center [373, 462] width 178 height 15
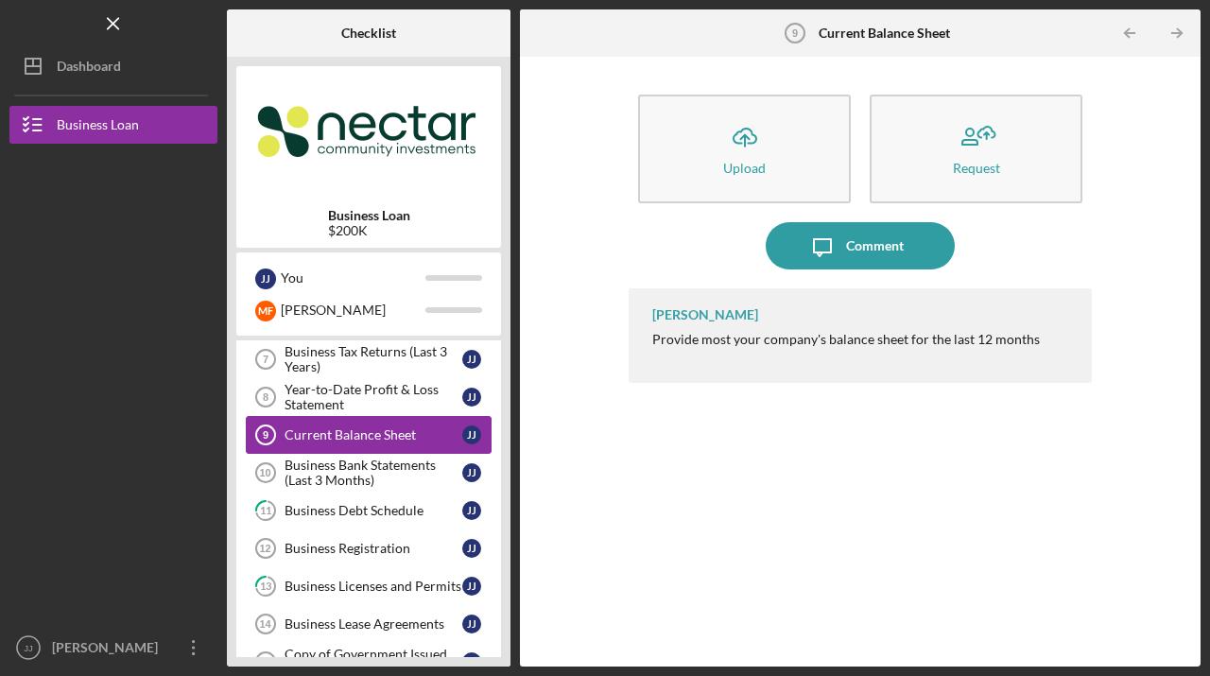
scroll to position [269, 0]
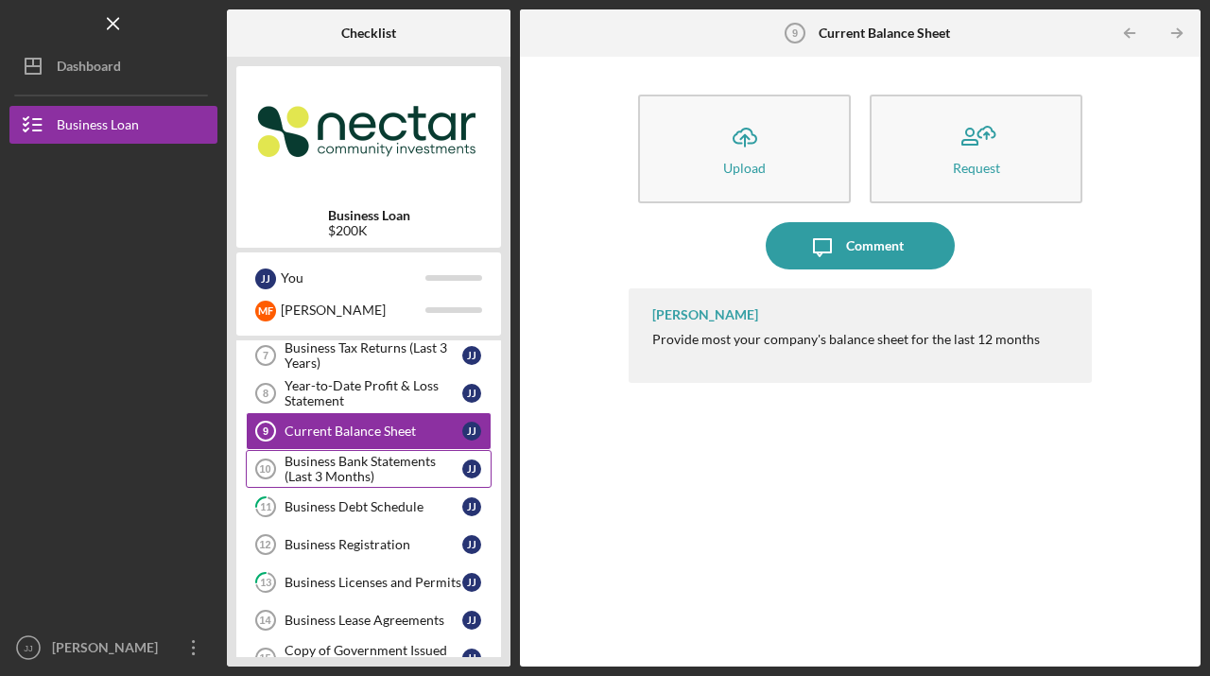
click at [318, 463] on div "Business Bank Statements (Last 3 Months)" at bounding box center [373, 469] width 178 height 30
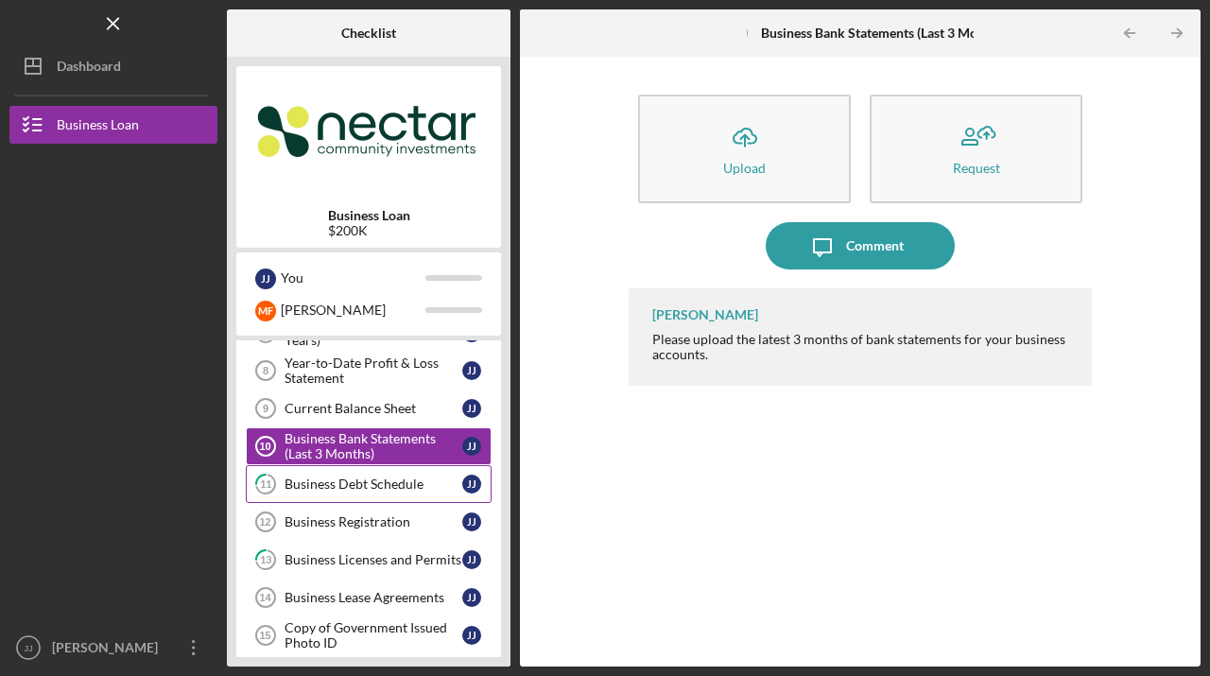
scroll to position [294, 0]
click at [325, 466] on link "11 Business Debt Schedule J J" at bounding box center [369, 482] width 246 height 38
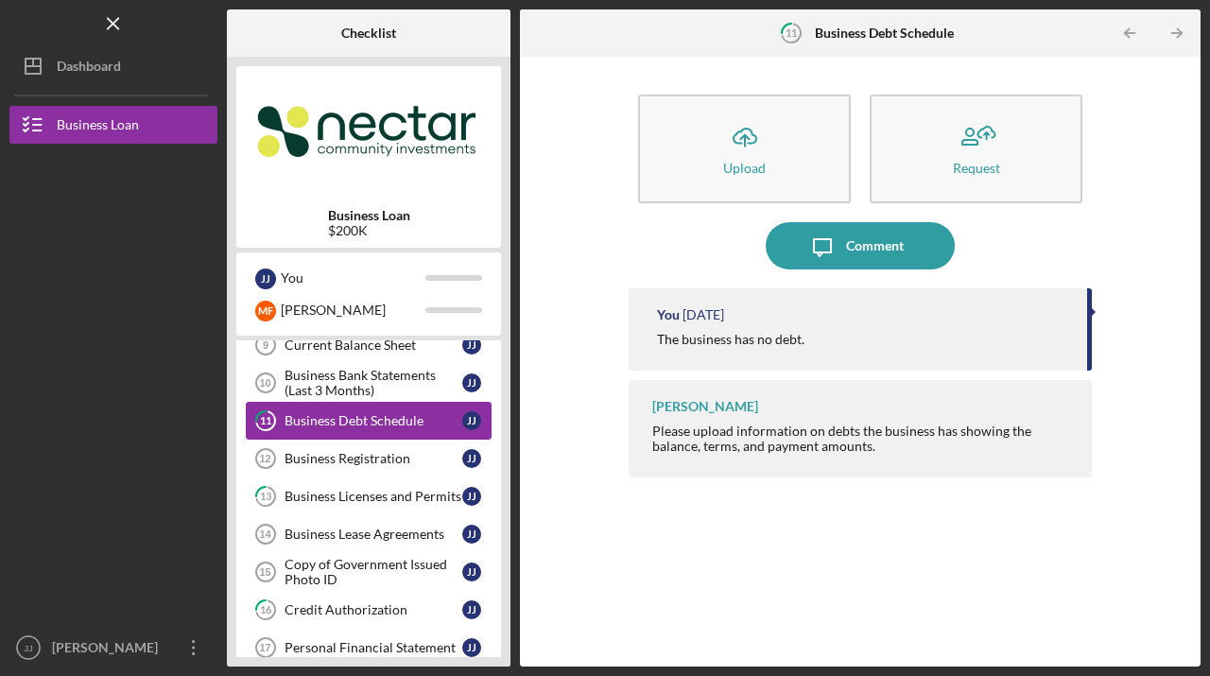
scroll to position [387, 0]
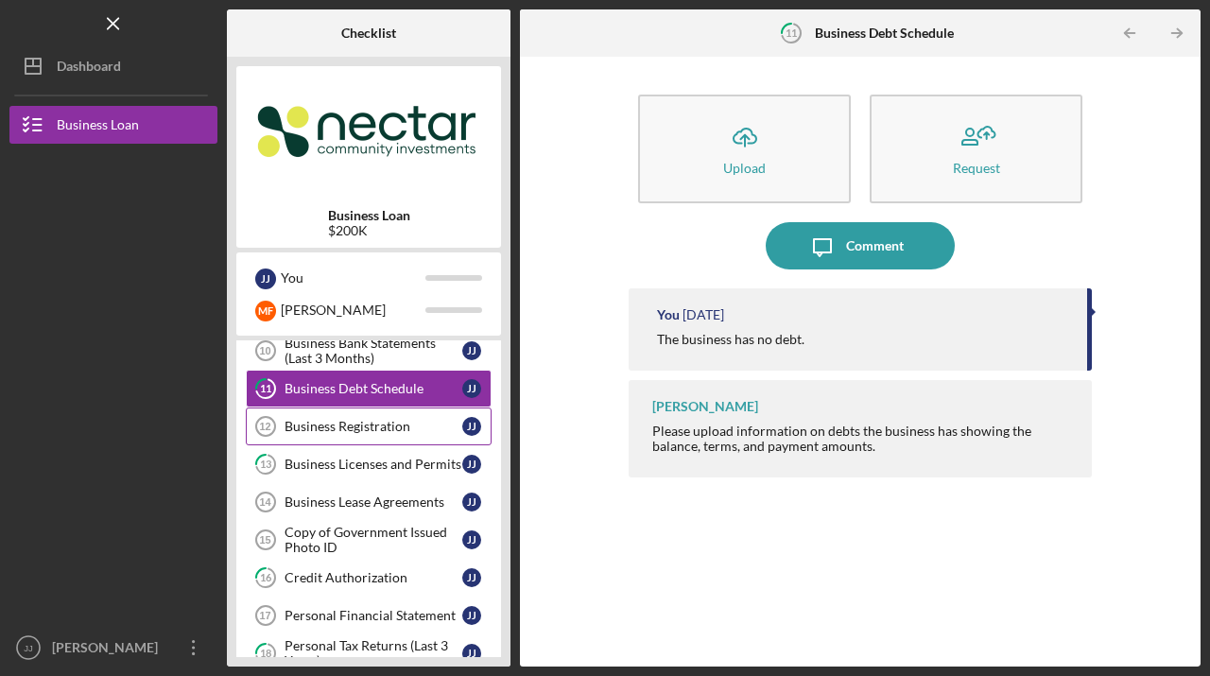
click at [310, 429] on div "Business Registration" at bounding box center [373, 426] width 178 height 15
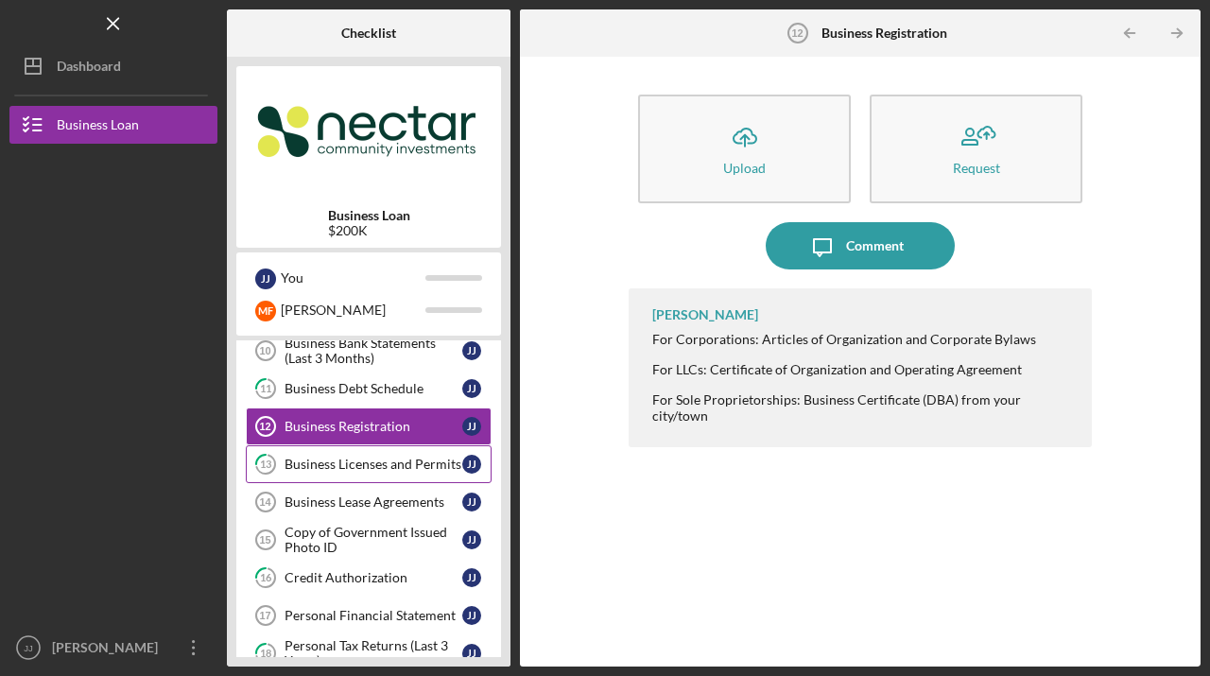
click at [312, 454] on link "13 Business Licenses and Permits J J" at bounding box center [369, 464] width 246 height 38
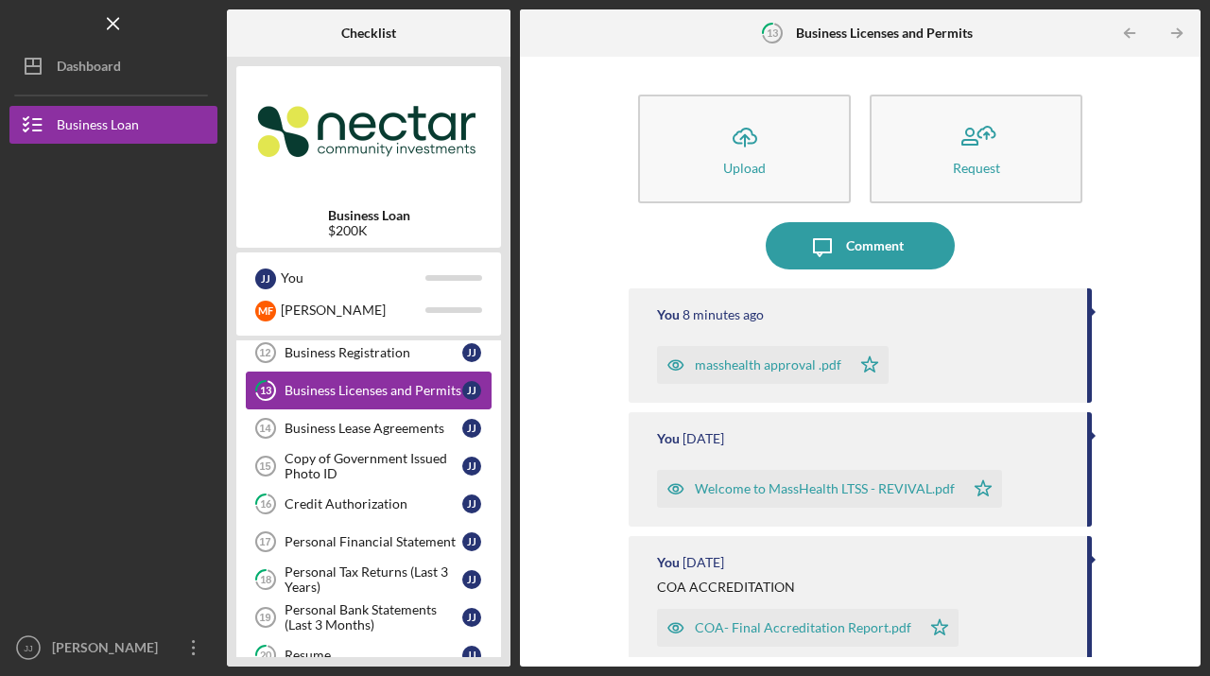
scroll to position [490, 0]
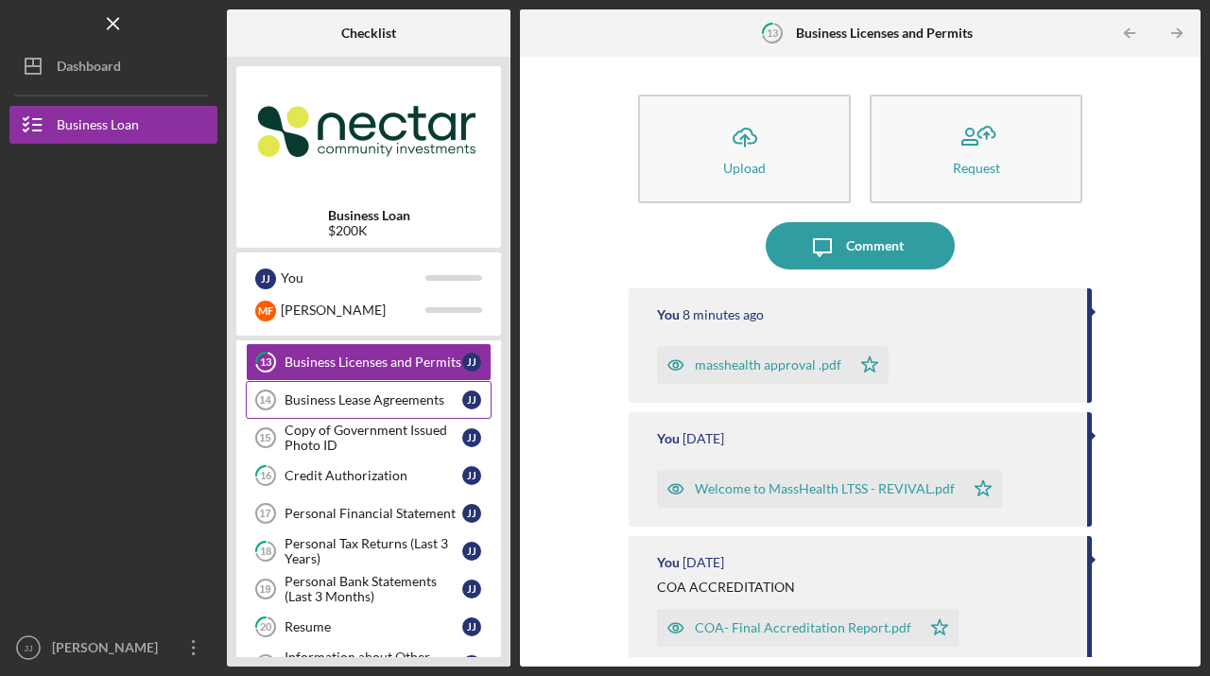
click at [309, 398] on div "Business Lease Agreements" at bounding box center [373, 399] width 178 height 15
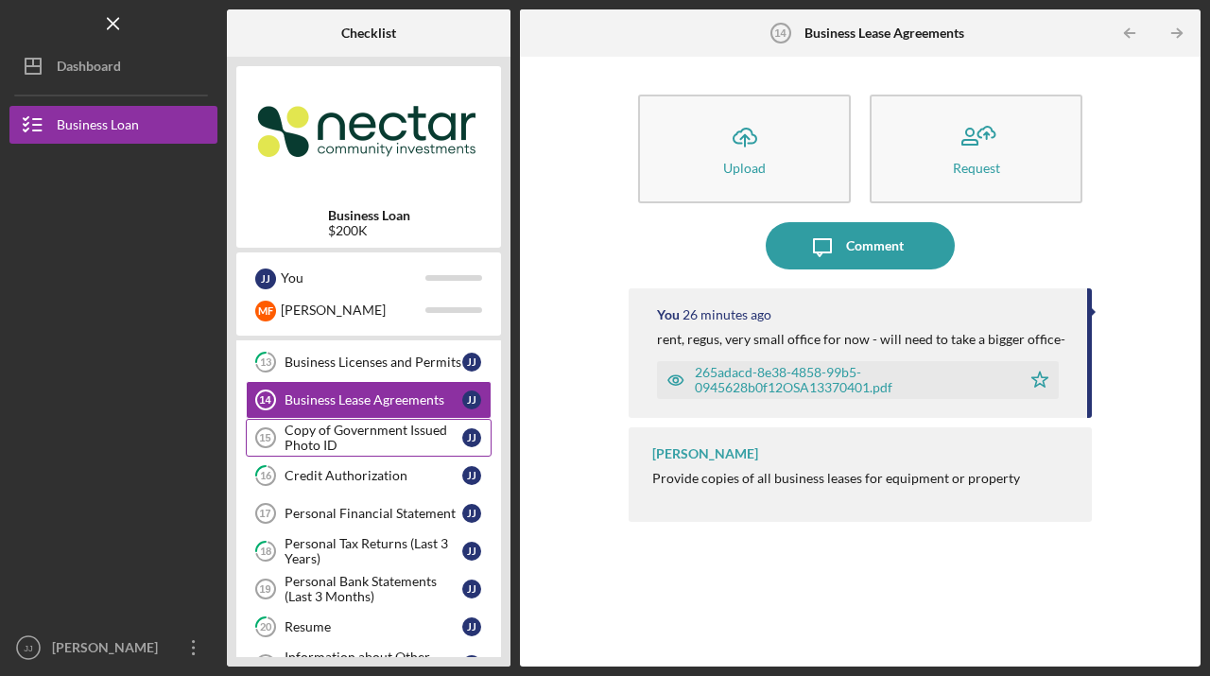
click at [314, 436] on div "Copy of Government Issued Photo ID" at bounding box center [373, 437] width 178 height 30
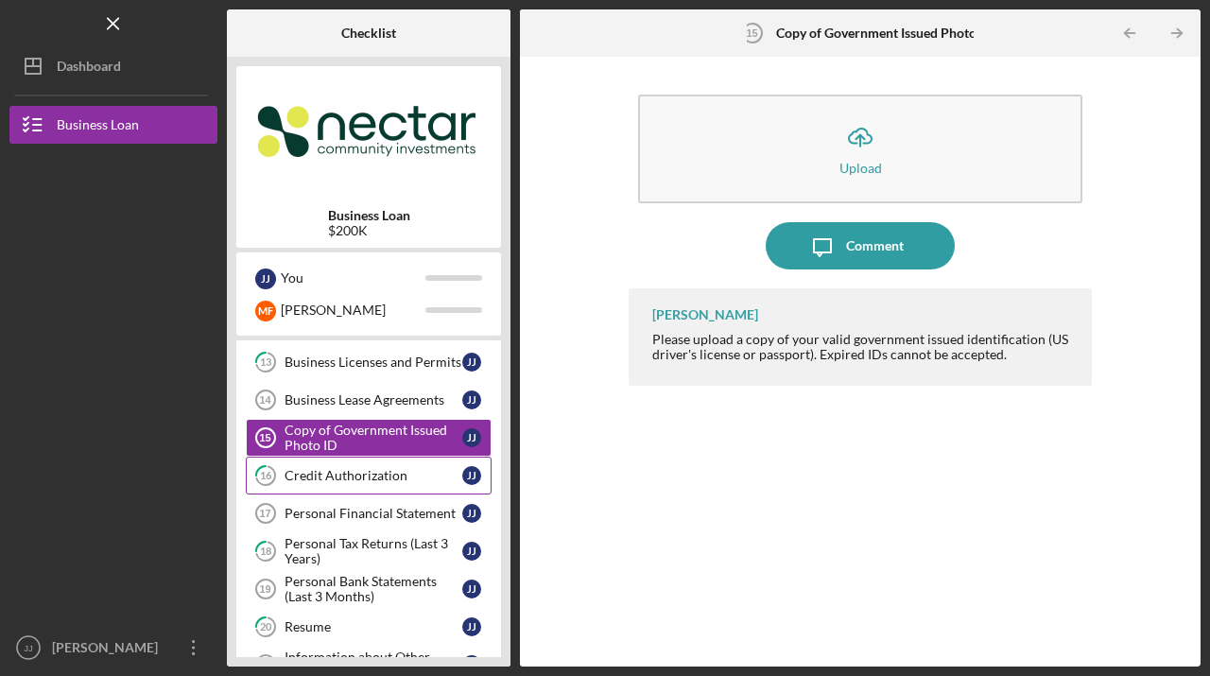
click at [333, 470] on div "Credit Authorization" at bounding box center [373, 475] width 178 height 15
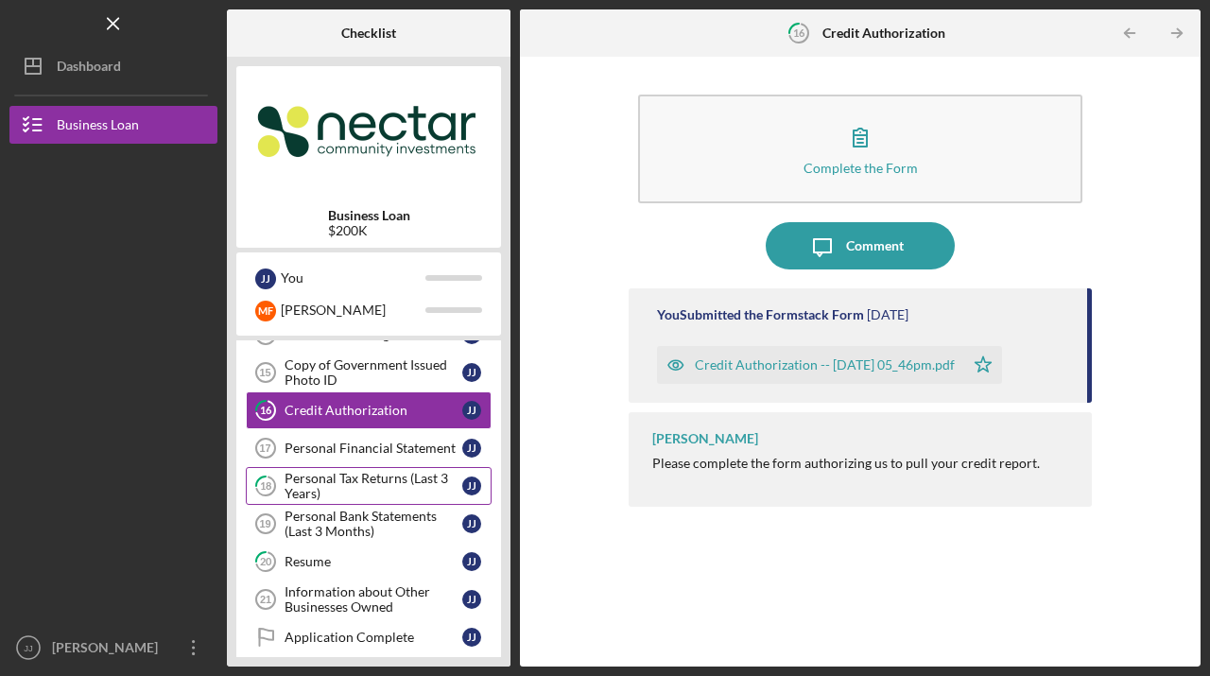
scroll to position [566, 0]
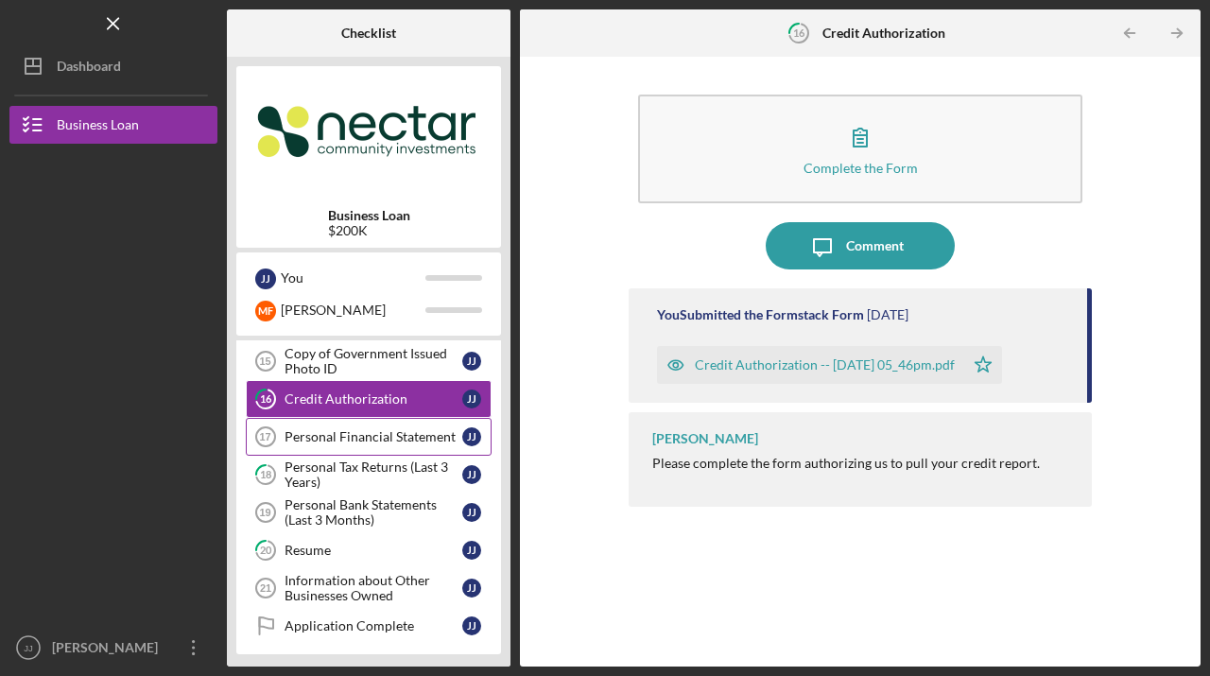
click at [318, 438] on div "Personal Financial Statement" at bounding box center [373, 436] width 178 height 15
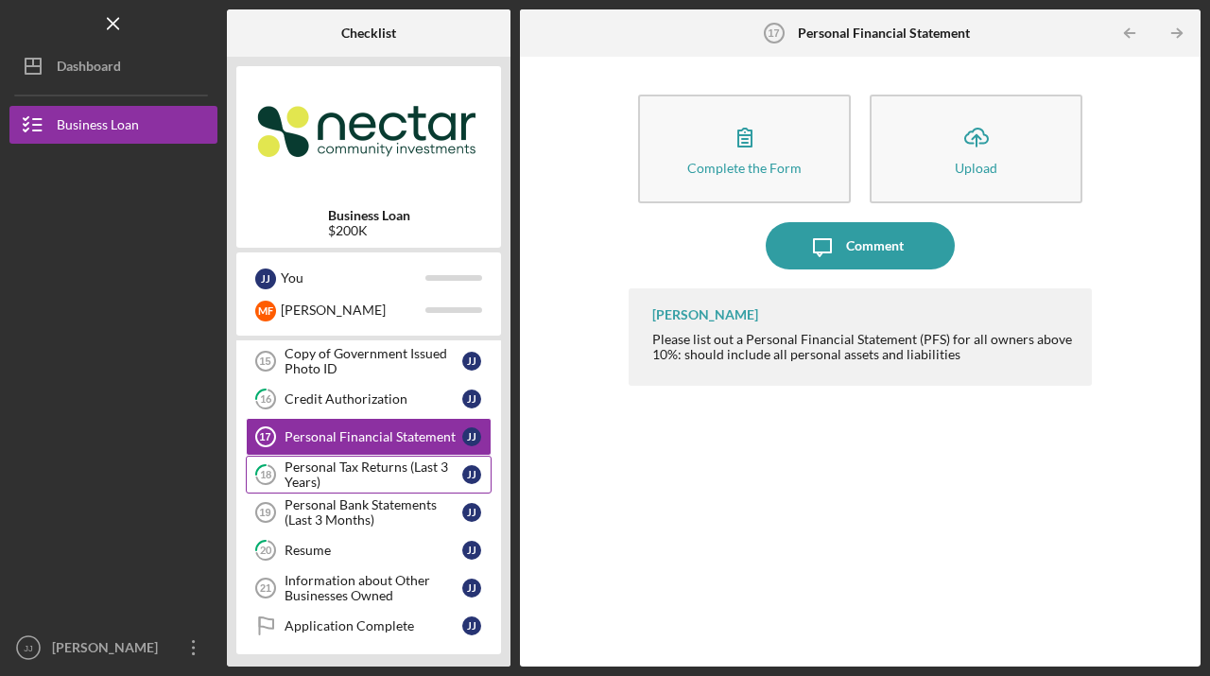
click at [332, 468] on div "Personal Tax Returns (Last 3 Years)" at bounding box center [373, 474] width 178 height 30
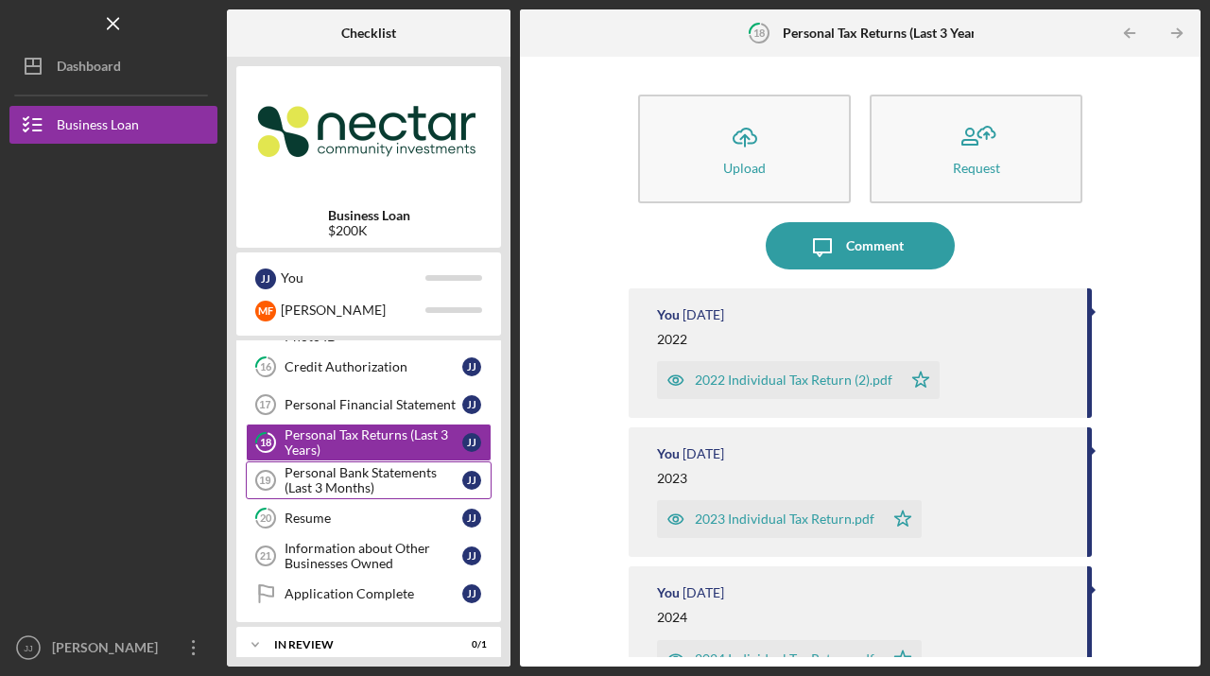
click at [347, 476] on div "Personal Bank Statements (Last 3 Months)" at bounding box center [373, 480] width 178 height 30
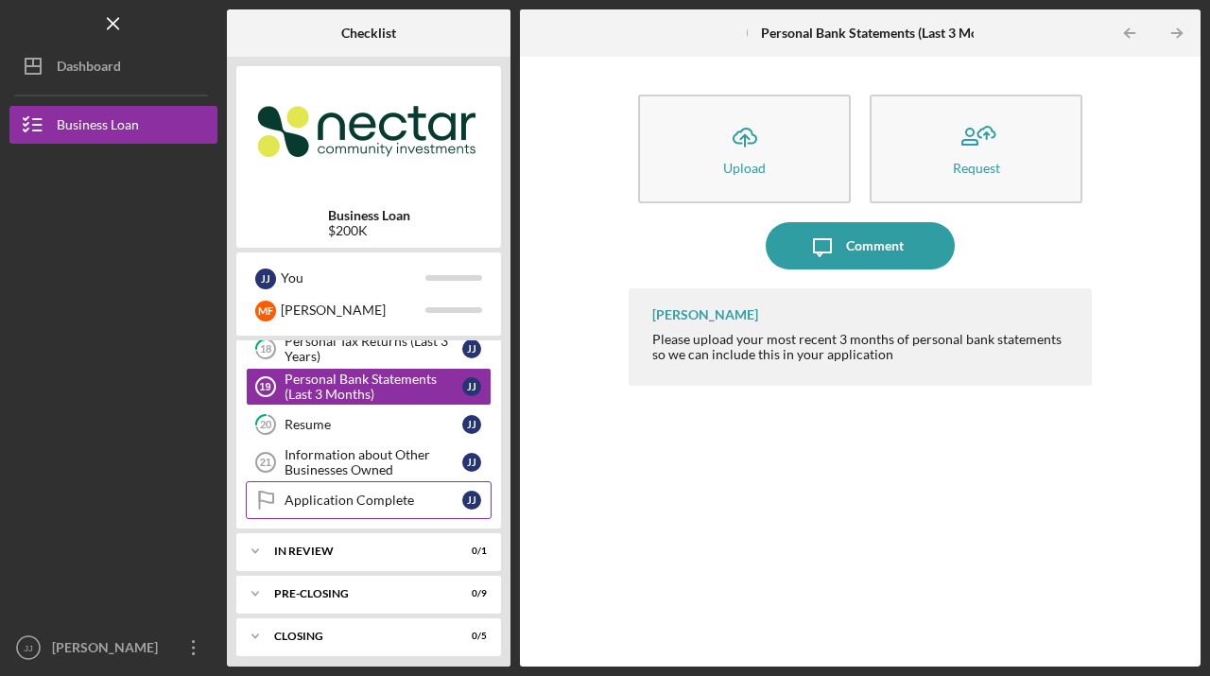
scroll to position [700, 0]
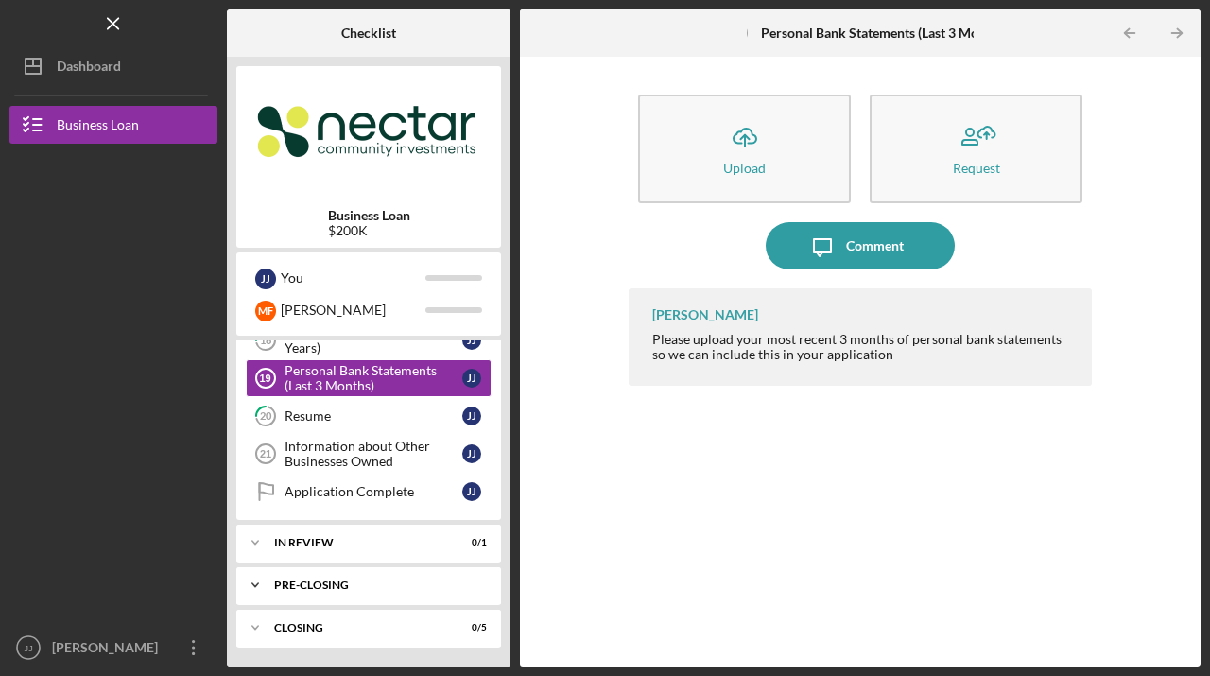
click at [326, 585] on div "Pre-Closing" at bounding box center [375, 584] width 203 height 11
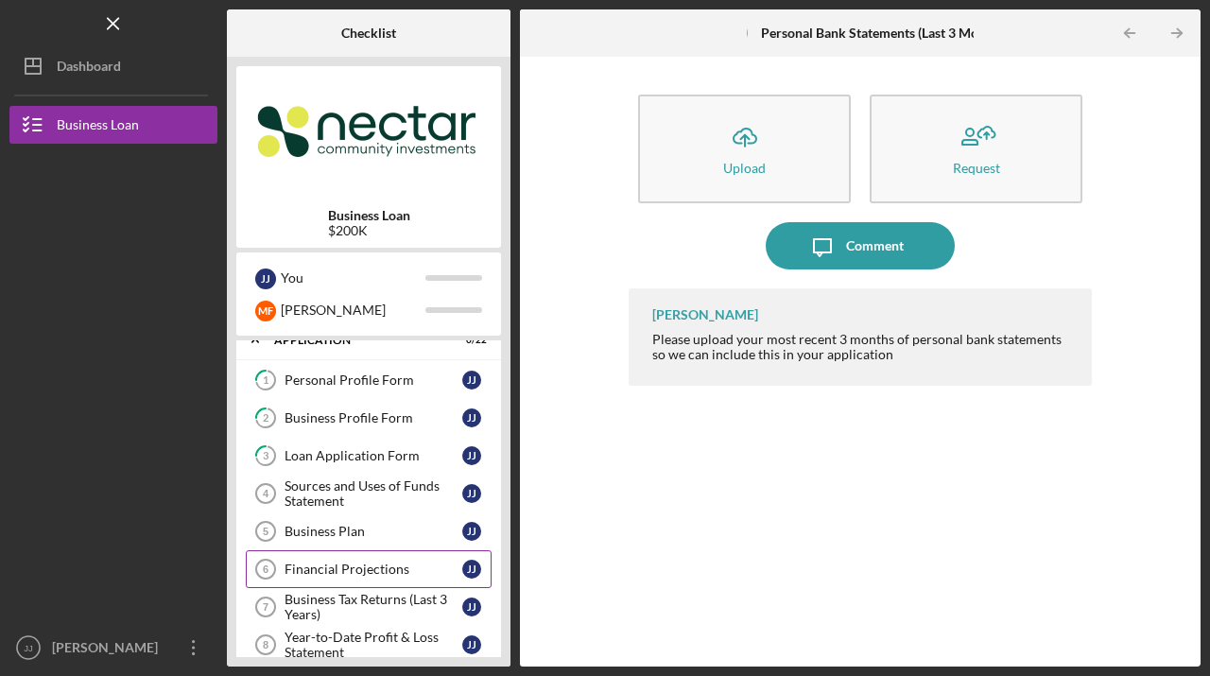
scroll to position [0, 0]
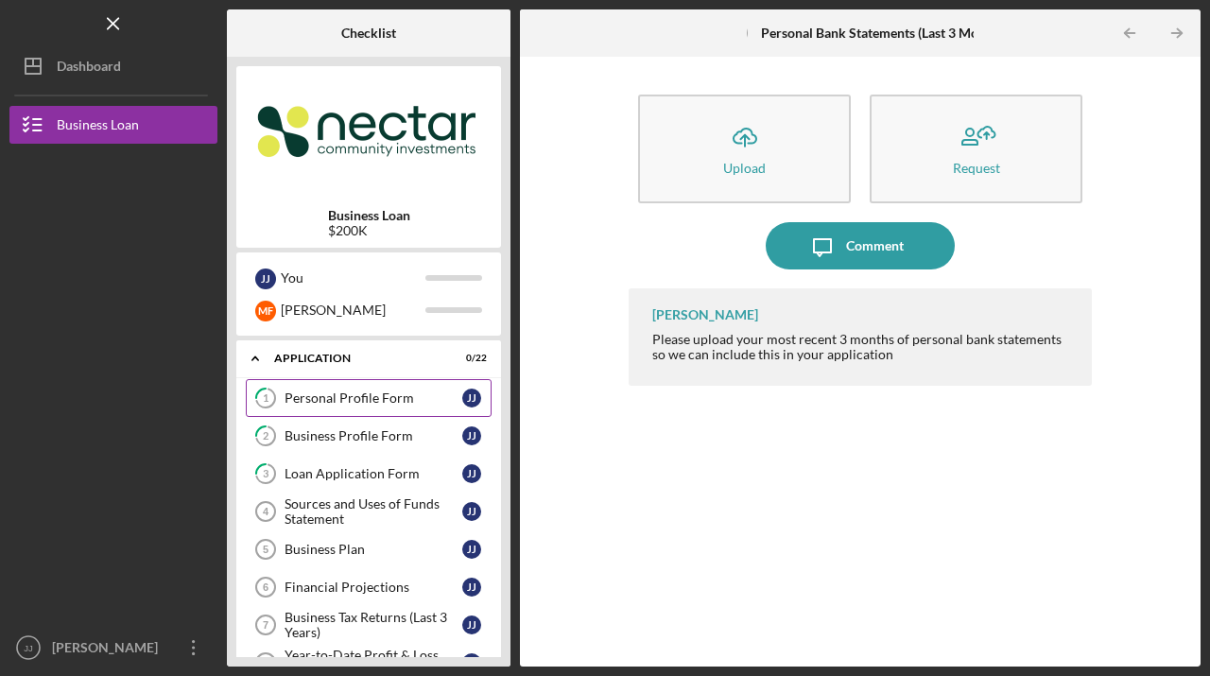
click at [289, 393] on div "Personal Profile Form" at bounding box center [373, 397] width 178 height 15
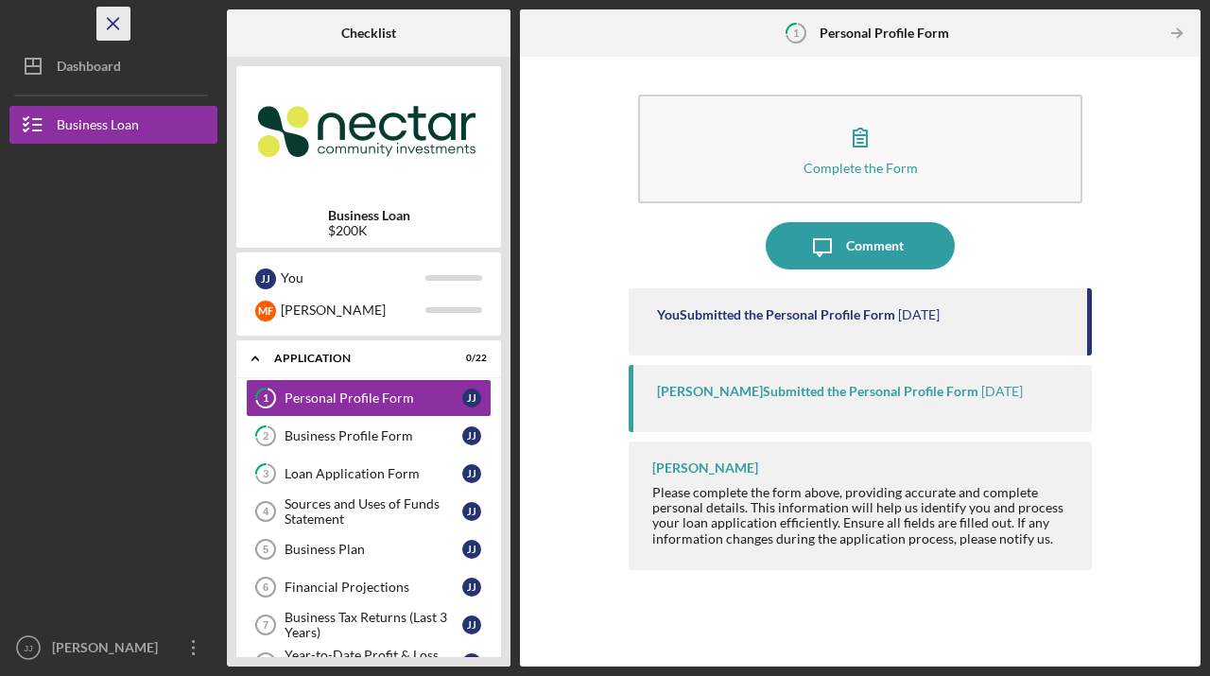
click at [113, 24] on line "button" at bounding box center [113, 23] width 10 height 10
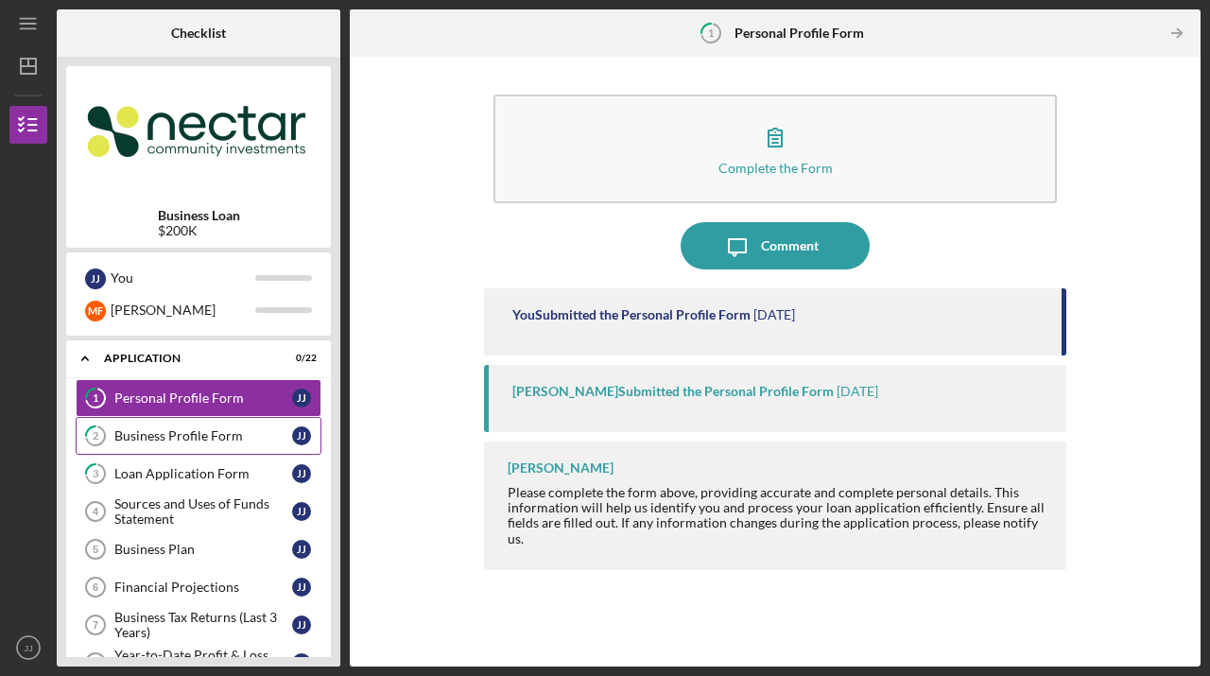
click at [144, 430] on div "Business Profile Form" at bounding box center [203, 435] width 178 height 15
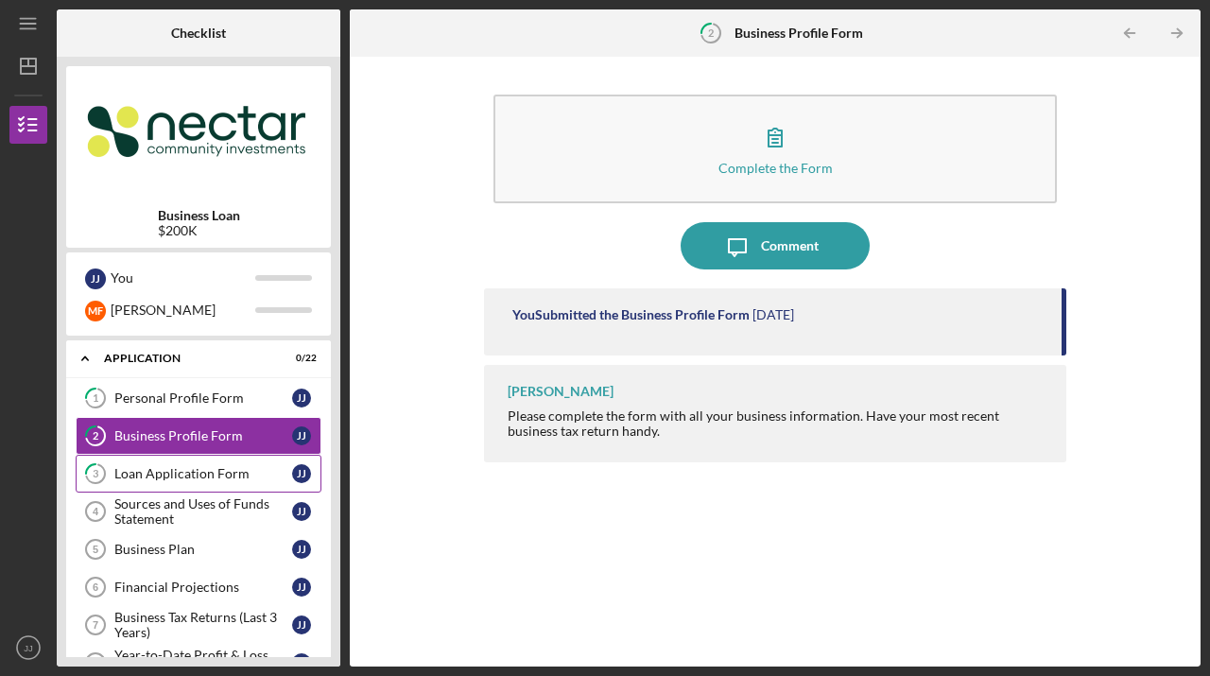
click at [137, 474] on div "Loan Application Form" at bounding box center [203, 473] width 178 height 15
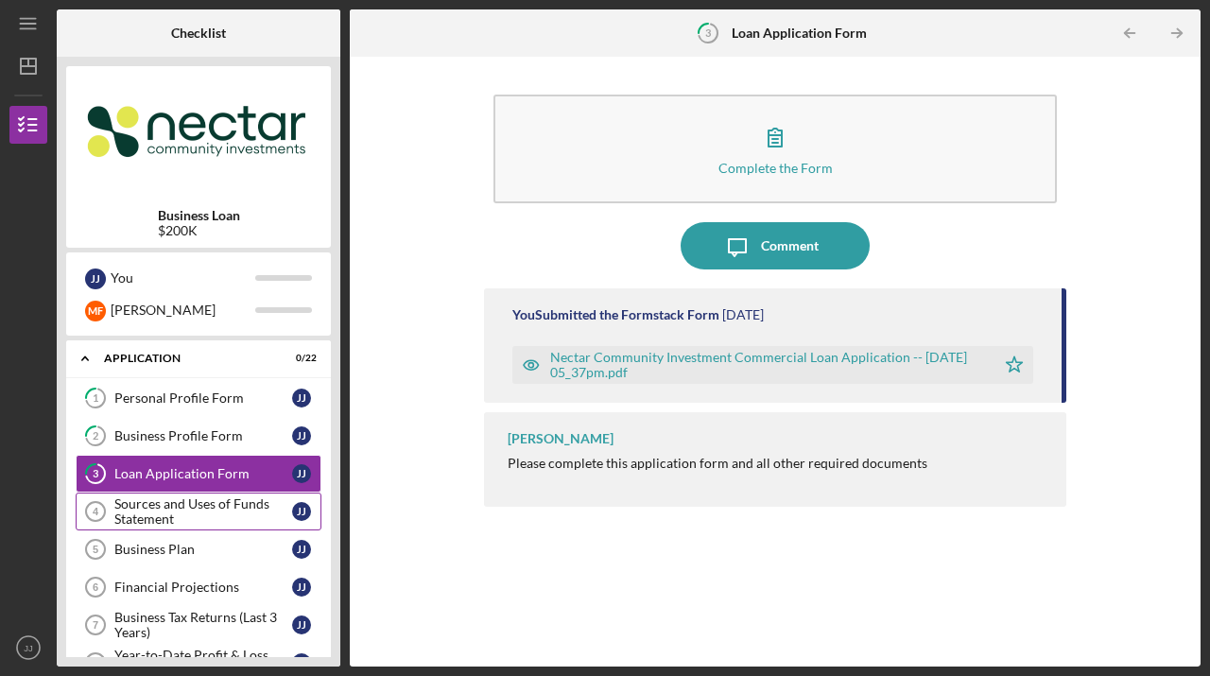
click at [132, 514] on div "Sources and Uses of Funds Statement" at bounding box center [203, 511] width 178 height 30
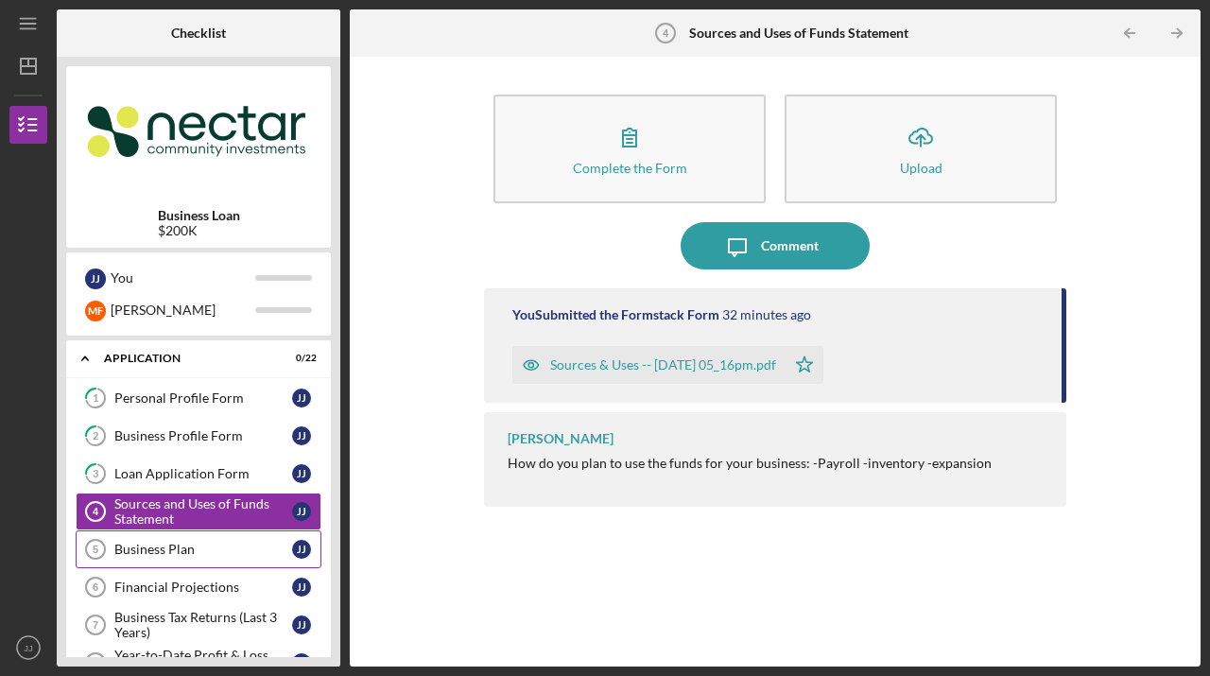
click at [129, 555] on div "Business Plan" at bounding box center [203, 548] width 178 height 15
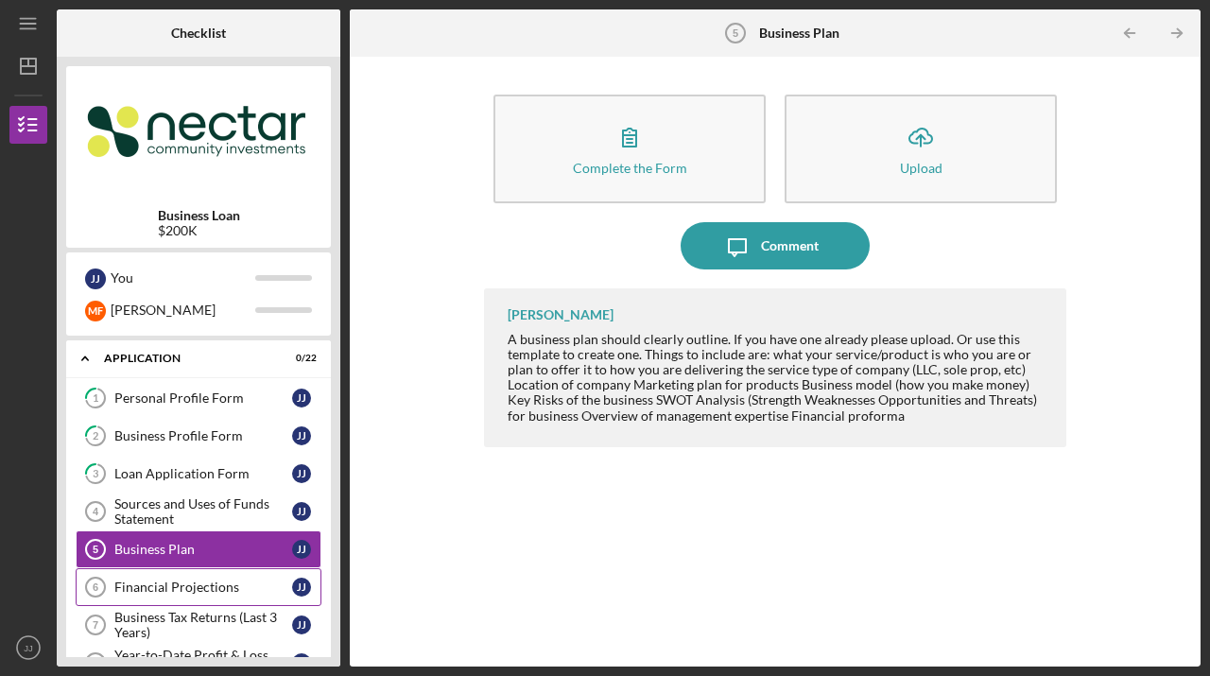
click at [146, 589] on div "Financial Projections" at bounding box center [203, 586] width 178 height 15
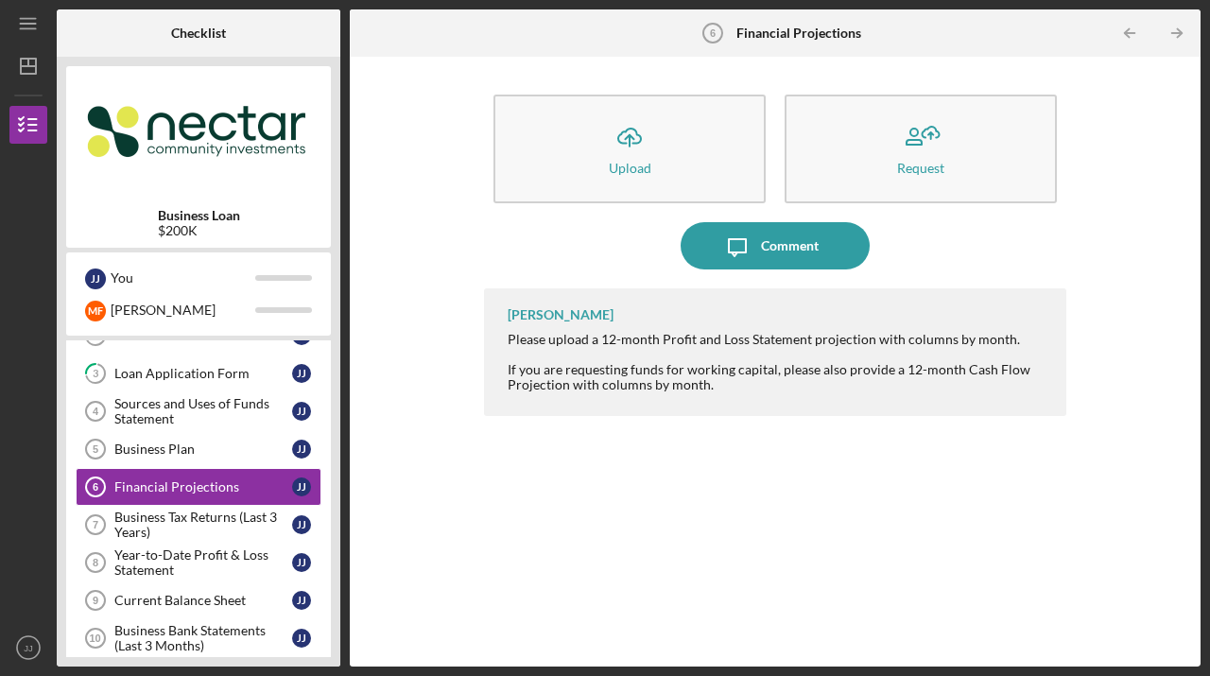
scroll to position [223, 0]
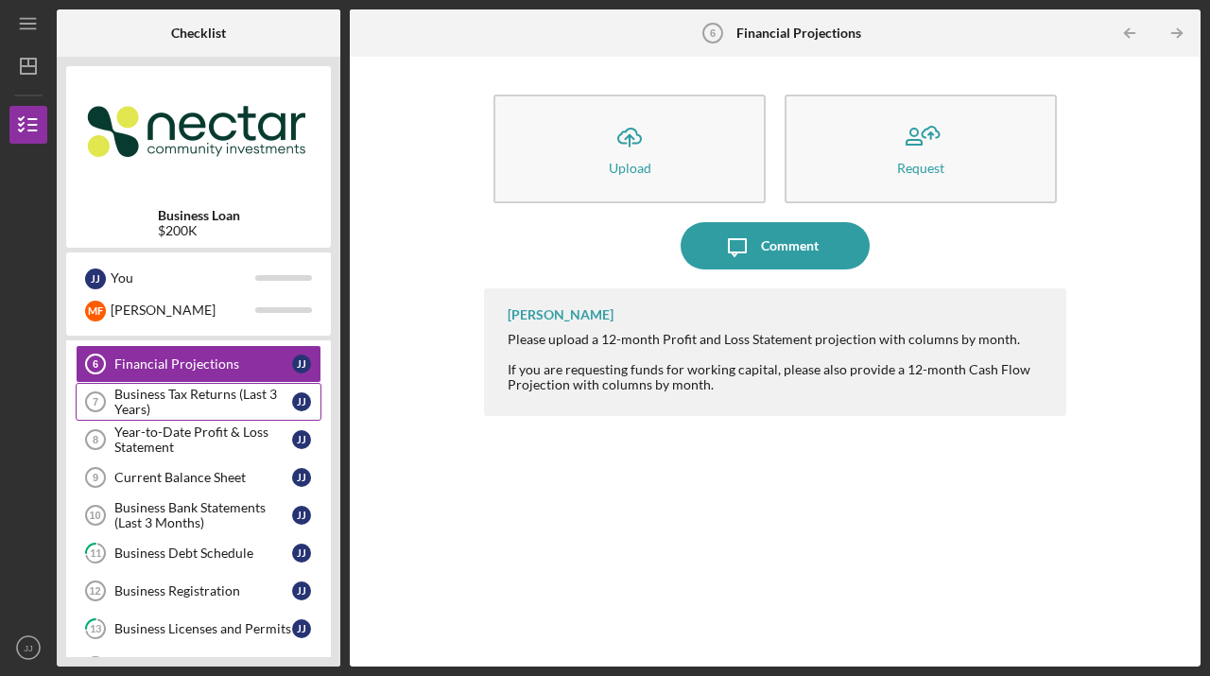
click at [163, 391] on div "Business Tax Returns (Last 3 Years)" at bounding box center [203, 402] width 178 height 30
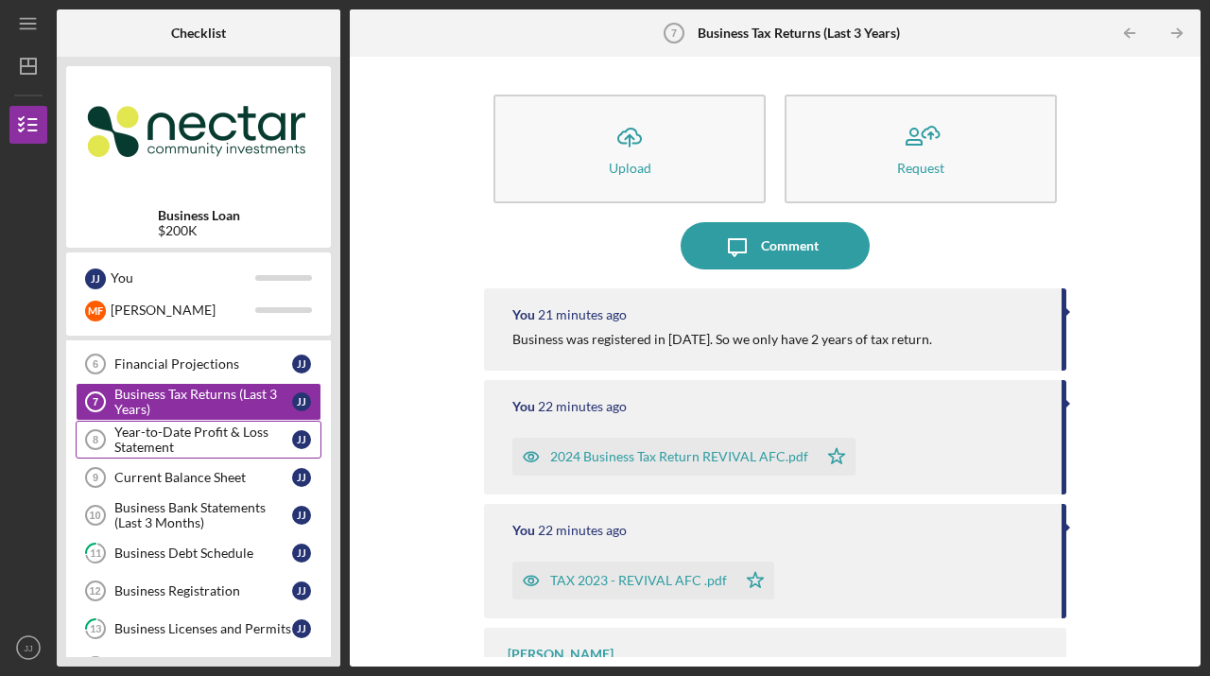
click at [175, 432] on div "Year-to-Date Profit & Loss Statement" at bounding box center [203, 439] width 178 height 30
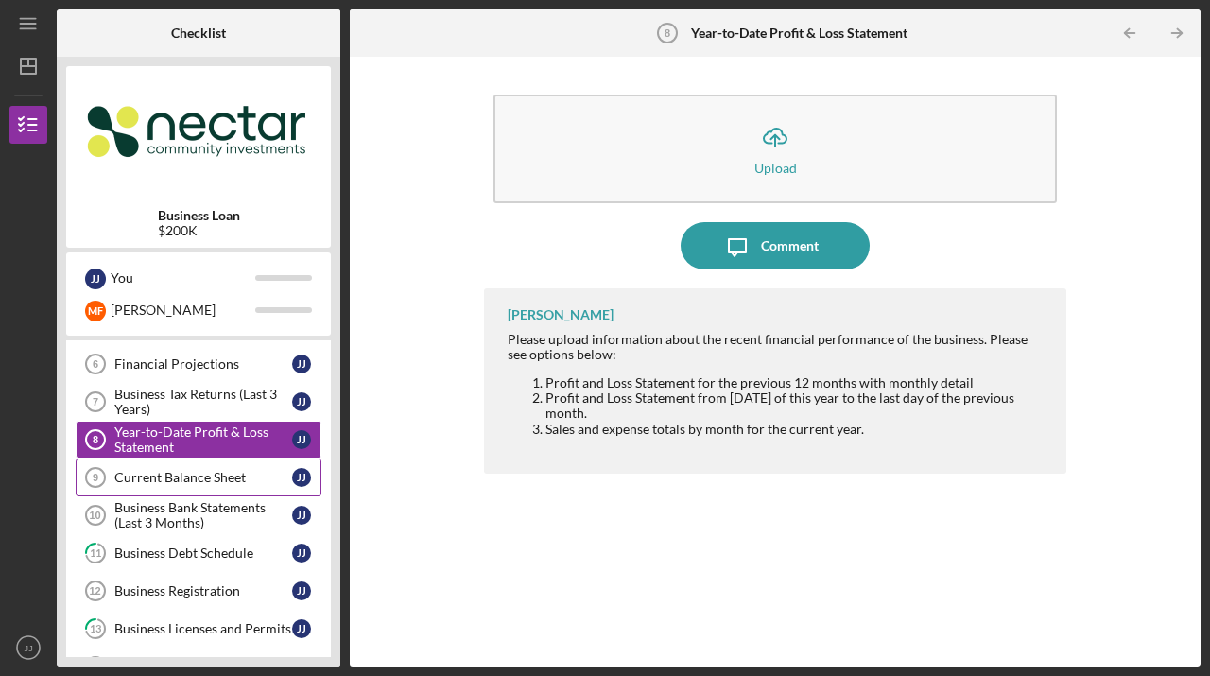
click at [163, 485] on div "Current Balance Sheet" at bounding box center [203, 477] width 178 height 15
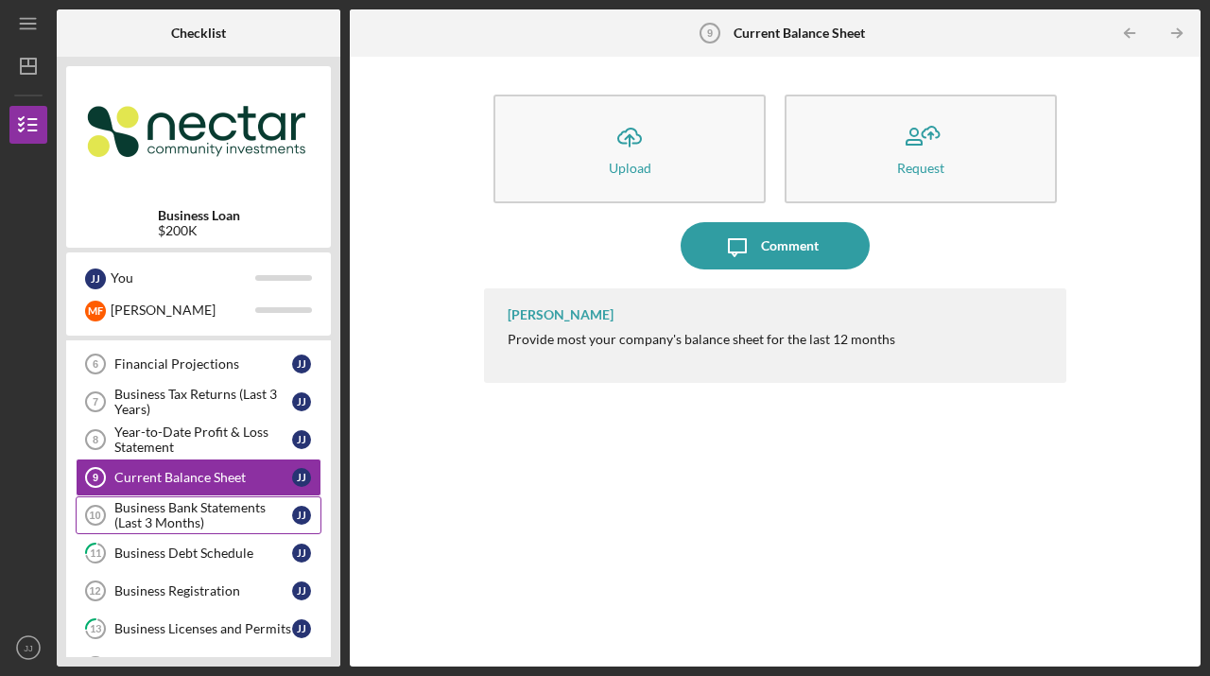
click at [172, 508] on div "Business Bank Statements (Last 3 Months)" at bounding box center [203, 515] width 178 height 30
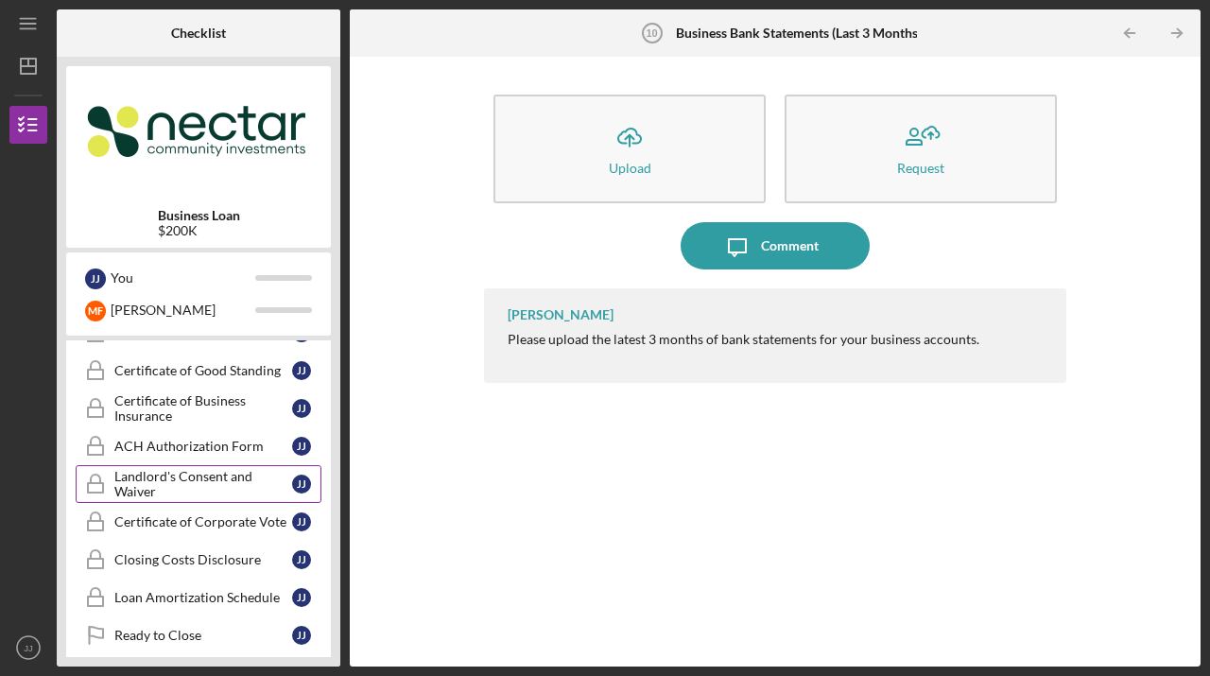
scroll to position [1051, 0]
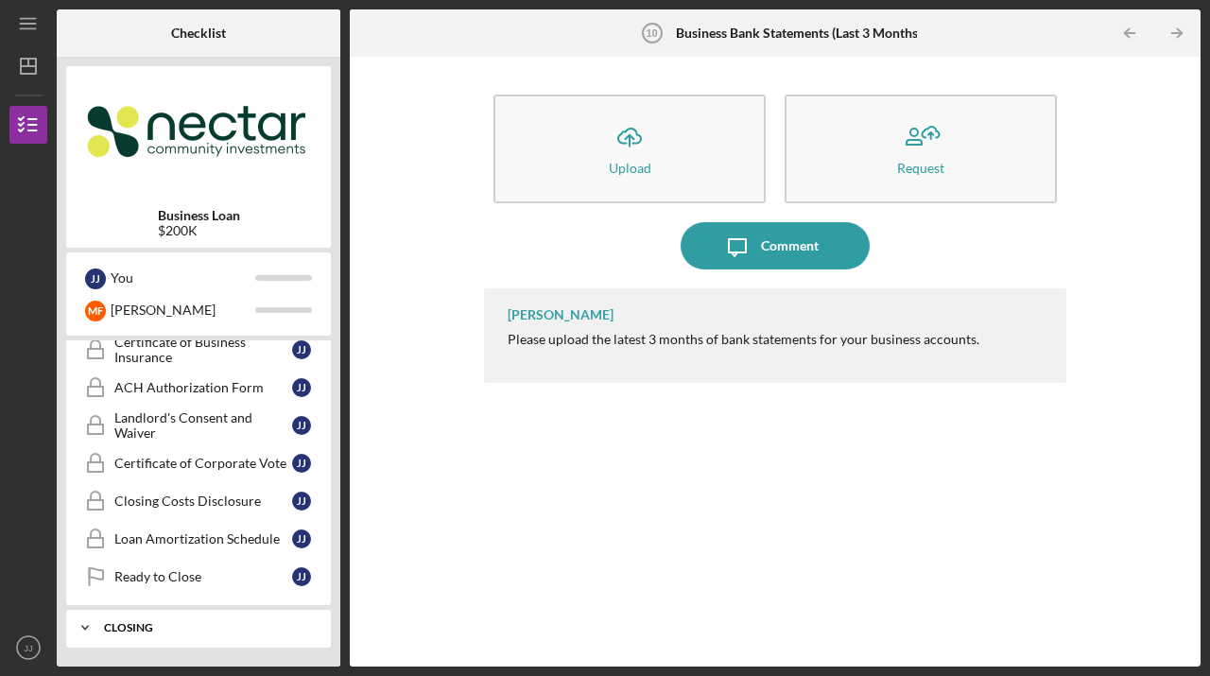
click at [167, 616] on div "Icon/Expander Closing 0 / 5" at bounding box center [198, 628] width 265 height 38
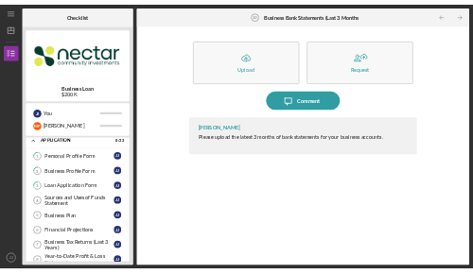
scroll to position [0, 0]
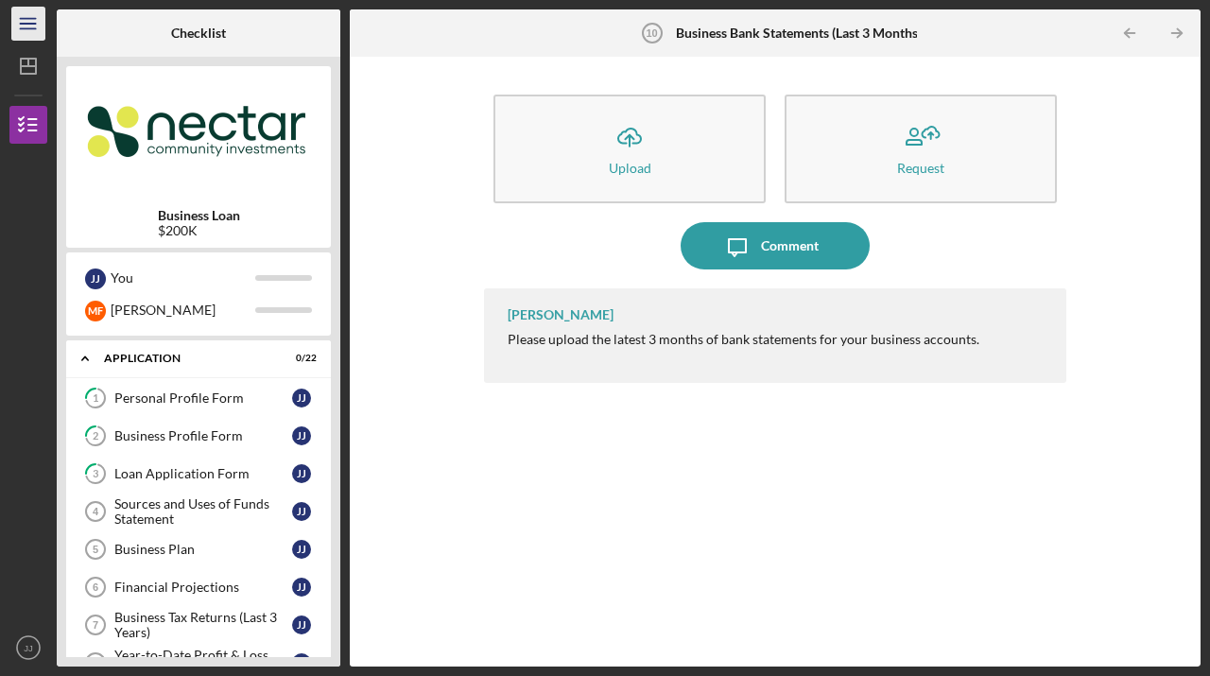
click at [22, 22] on icon "Icon/Menu" at bounding box center [29, 24] width 43 height 43
